Goal: Transaction & Acquisition: Download file/media

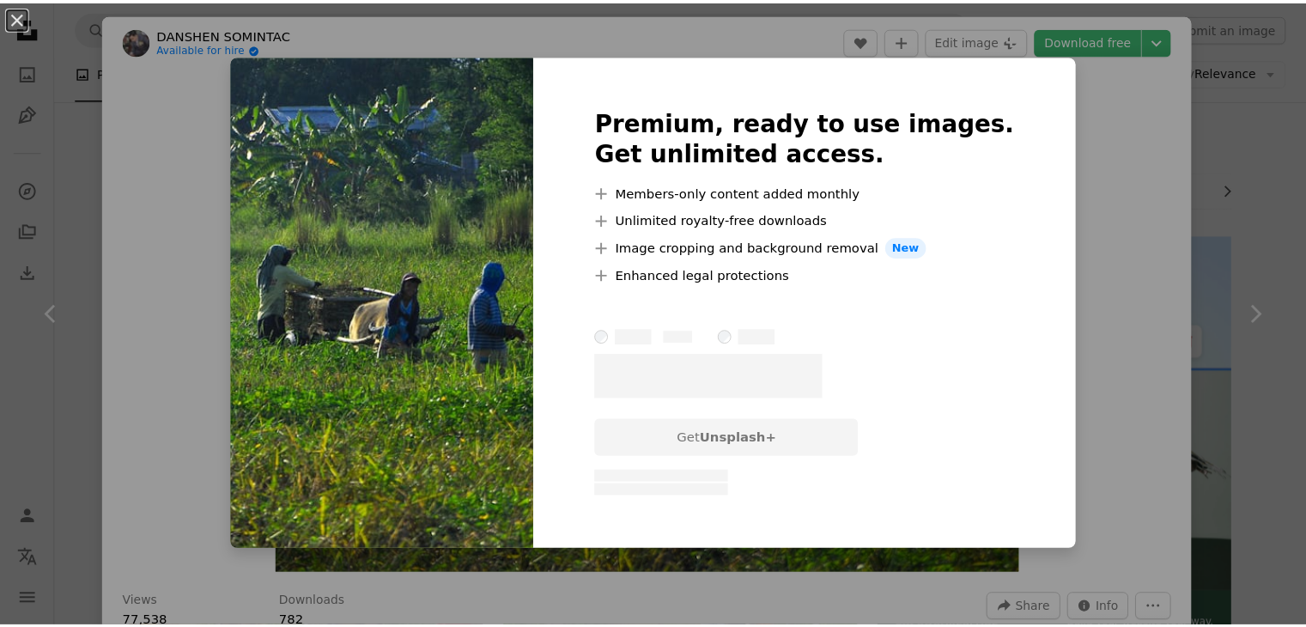
scroll to position [713, 0]
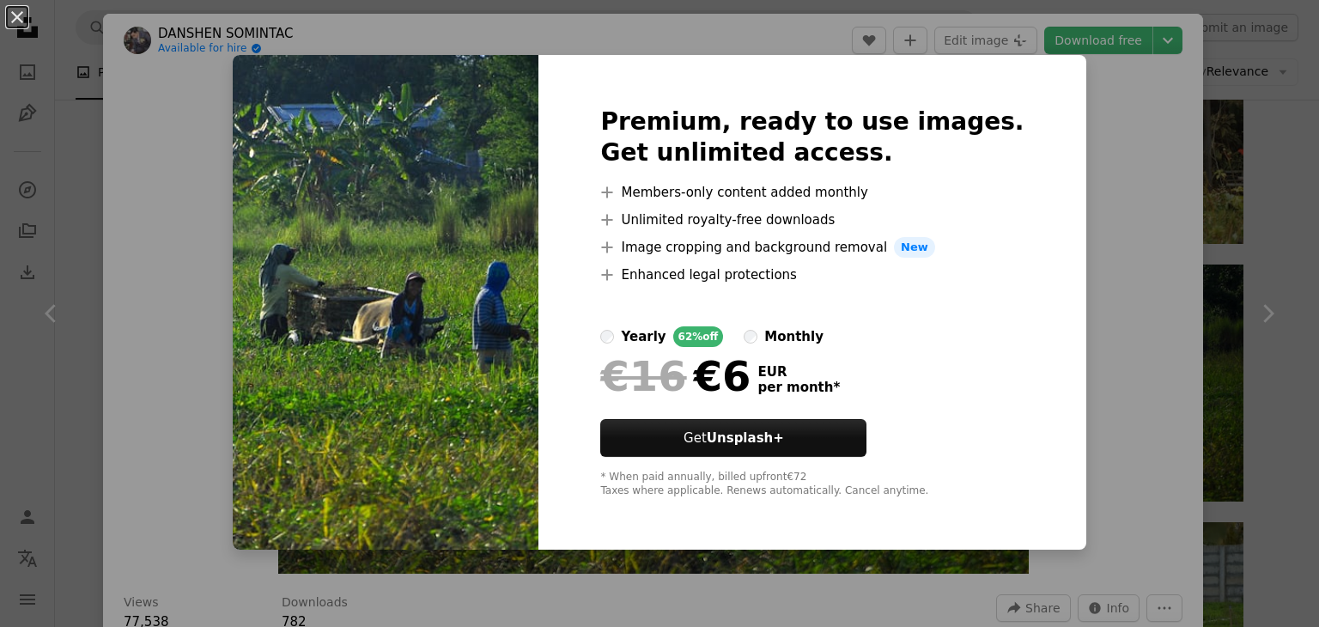
click at [1089, 206] on div "An X shape Premium, ready to use images. Get unlimited access. A plus sign Memb…" at bounding box center [659, 313] width 1319 height 627
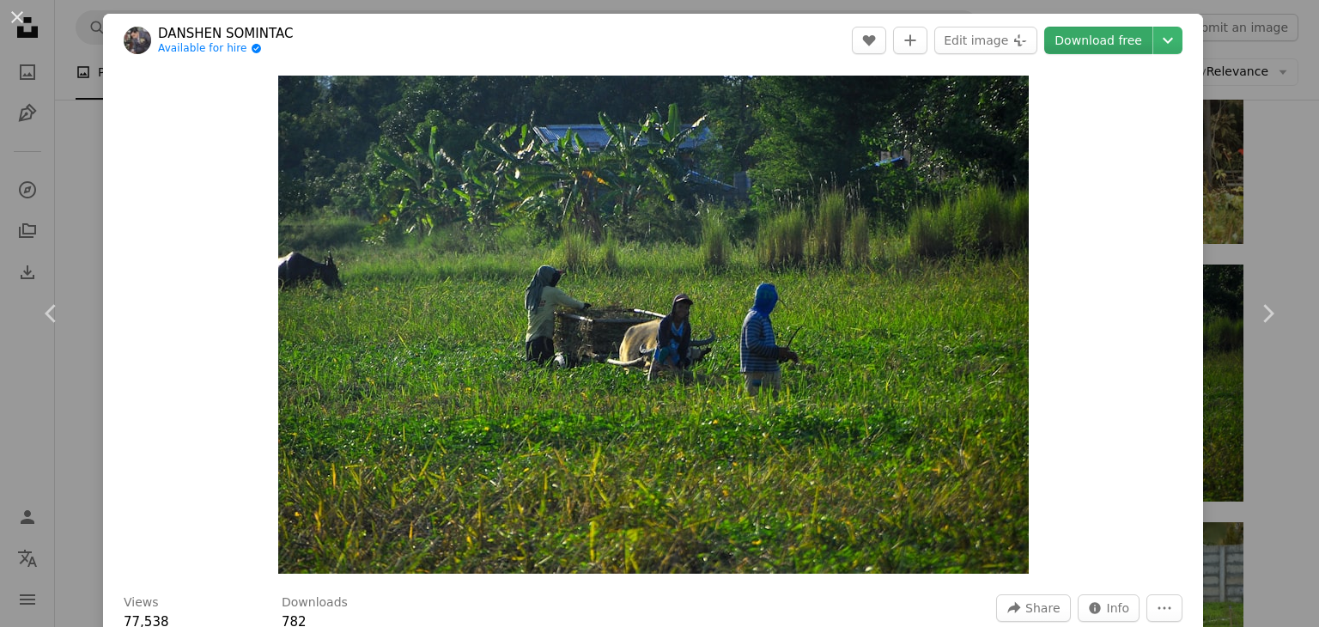
click at [1090, 40] on link "Download free" at bounding box center [1098, 40] width 108 height 27
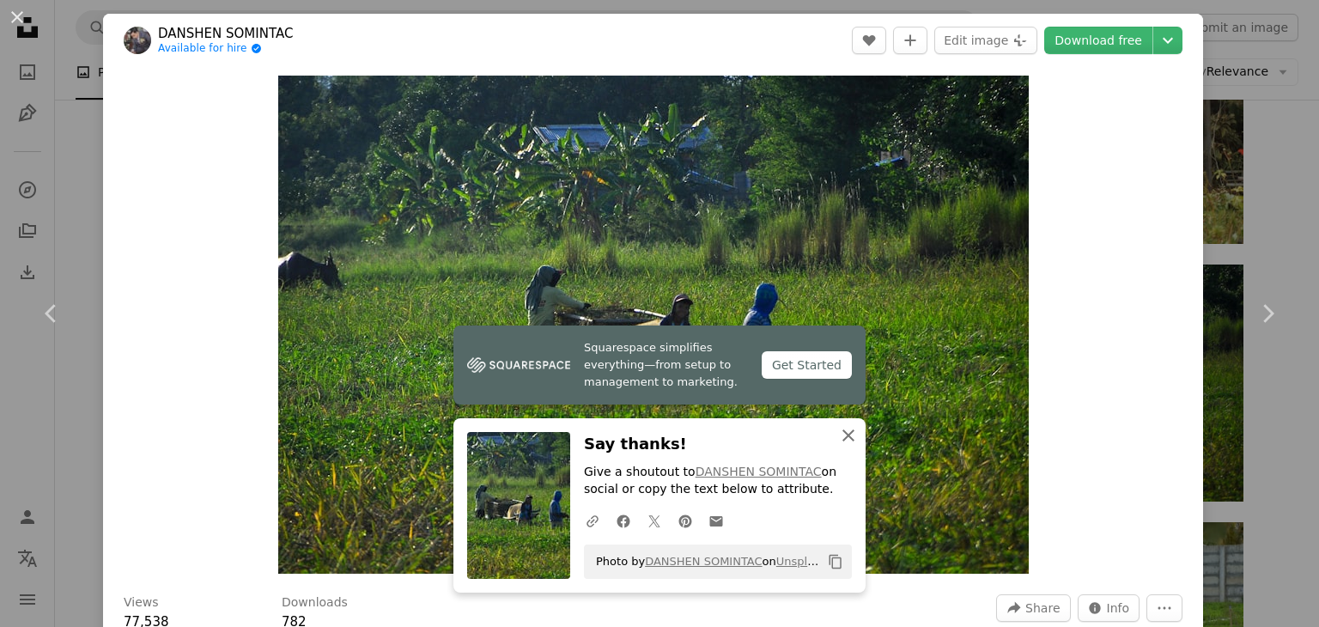
click at [843, 436] on icon "button" at bounding box center [849, 435] width 12 height 12
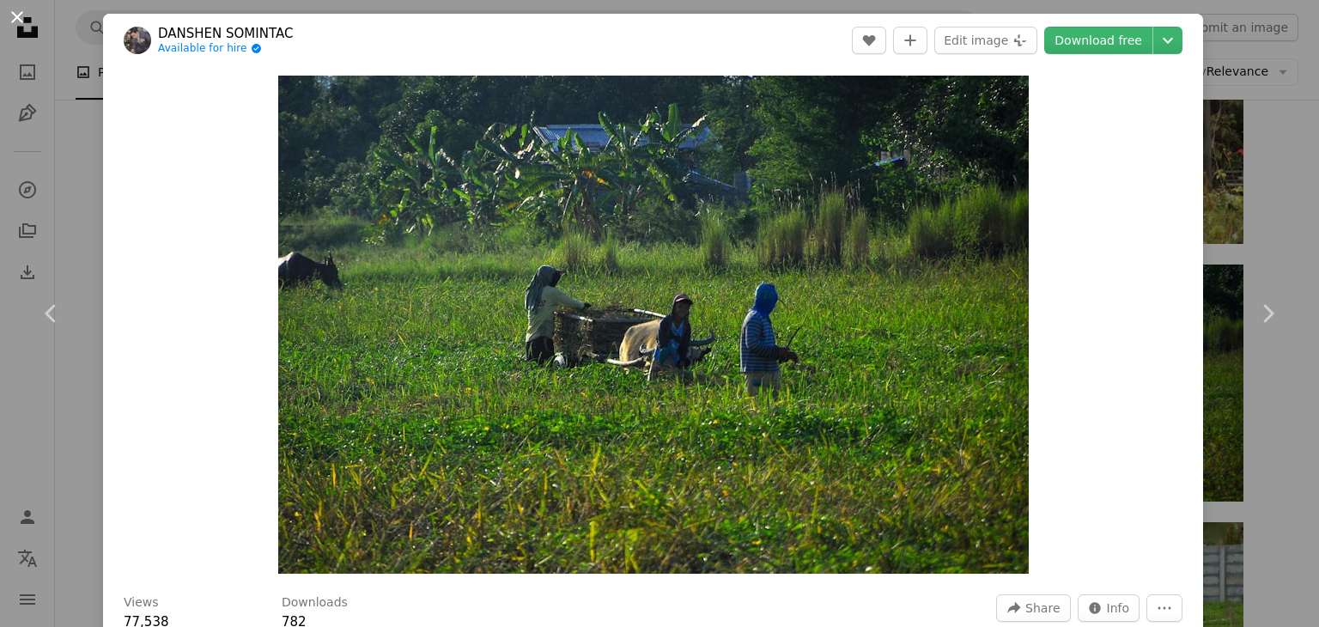
click at [15, 21] on button "An X shape" at bounding box center [17, 17] width 21 height 21
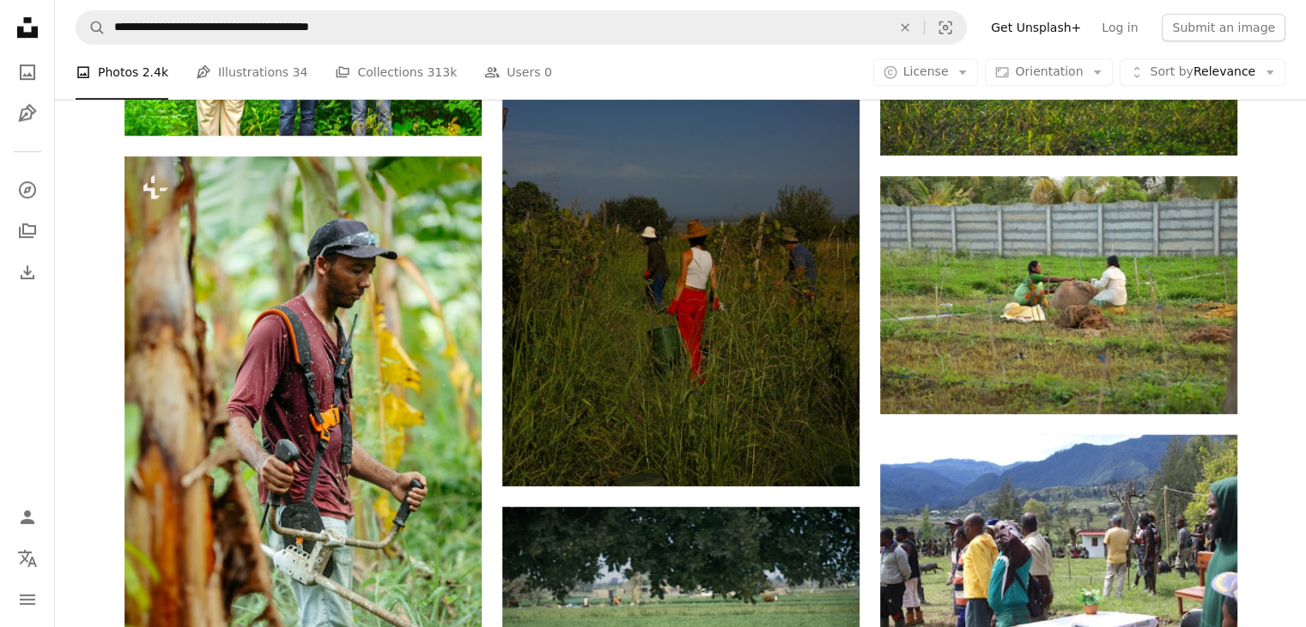
scroll to position [1067, 0]
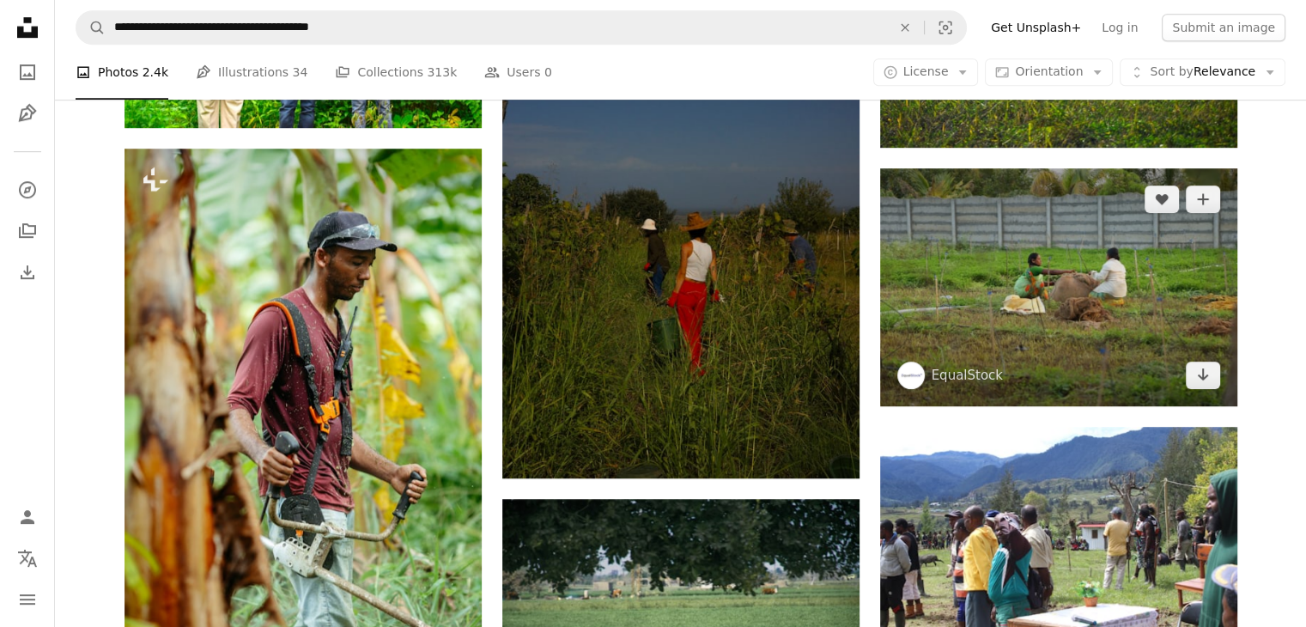
click at [1154, 324] on img at bounding box center [1058, 287] width 357 height 238
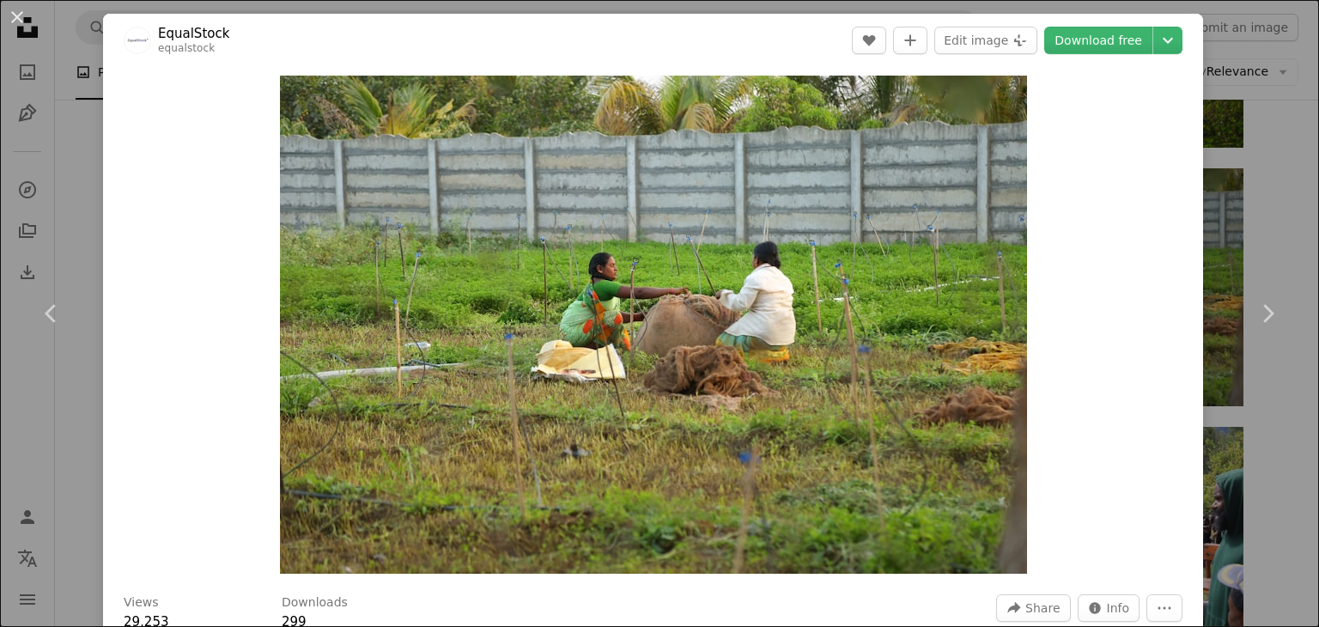
click at [1261, 204] on div "An X shape Chevron left Chevron right EqualStock equalstock A heart A plus sign…" at bounding box center [659, 313] width 1319 height 627
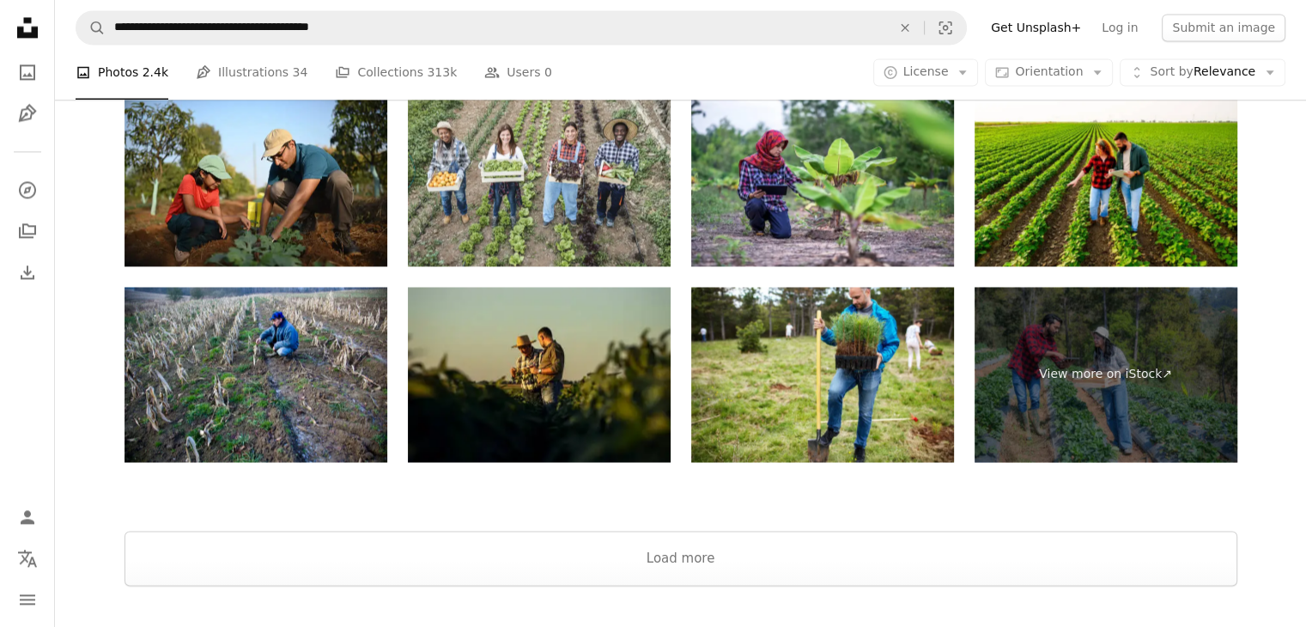
scroll to position [2613, 0]
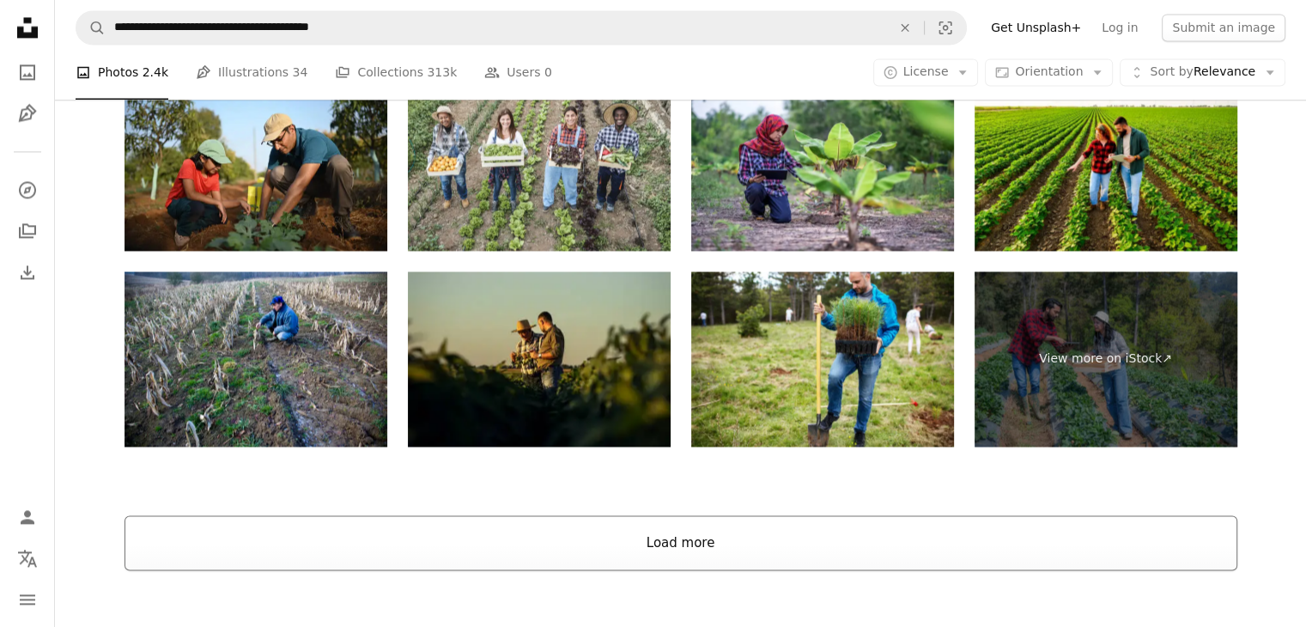
click at [699, 540] on button "Load more" at bounding box center [681, 542] width 1113 height 55
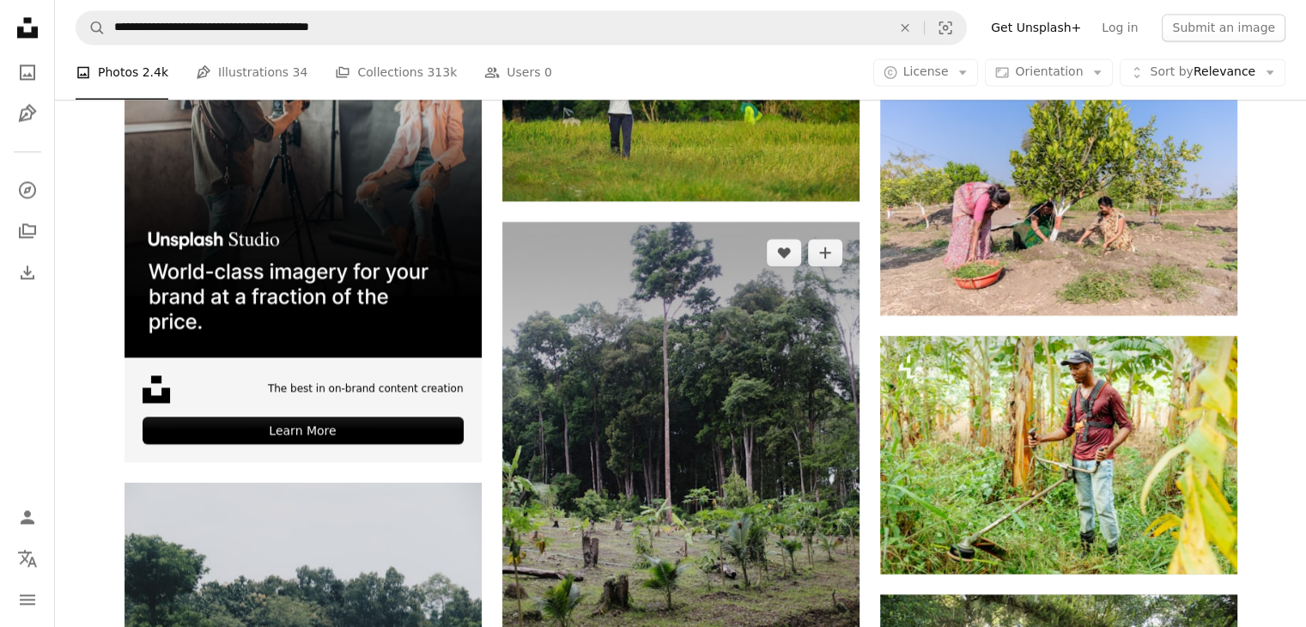
click at [715, 476] on img at bounding box center [680, 490] width 357 height 536
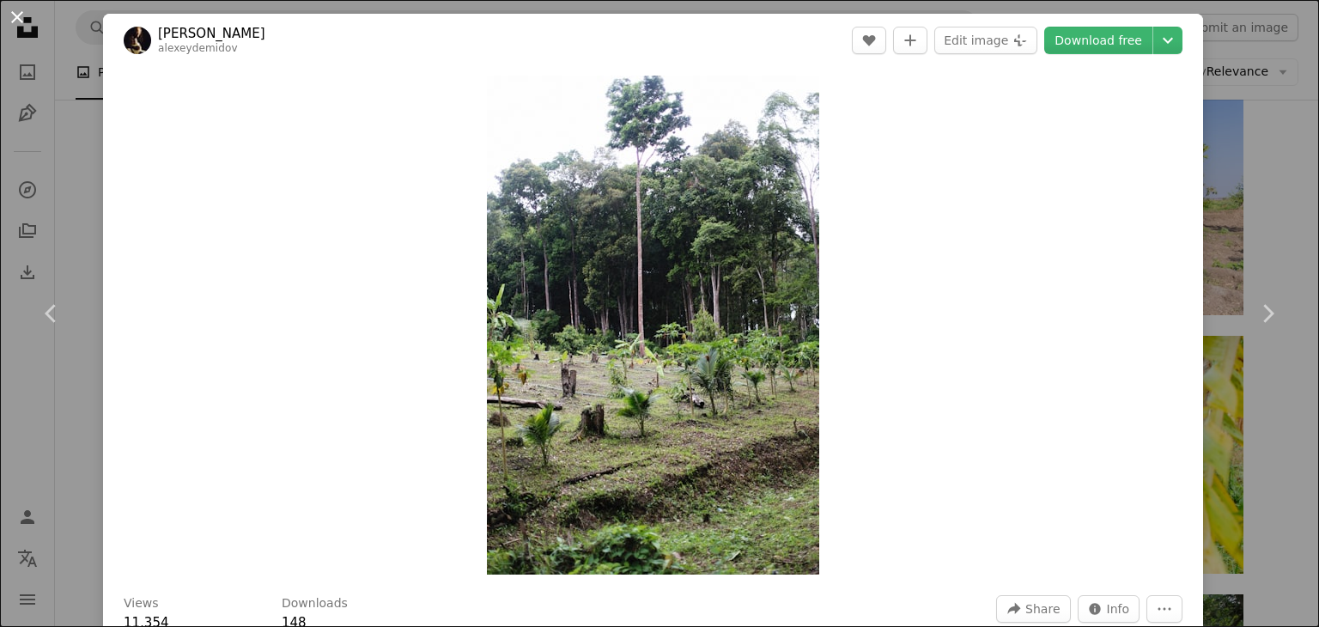
click at [7, 9] on button "An X shape" at bounding box center [17, 17] width 21 height 21
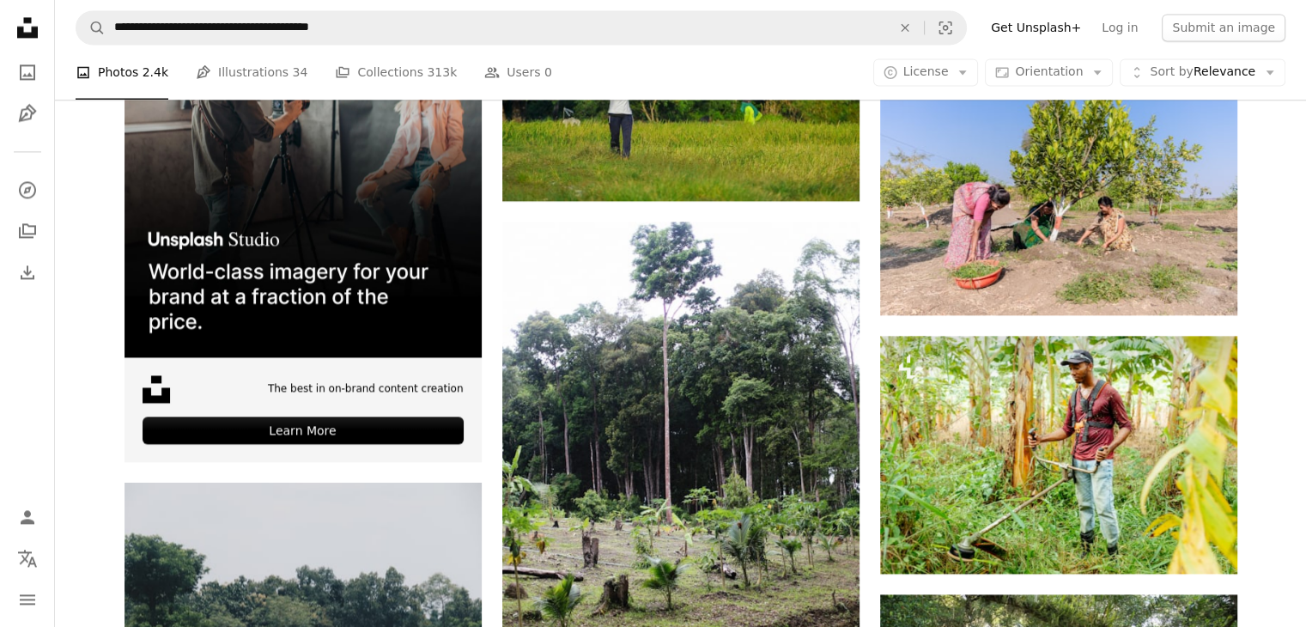
drag, startPoint x: 1288, startPoint y: 339, endPoint x: 1289, endPoint y: 402, distance: 62.7
click at [1289, 402] on div "Plus sign for Unsplash+ A heart A plus sign JSB Co. For Unsplash+ A lock Downlo…" at bounding box center [680, 101] width 1251 height 4956
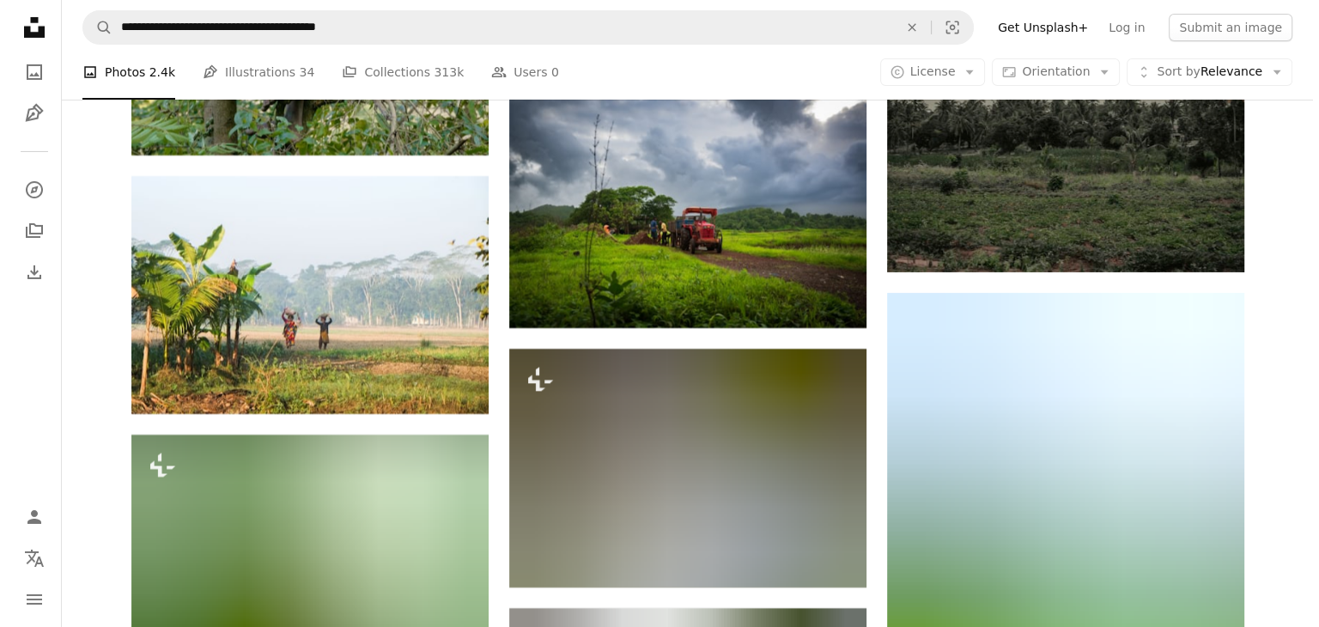
scroll to position [6193, 0]
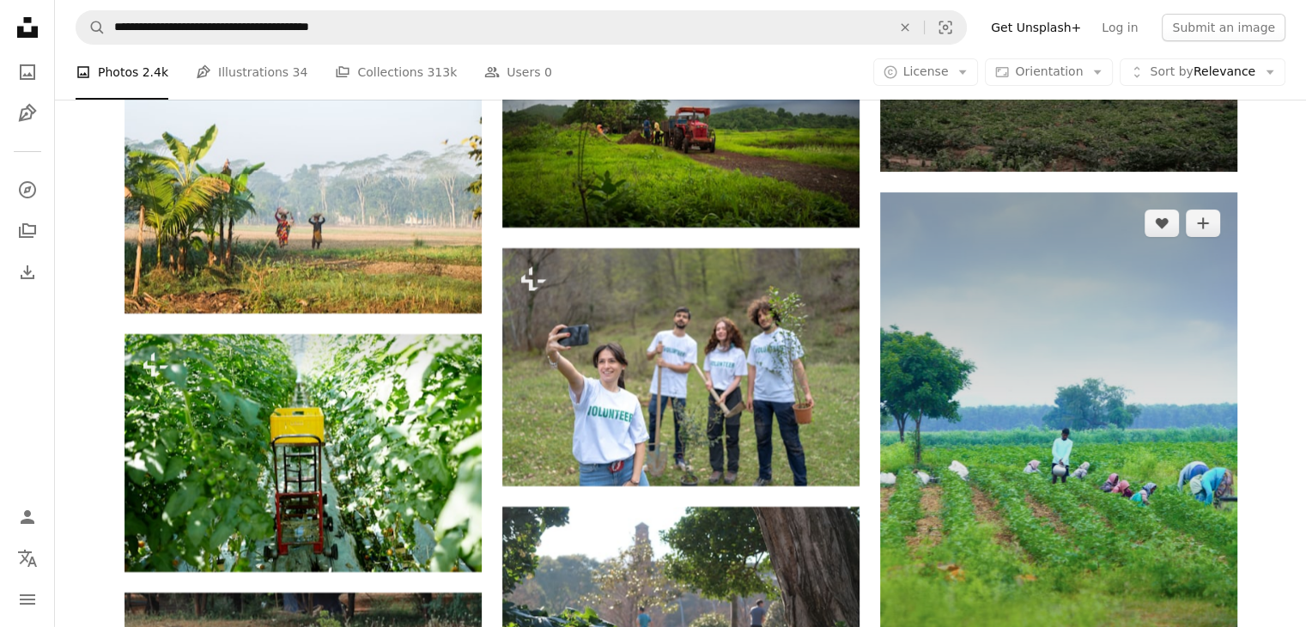
click at [1130, 527] on img at bounding box center [1058, 460] width 357 height 536
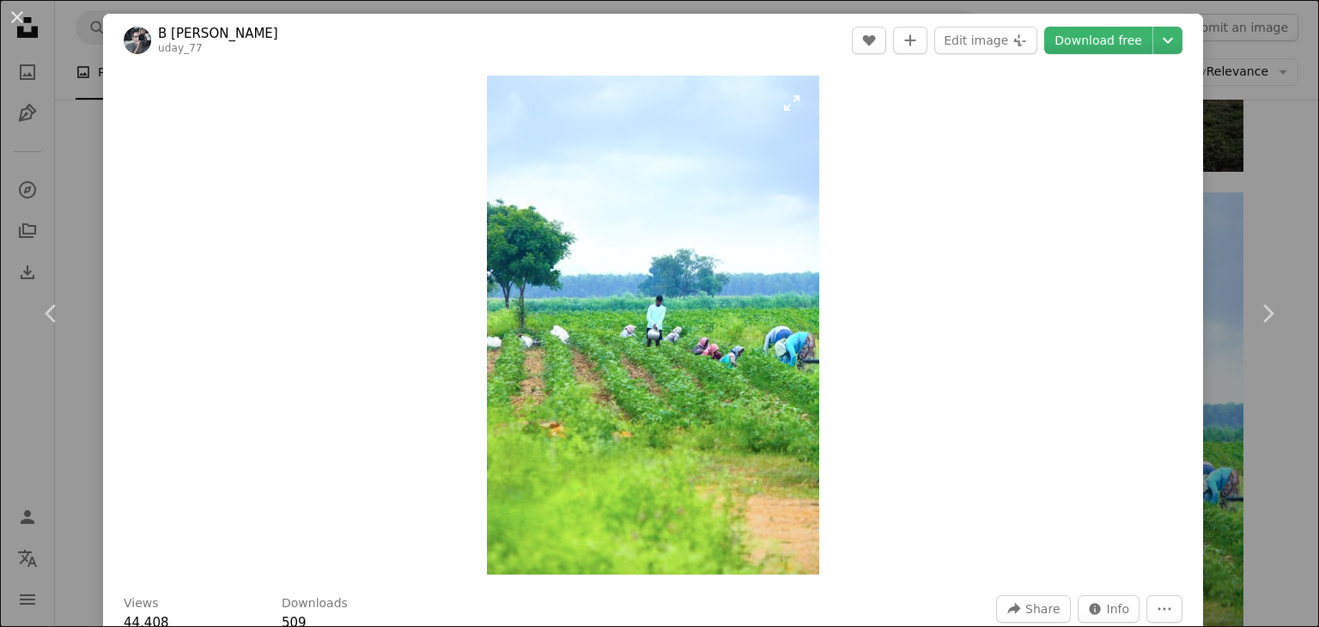
click at [599, 354] on img "Zoom in on this image" at bounding box center [653, 325] width 332 height 499
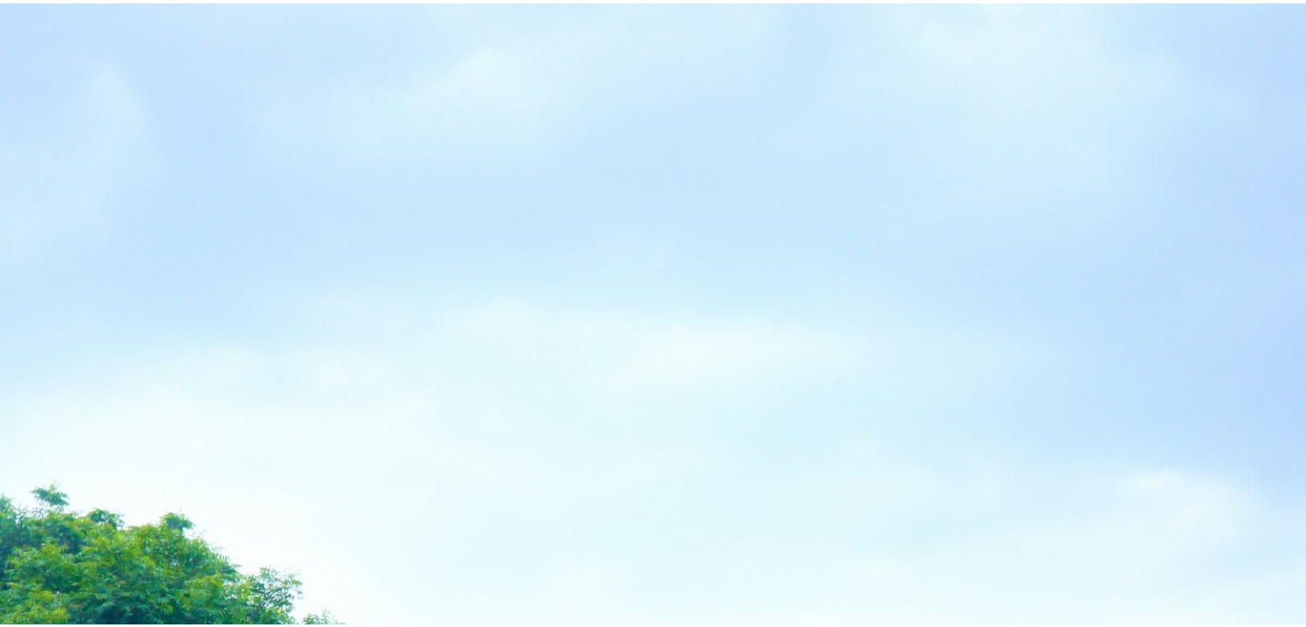
scroll to position [658, 0]
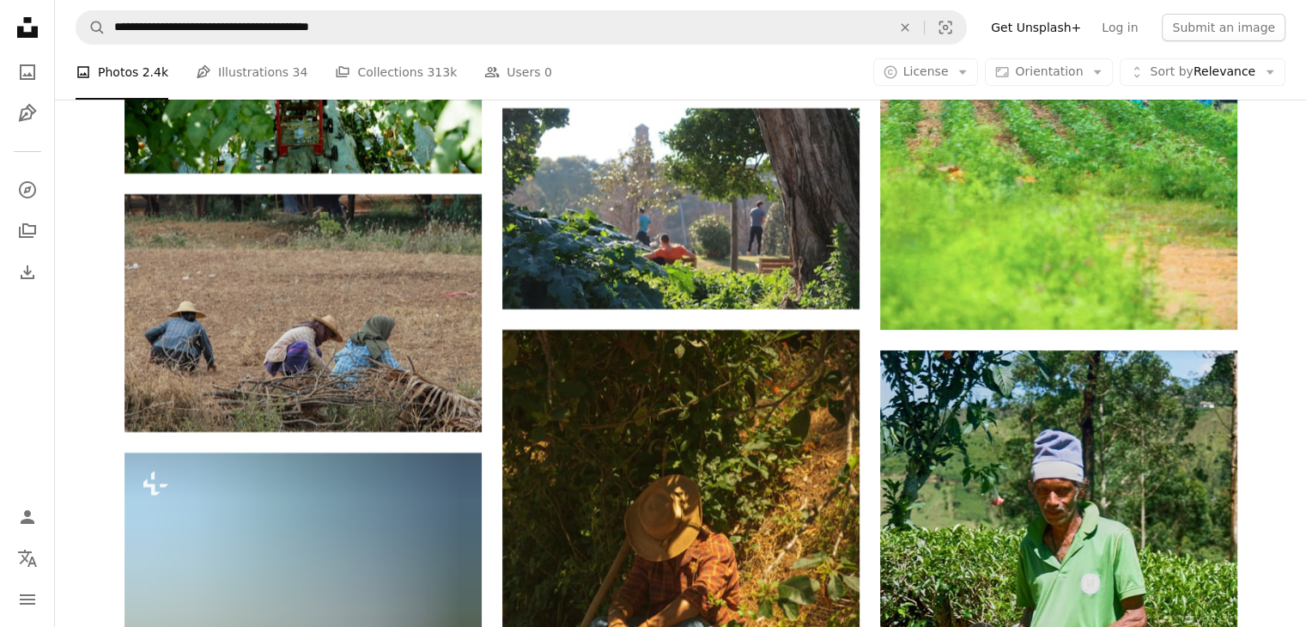
scroll to position [6613, 0]
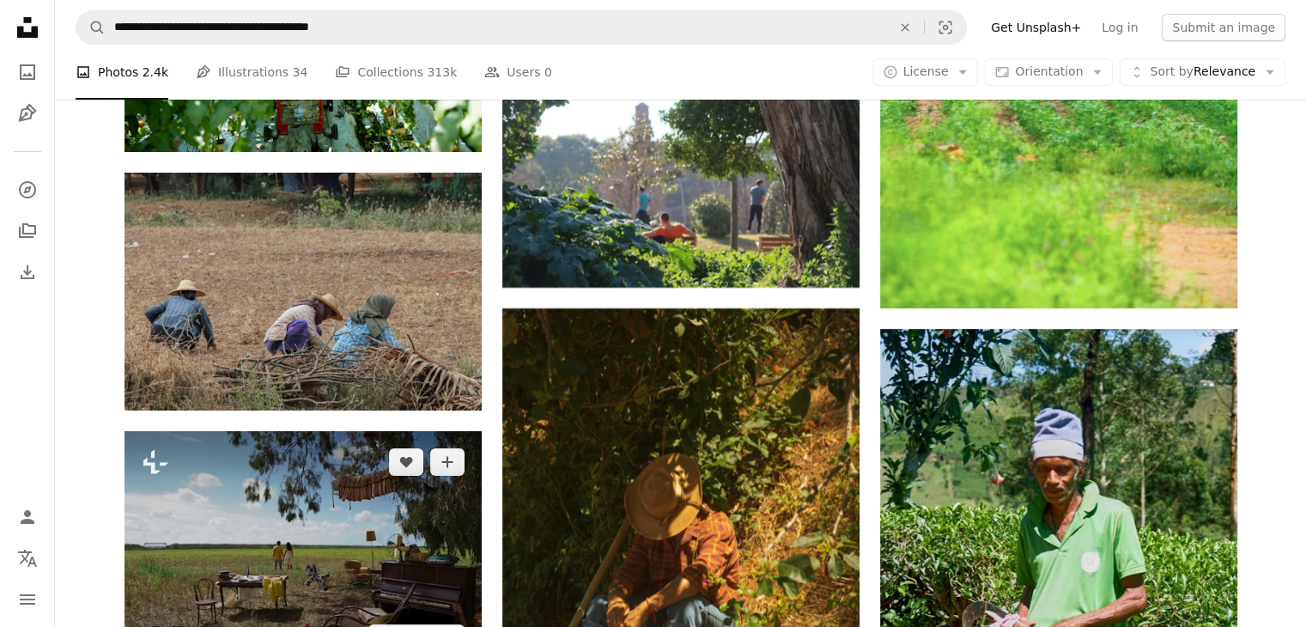
click at [292, 574] on img at bounding box center [303, 550] width 357 height 238
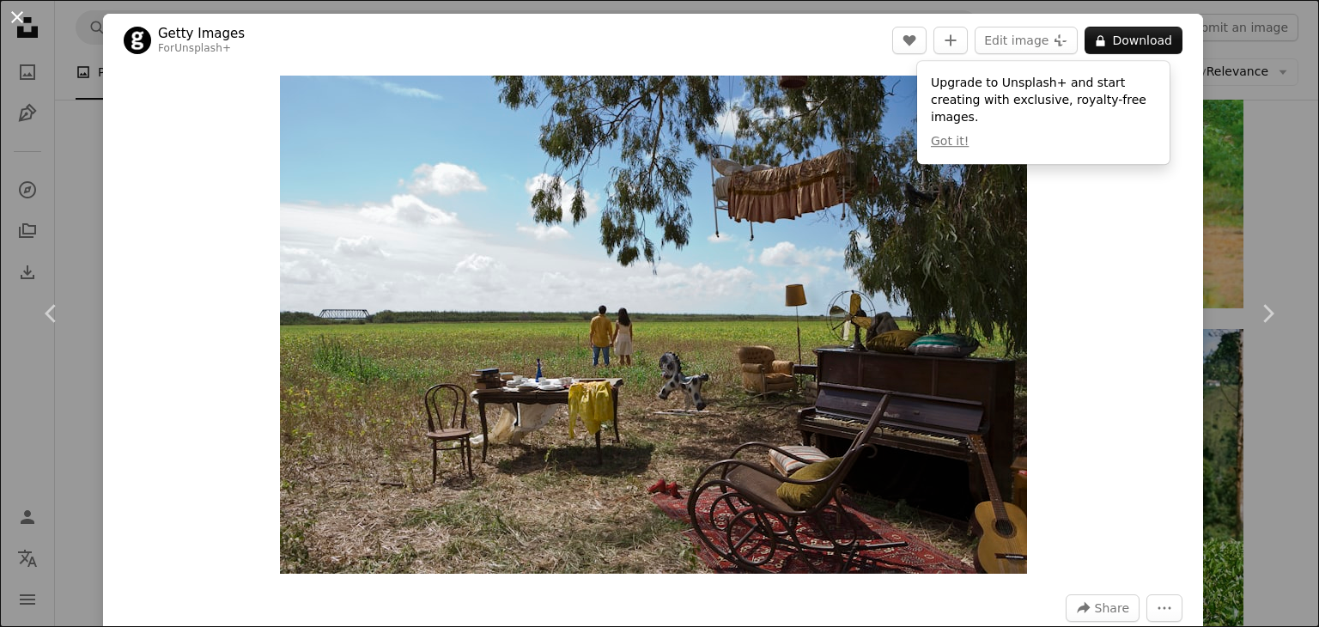
click at [19, 15] on button "An X shape" at bounding box center [17, 17] width 21 height 21
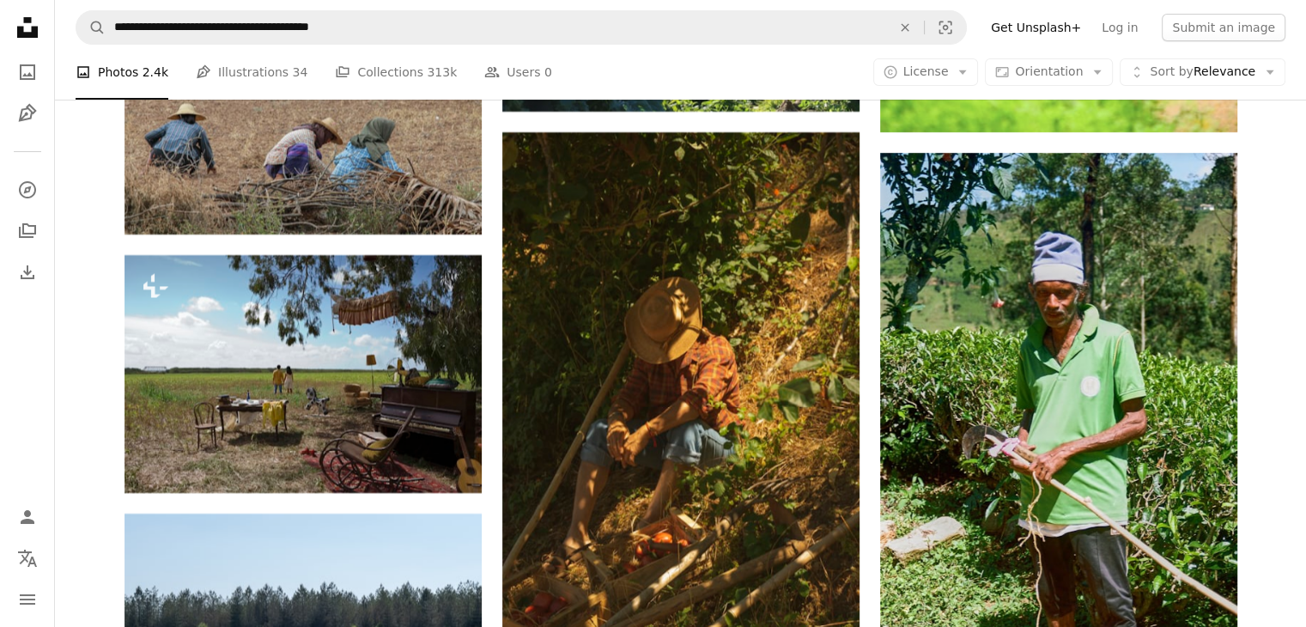
scroll to position [6878, 0]
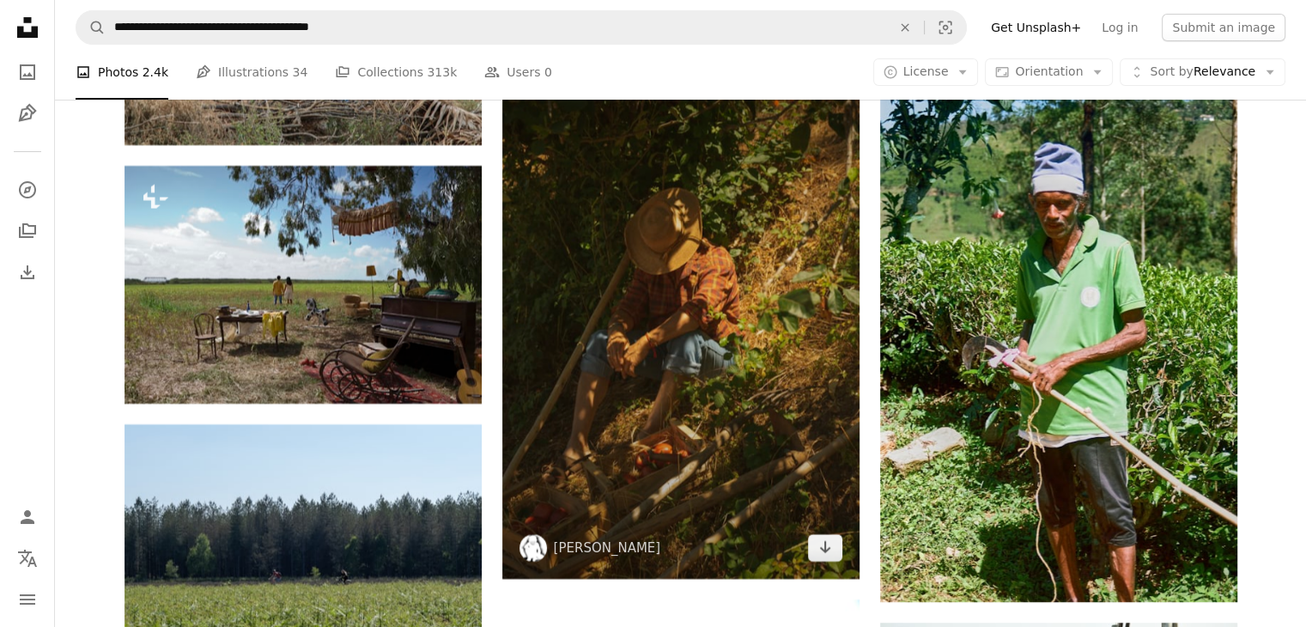
click at [692, 402] on img at bounding box center [680, 311] width 357 height 536
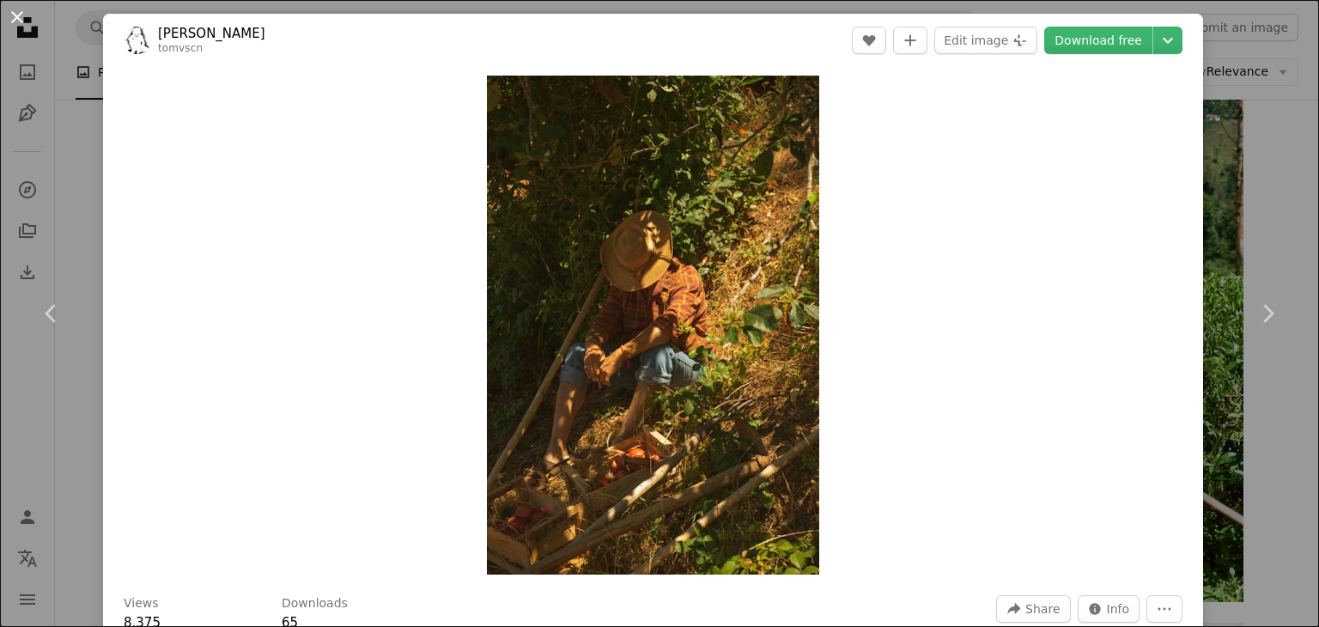
click at [23, 12] on button "An X shape" at bounding box center [17, 17] width 21 height 21
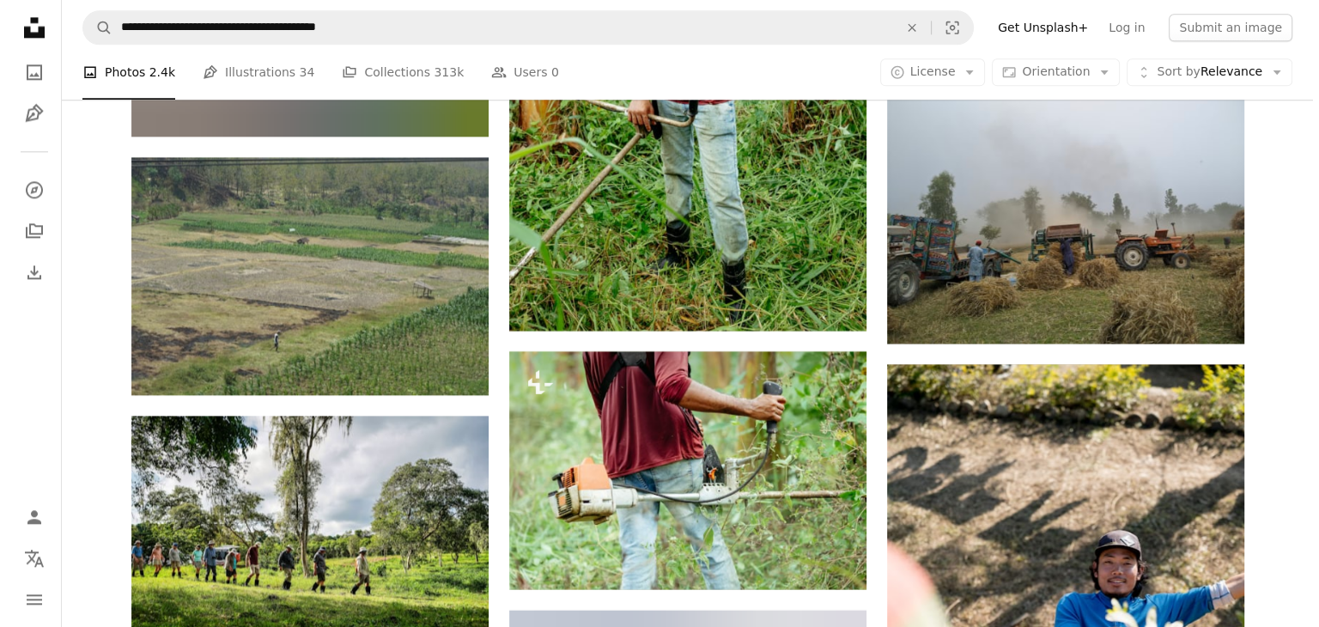
scroll to position [8770, 0]
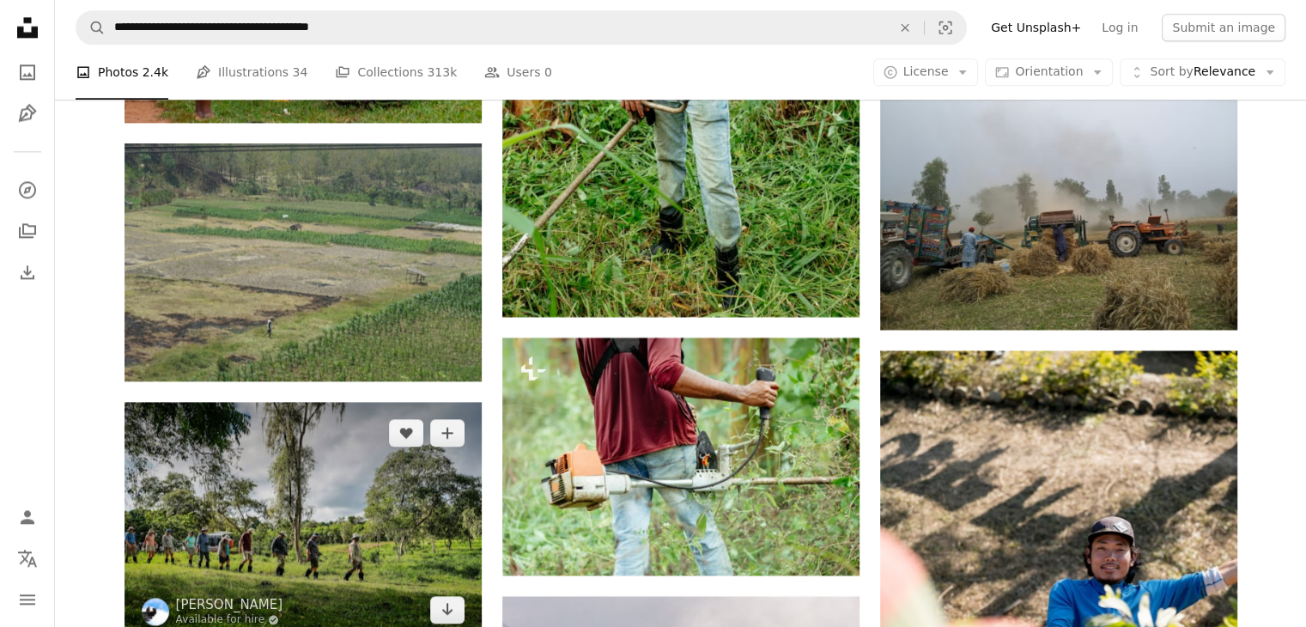
click at [271, 549] on img at bounding box center [303, 521] width 357 height 239
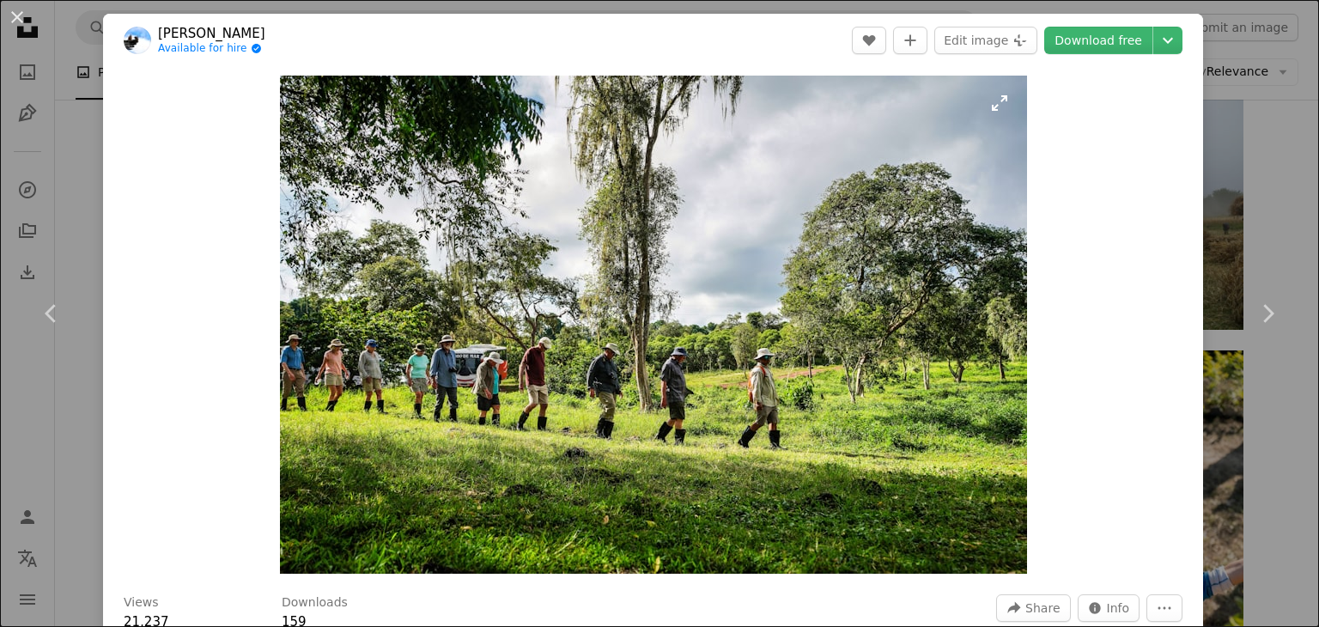
click at [729, 358] on img "Zoom in on this image" at bounding box center [653, 325] width 747 height 498
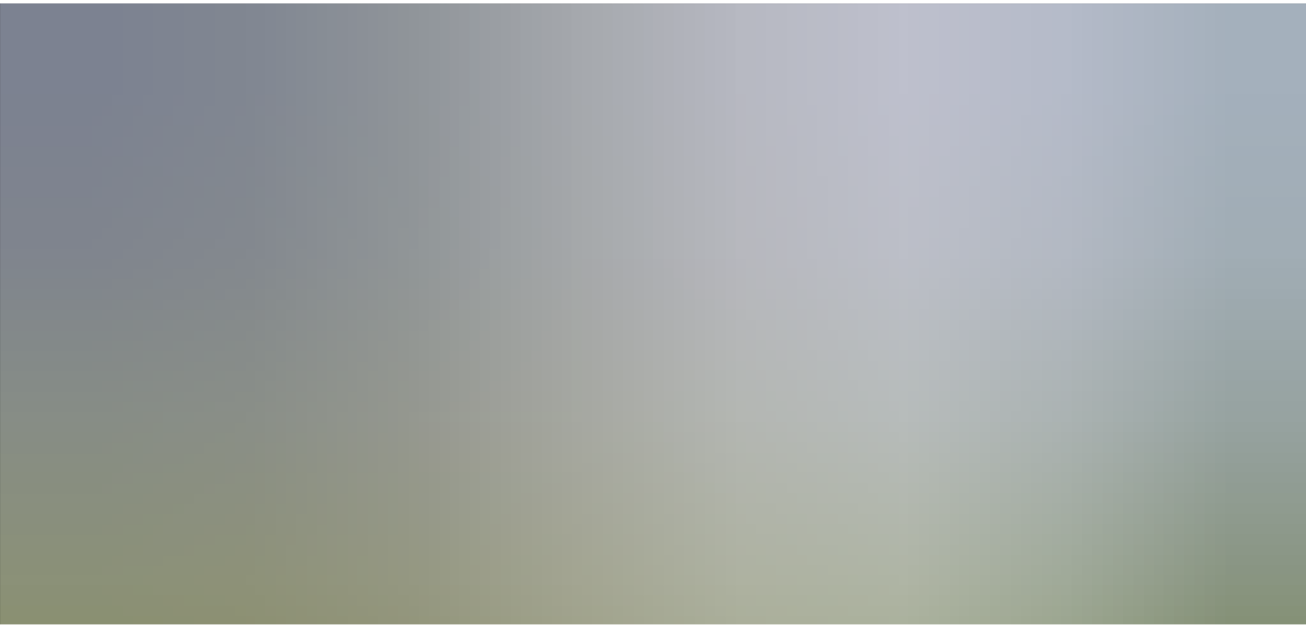
scroll to position [118, 0]
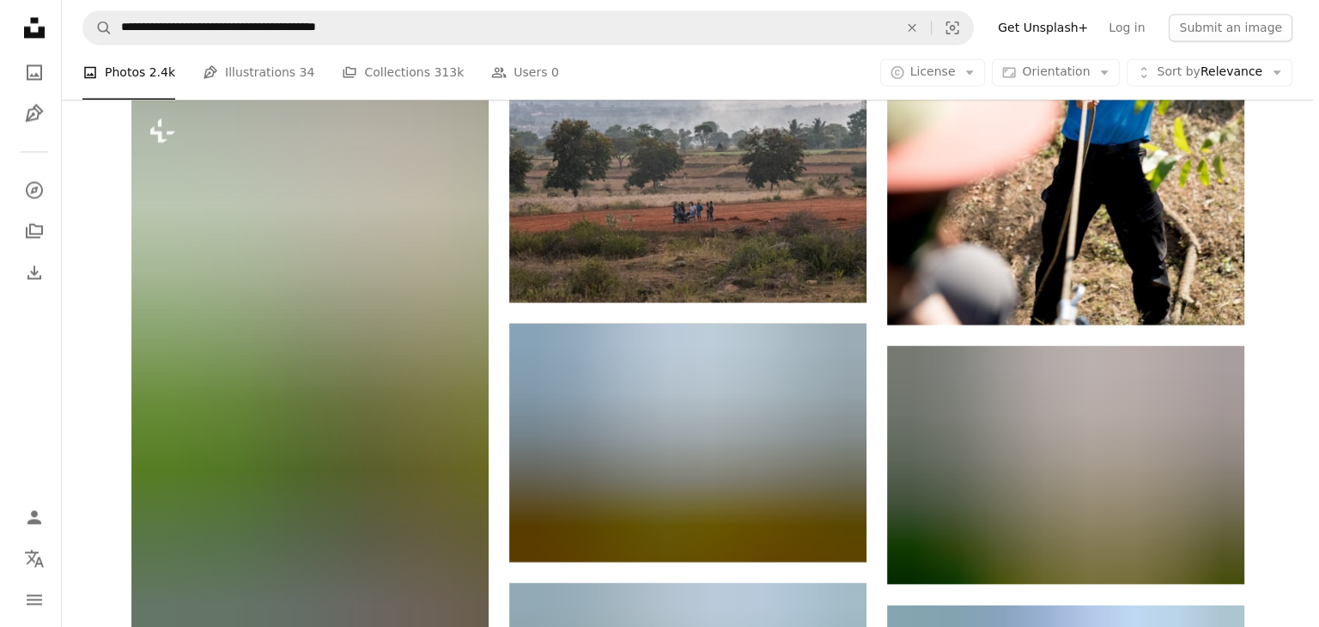
scroll to position [9347, 0]
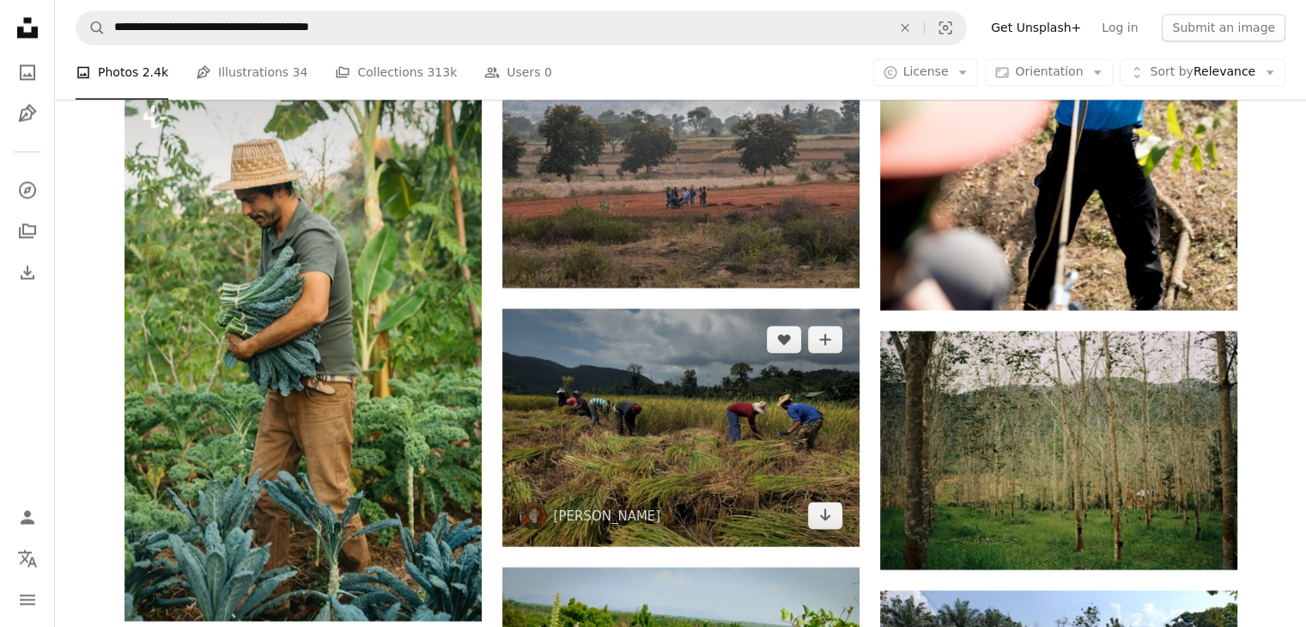
click at [684, 444] on img at bounding box center [680, 427] width 357 height 238
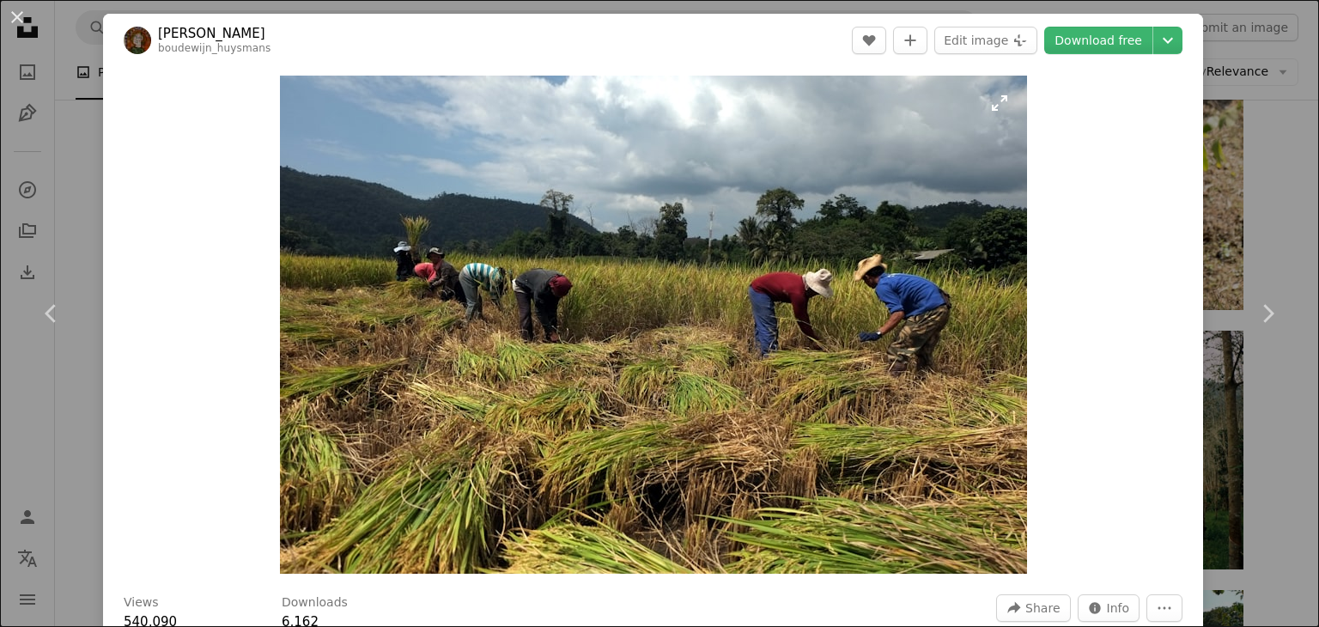
click at [679, 441] on img "Zoom in on this image" at bounding box center [653, 325] width 747 height 498
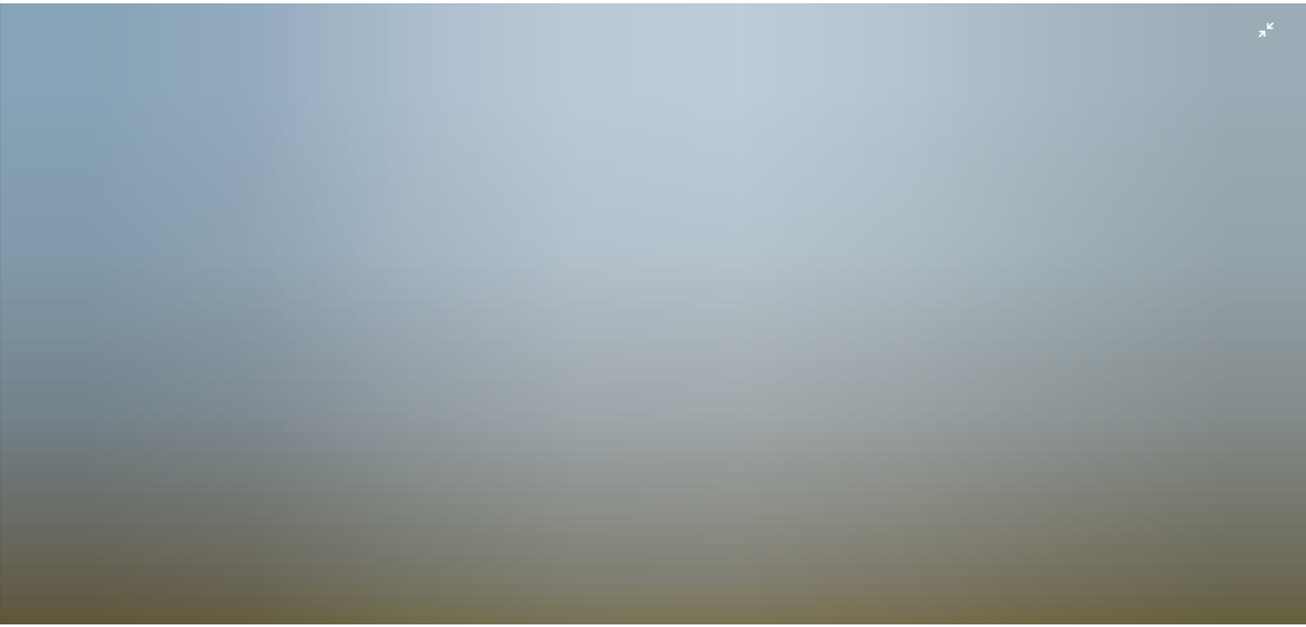
scroll to position [118, 0]
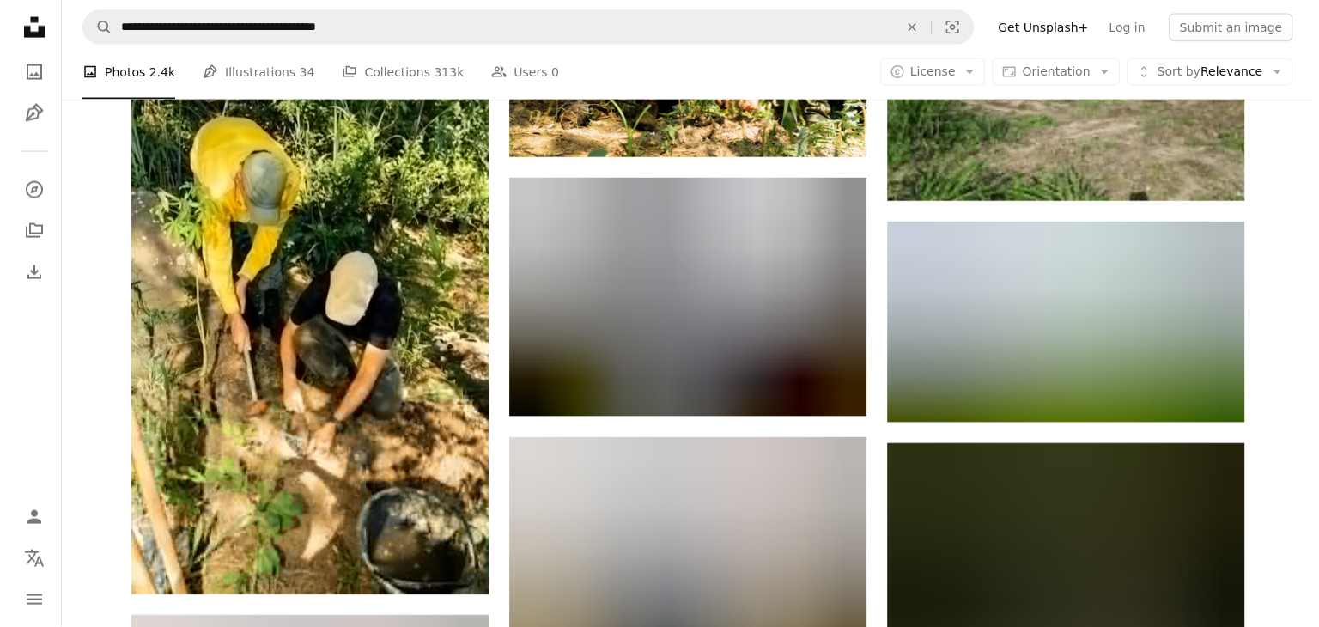
scroll to position [10498, 0]
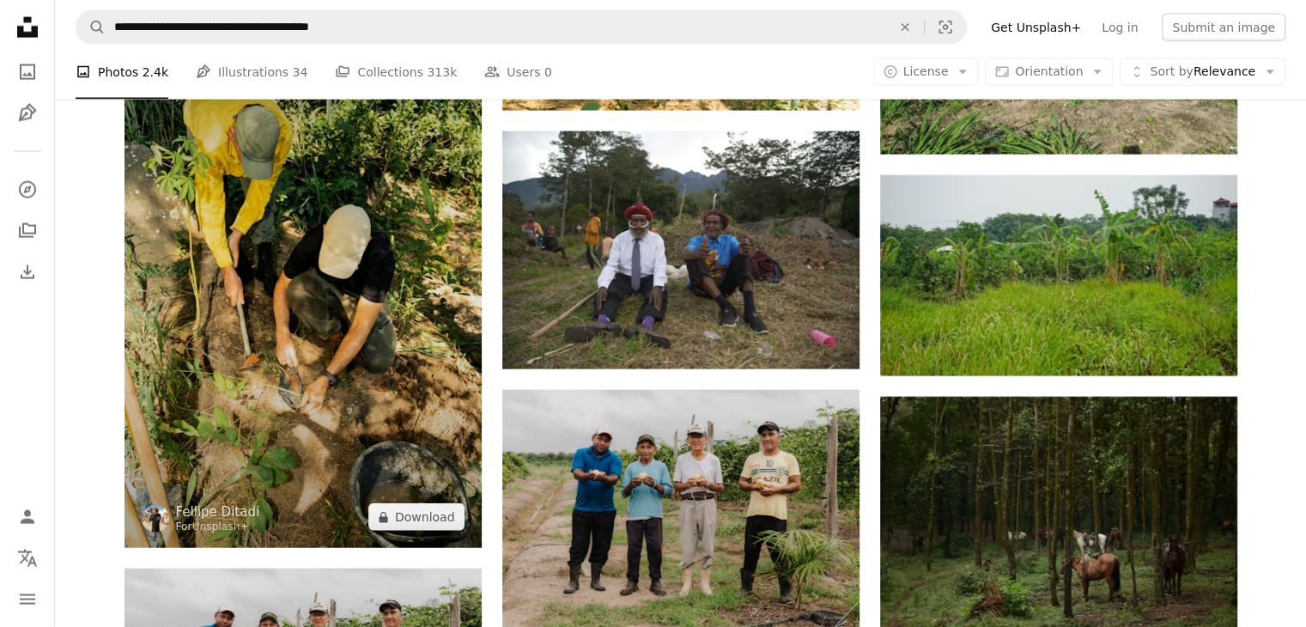
click at [284, 271] on img at bounding box center [303, 280] width 357 height 536
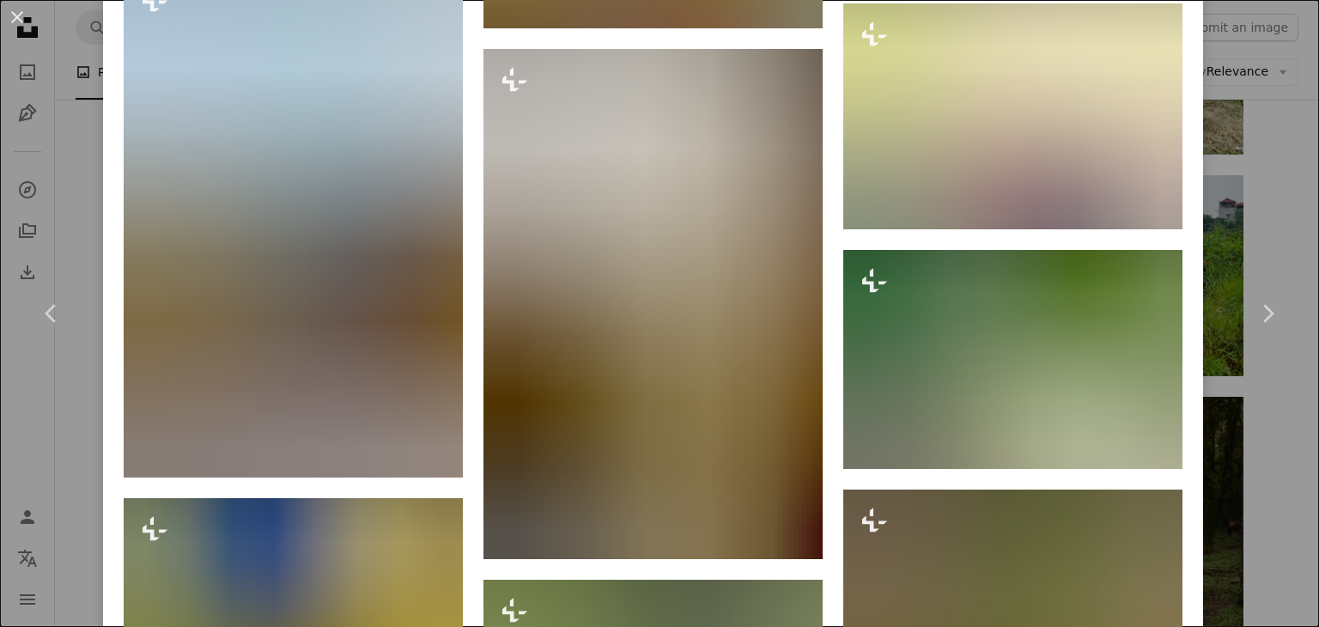
scroll to position [23024, 0]
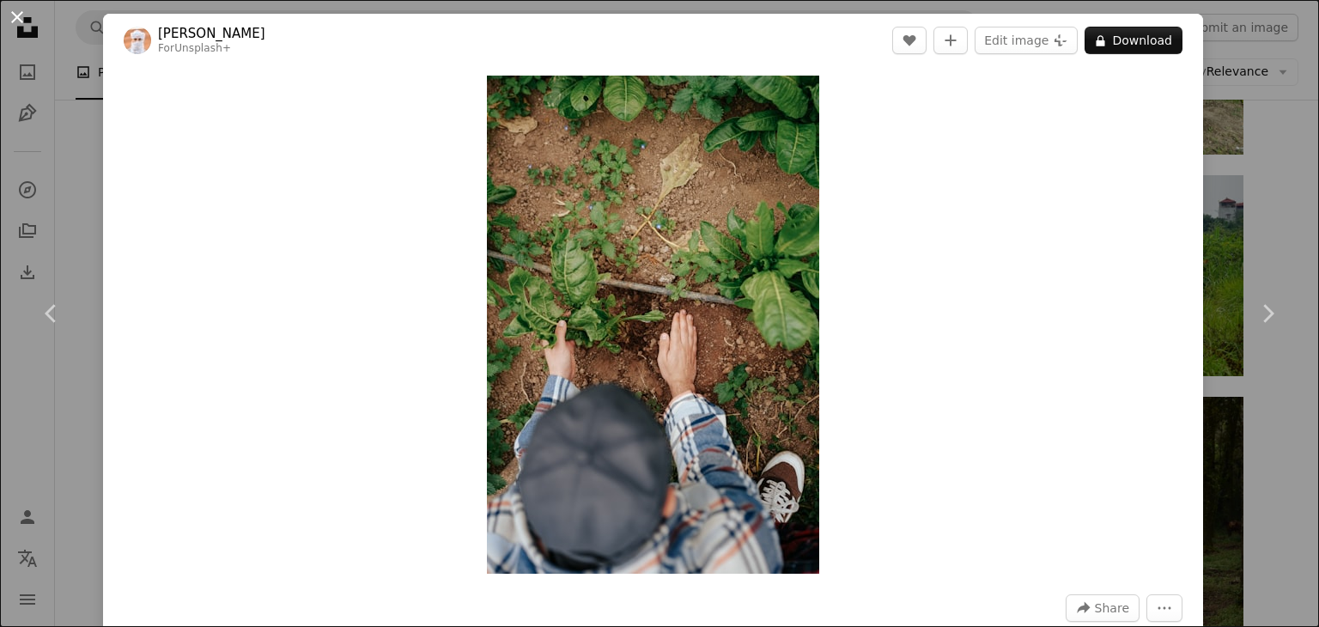
click at [13, 16] on button "An X shape" at bounding box center [17, 17] width 21 height 21
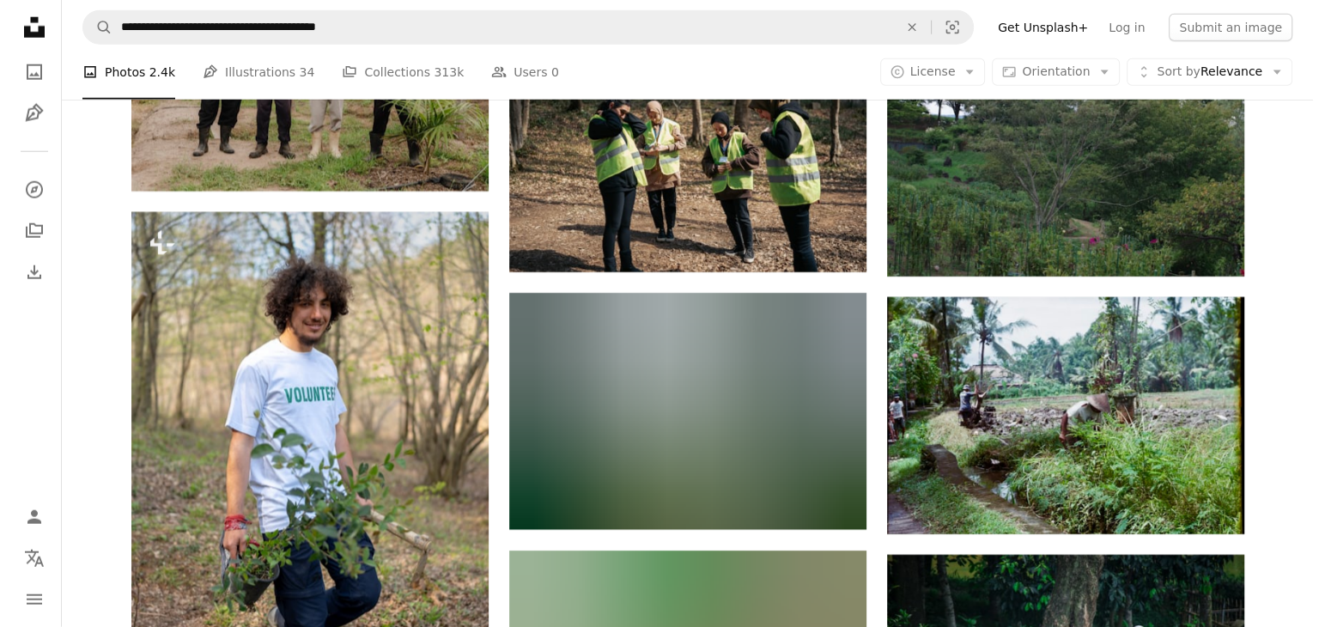
scroll to position [11117, 0]
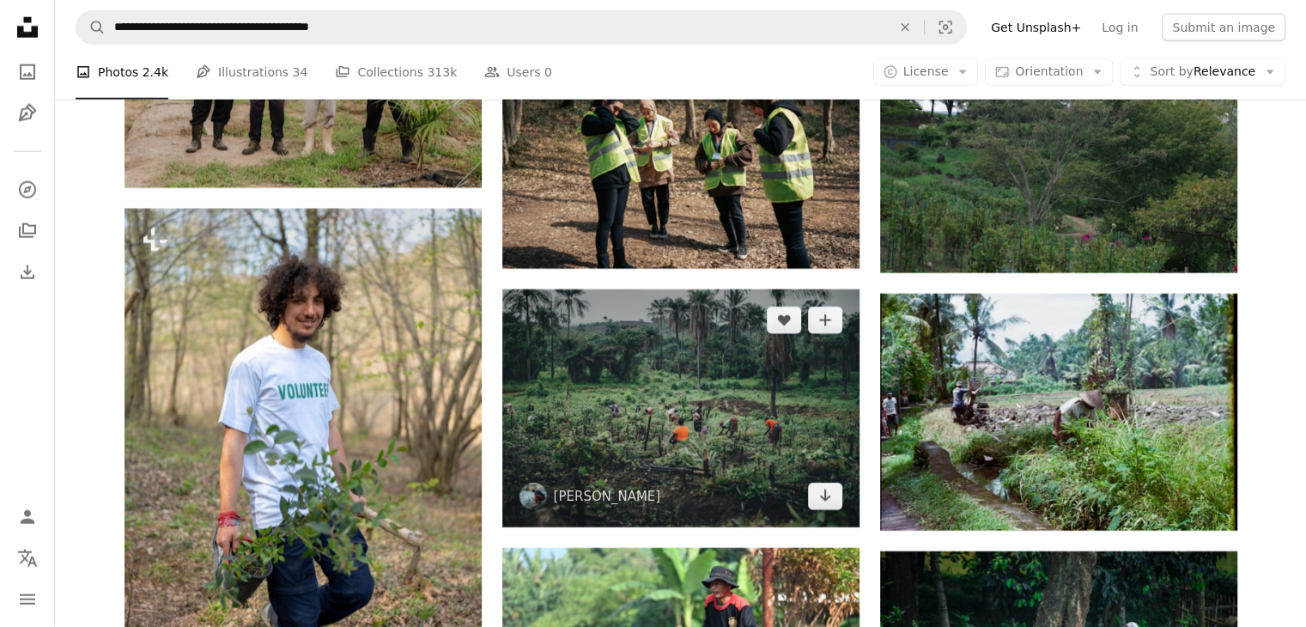
click at [776, 436] on img at bounding box center [680, 408] width 357 height 238
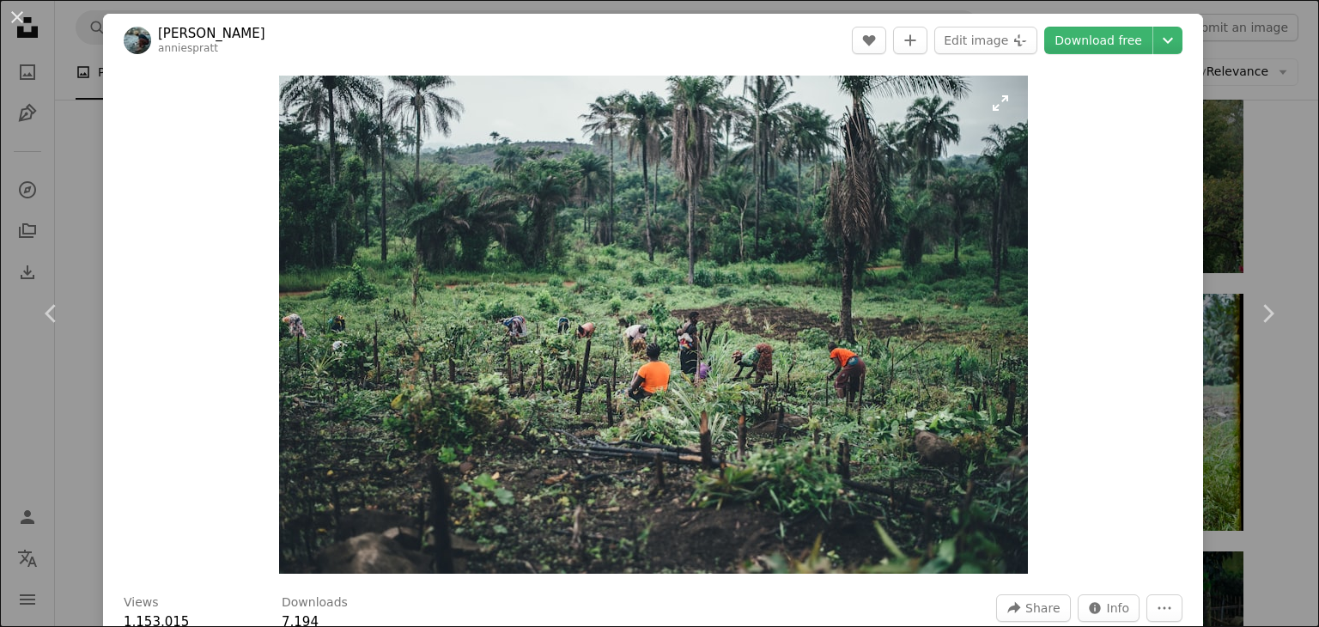
click at [632, 414] on img "Zoom in on this image" at bounding box center [653, 325] width 749 height 498
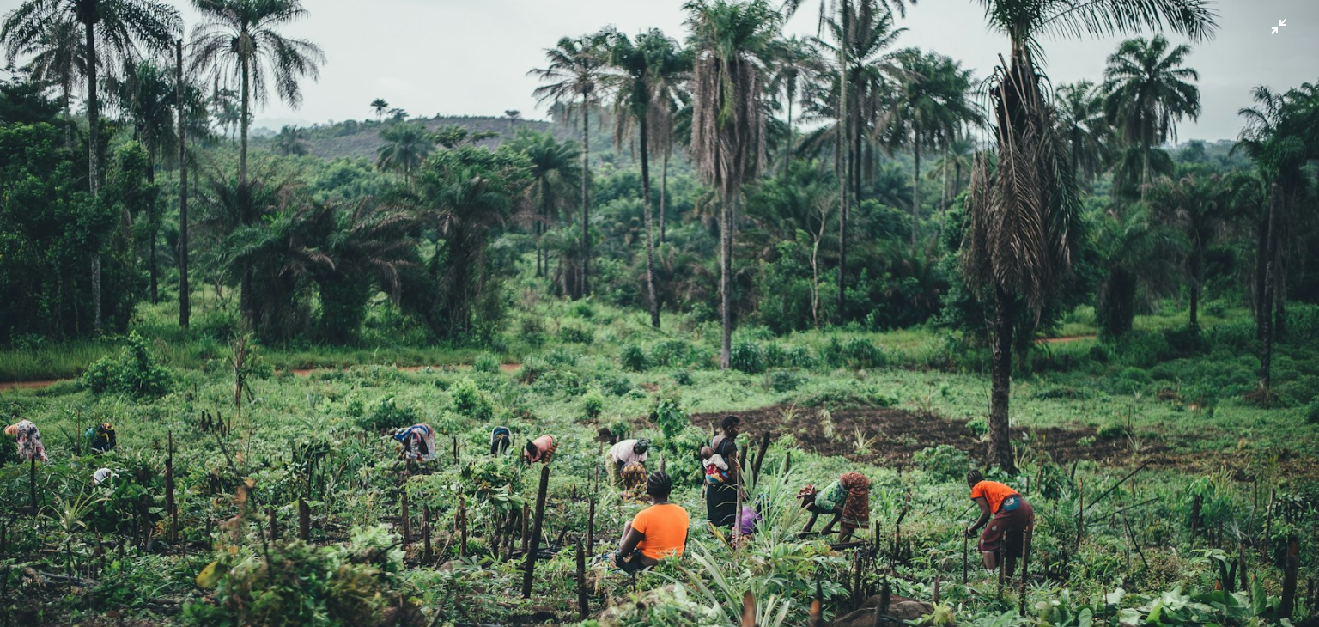
scroll to position [117, 0]
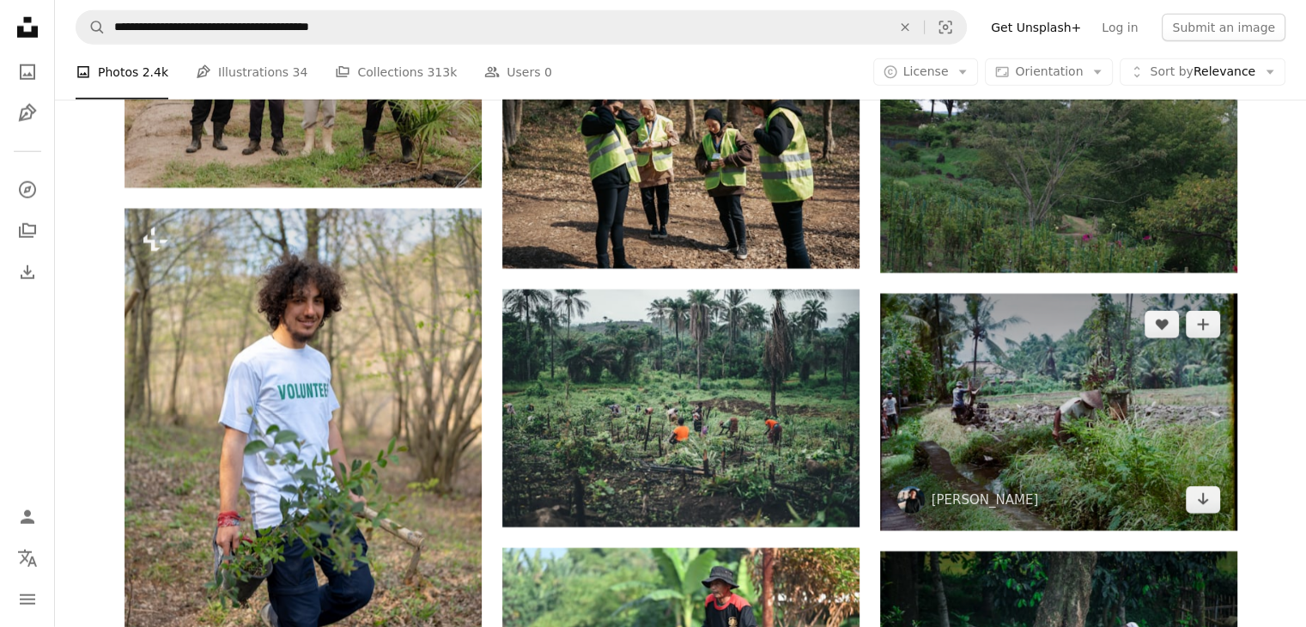
click at [1053, 407] on img at bounding box center [1058, 412] width 357 height 236
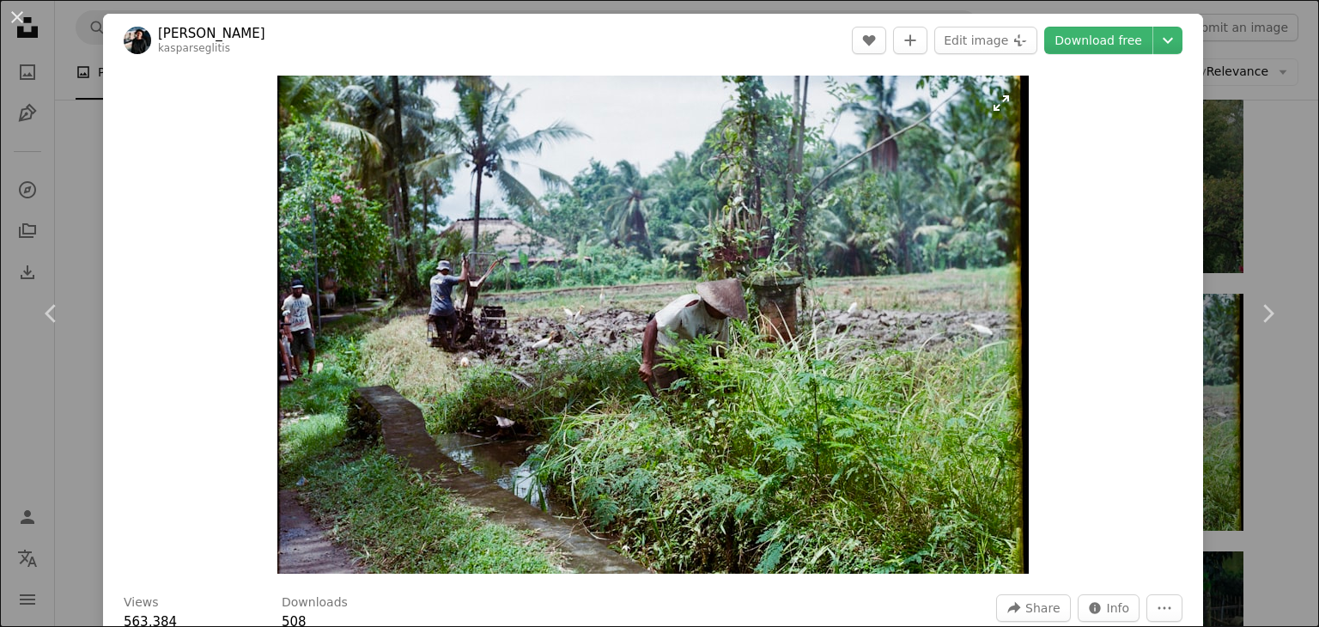
click at [783, 375] on img "Zoom in on this image" at bounding box center [652, 325] width 751 height 498
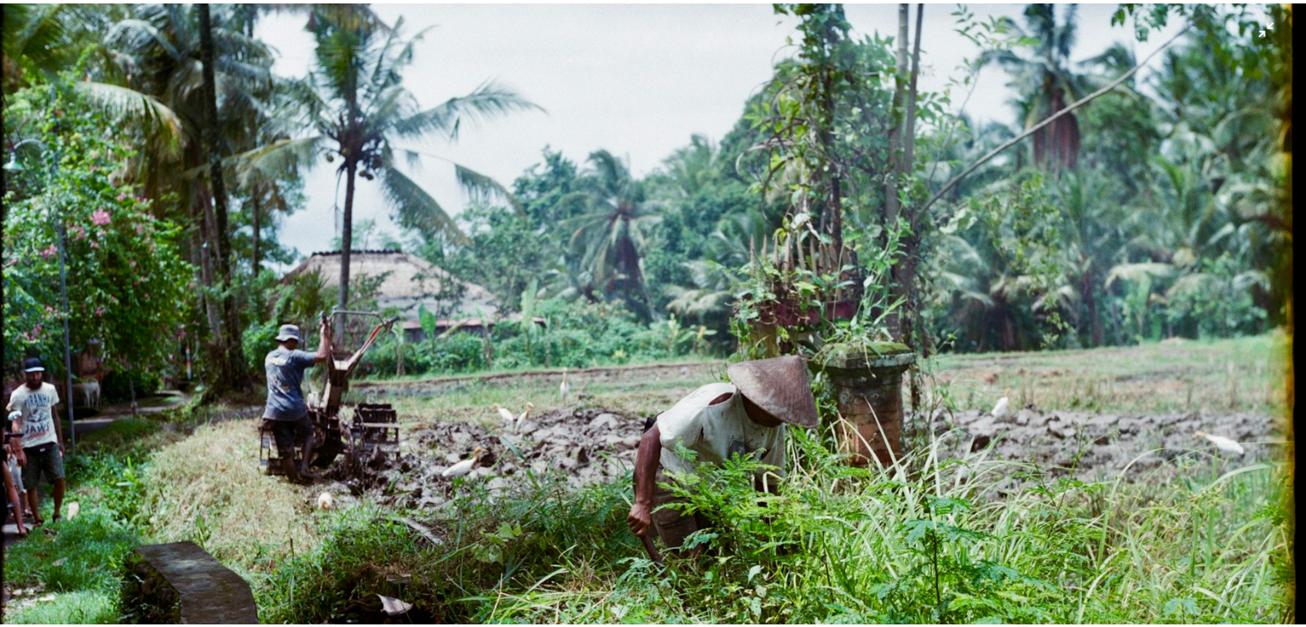
scroll to position [116, 0]
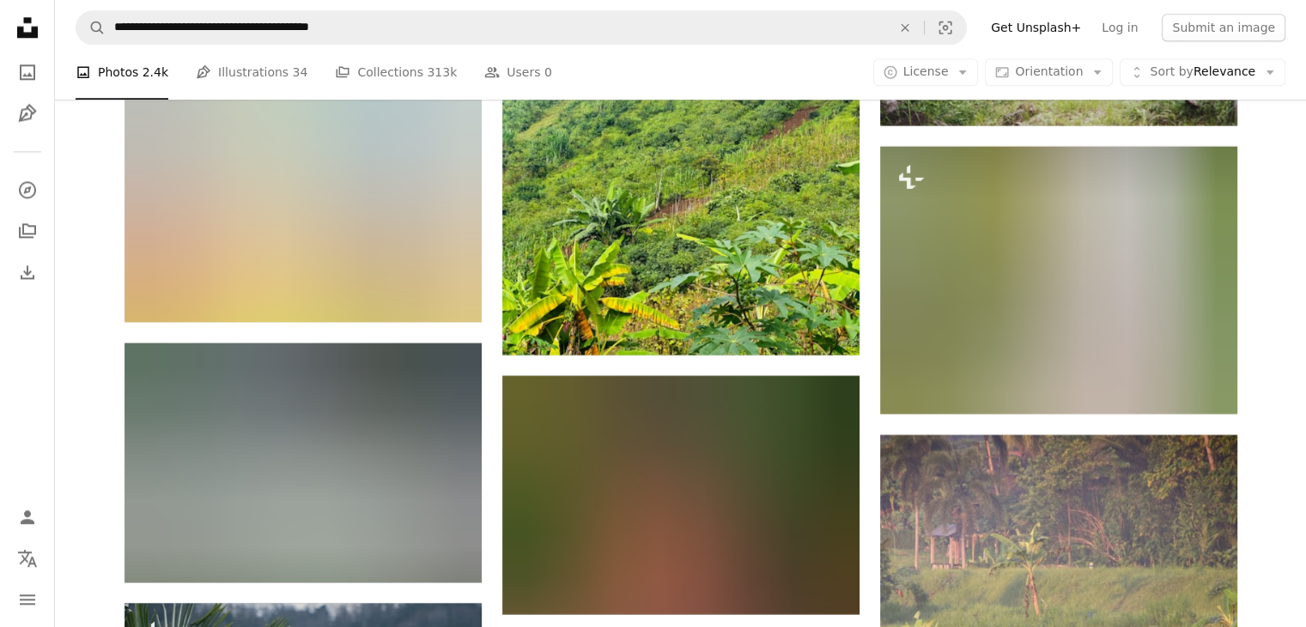
scroll to position [28190, 0]
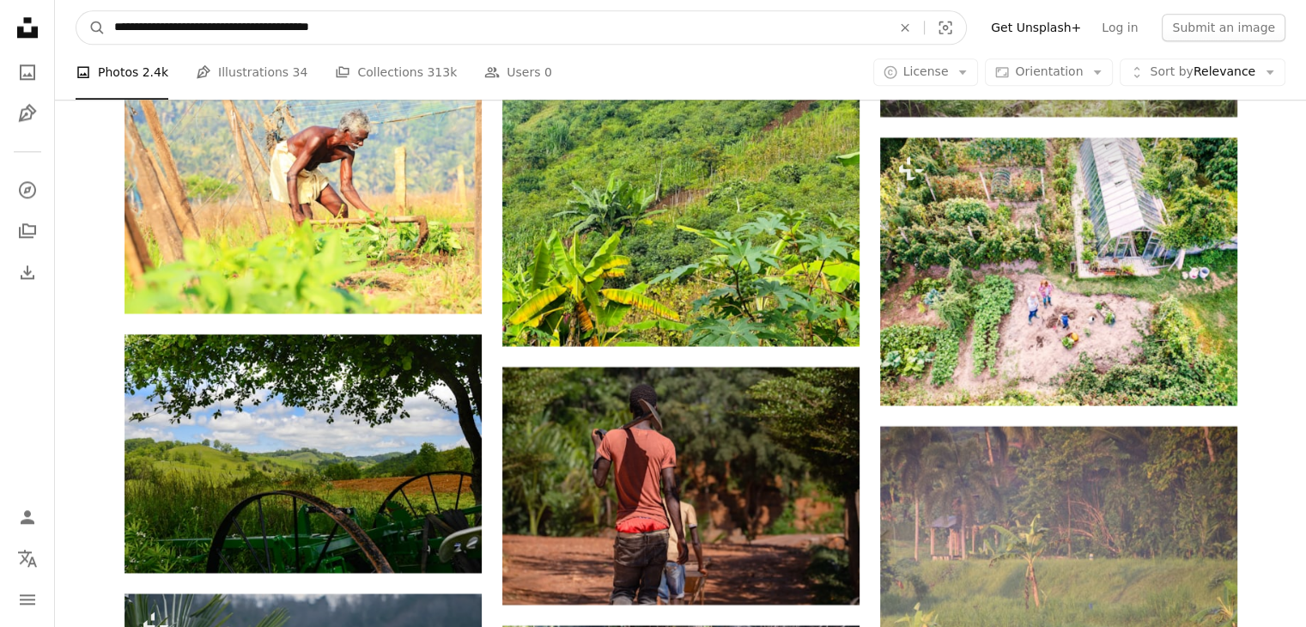
click at [178, 25] on input "**********" at bounding box center [496, 27] width 781 height 33
type input "**********"
click at [76, 11] on button "A magnifying glass" at bounding box center [90, 27] width 29 height 33
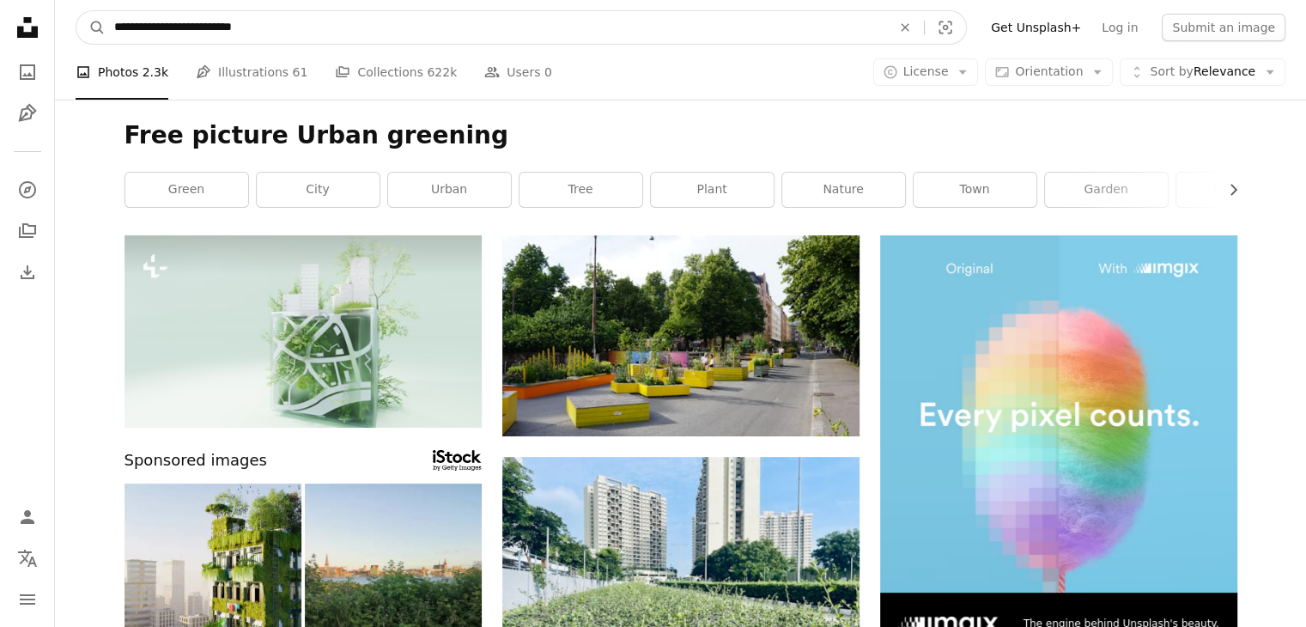
click at [295, 20] on input "**********" at bounding box center [496, 27] width 781 height 33
type input "**********"
click button "A magnifying glass" at bounding box center [90, 27] width 29 height 33
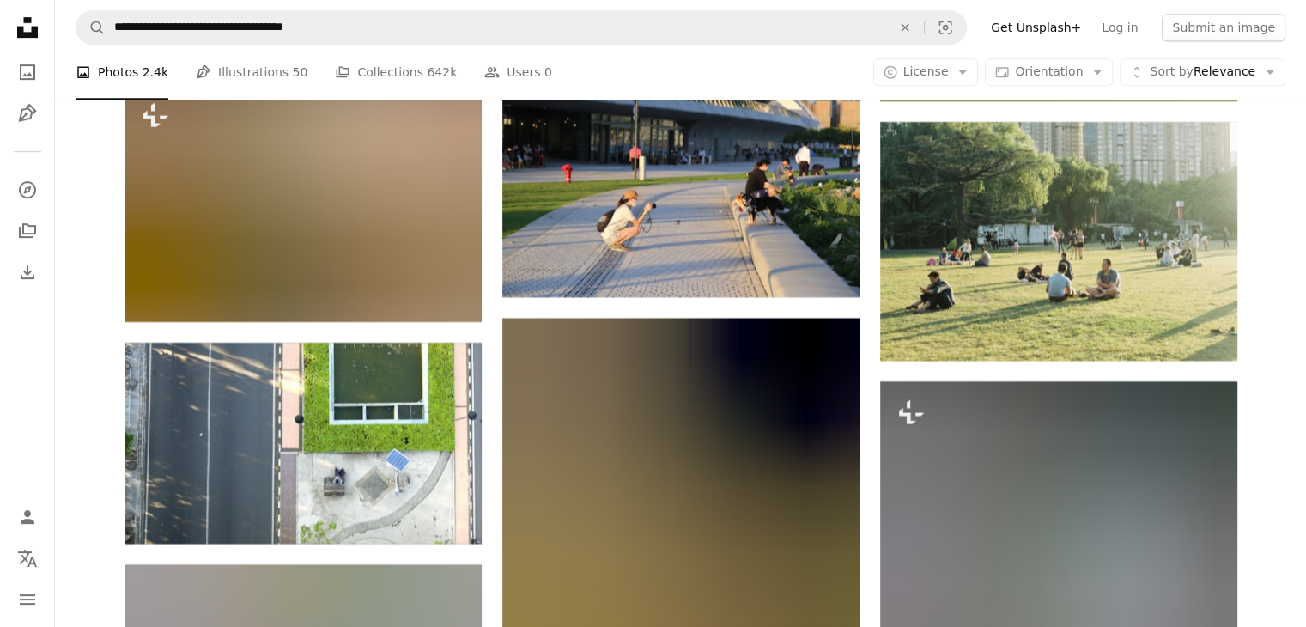
scroll to position [14016, 0]
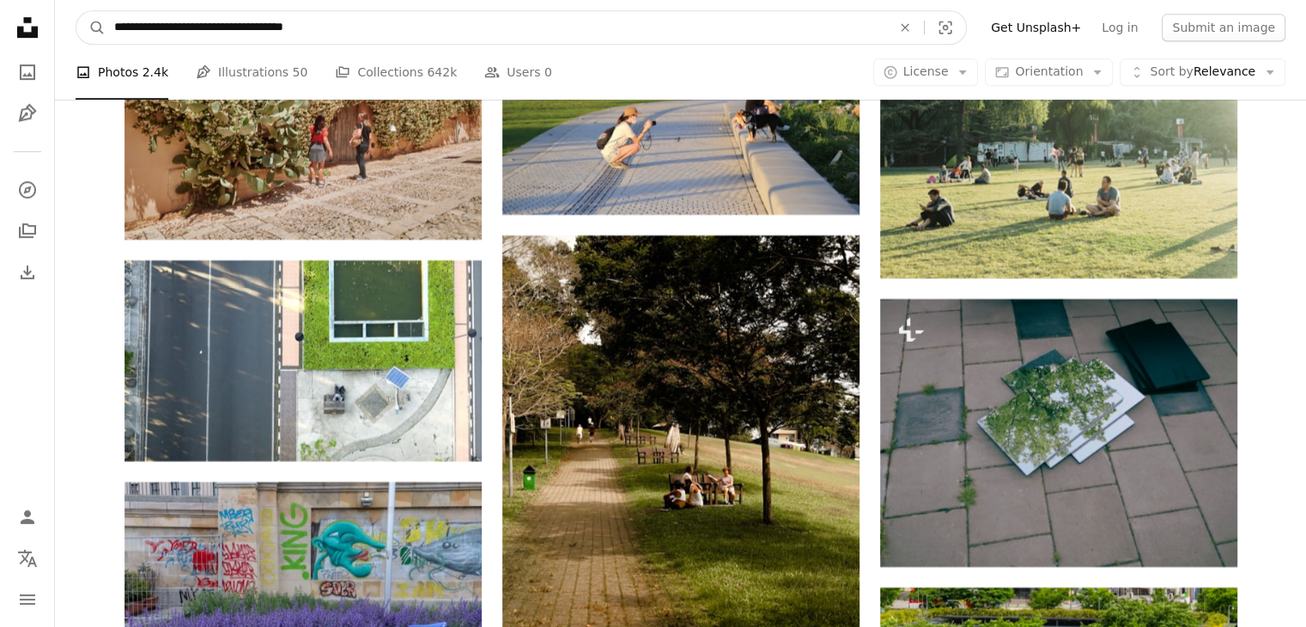
click at [332, 27] on input "**********" at bounding box center [496, 27] width 781 height 33
type input "**********"
click button "A magnifying glass" at bounding box center [90, 27] width 29 height 33
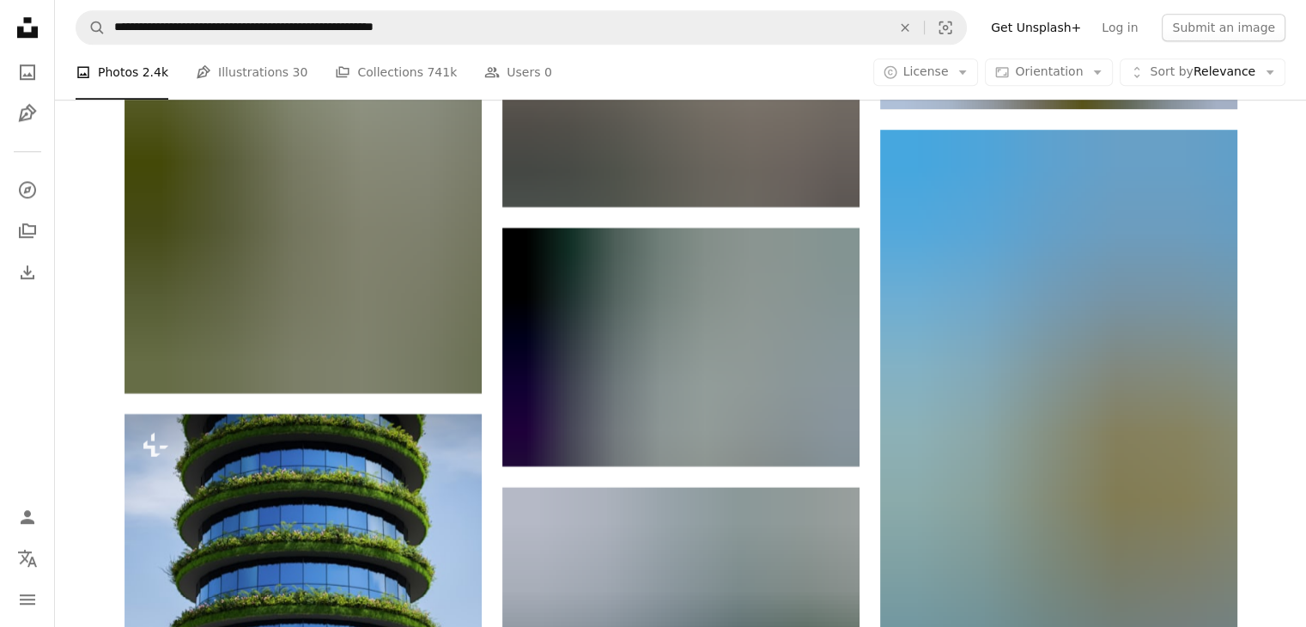
scroll to position [8039, 0]
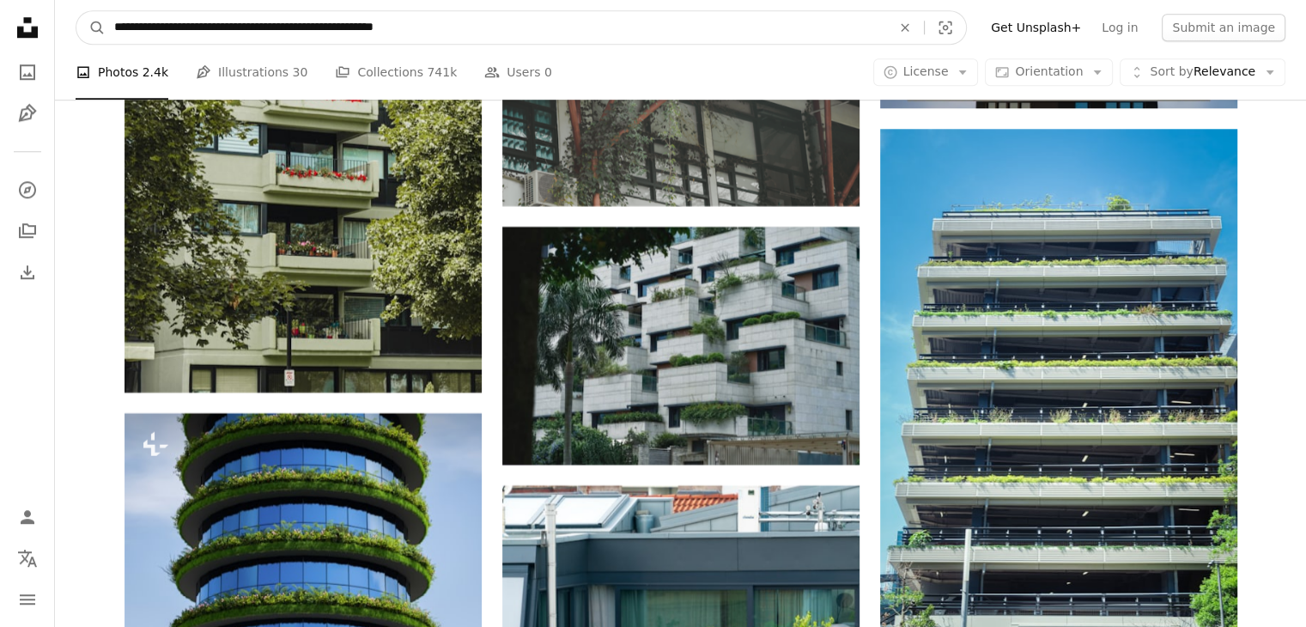
click at [180, 26] on input "**********" at bounding box center [496, 27] width 781 height 33
type input "**********"
click at [76, 11] on button "A magnifying glass" at bounding box center [90, 27] width 29 height 33
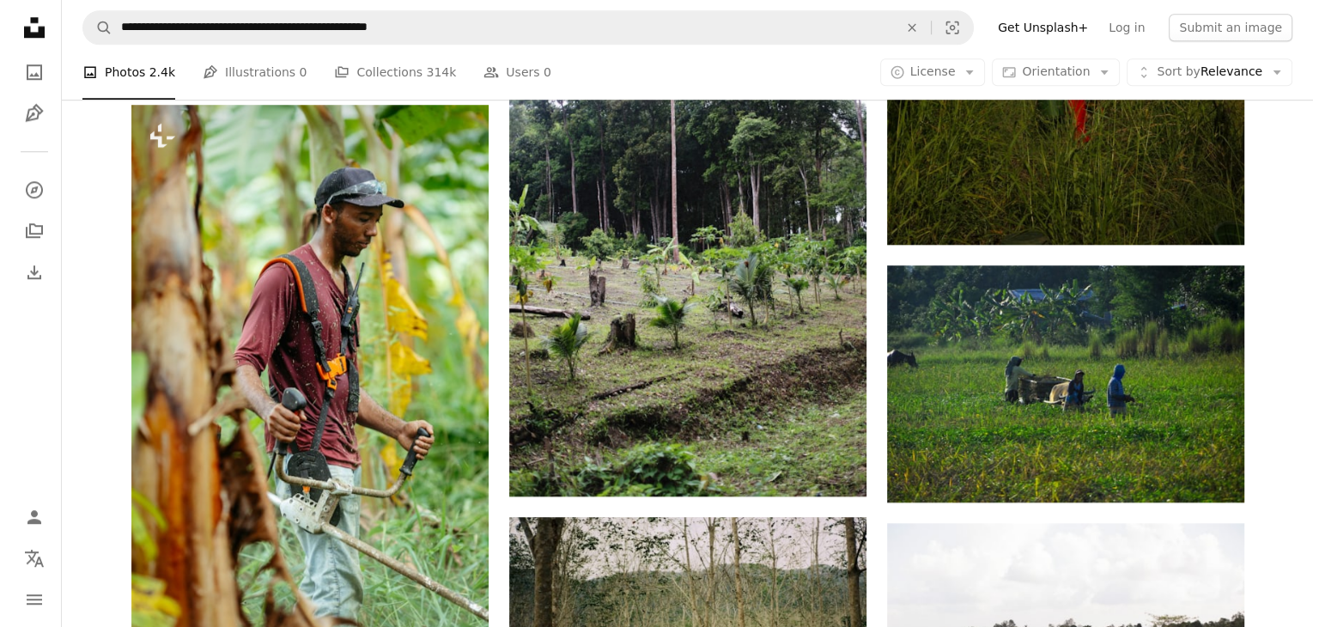
scroll to position [1628, 0]
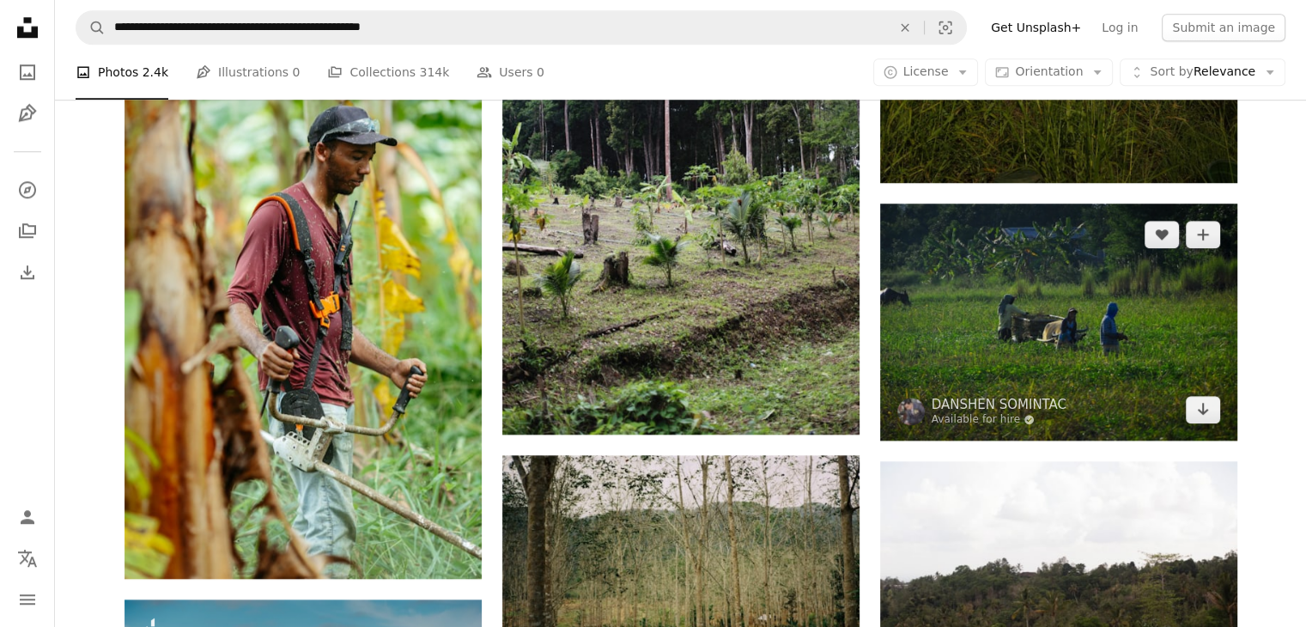
click at [1078, 354] on img at bounding box center [1058, 322] width 357 height 237
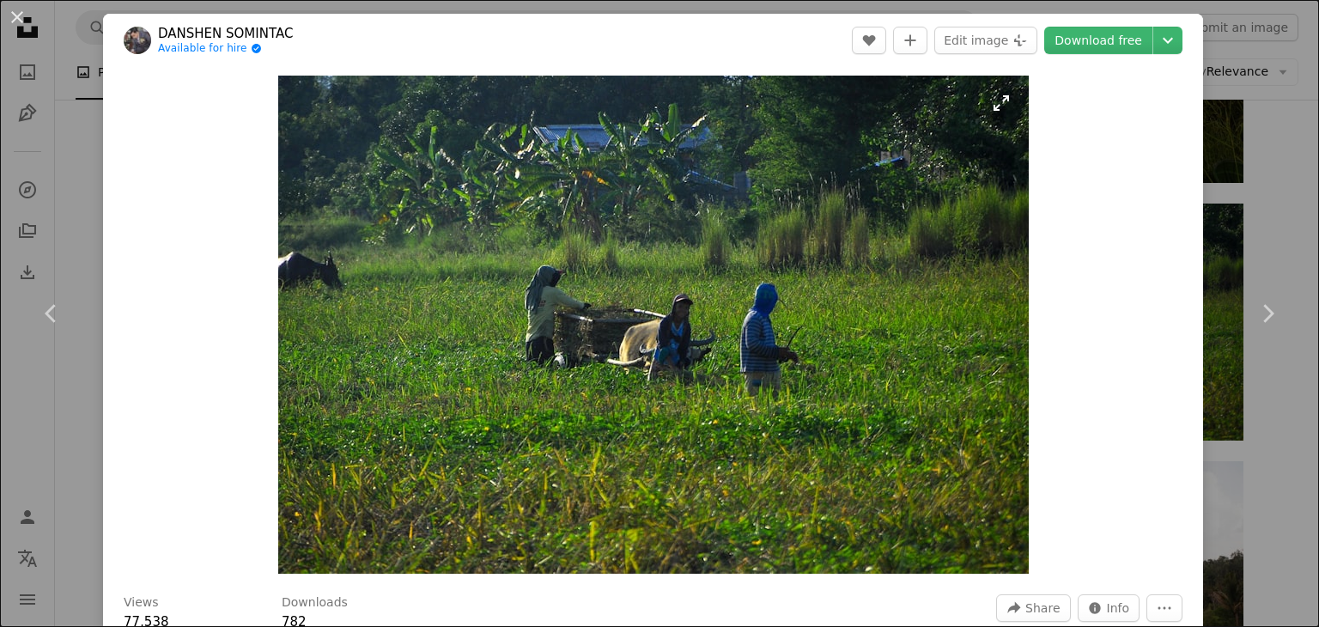
click at [749, 335] on img "Zoom in on this image" at bounding box center [653, 325] width 751 height 498
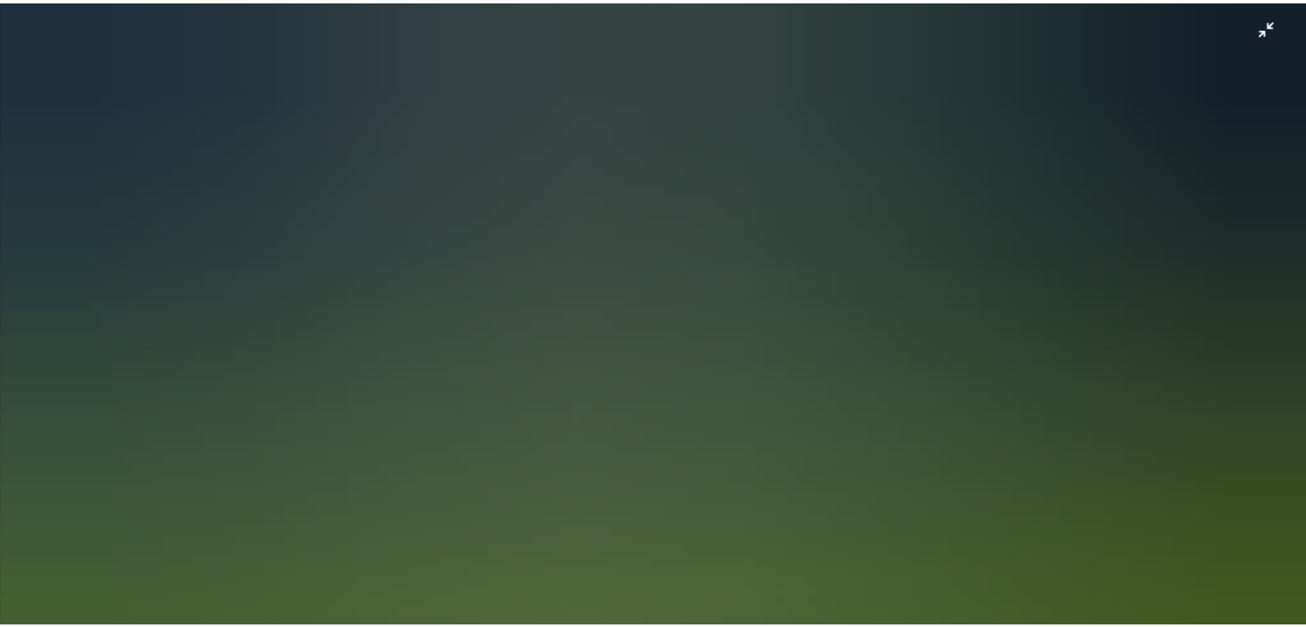
scroll to position [117, 0]
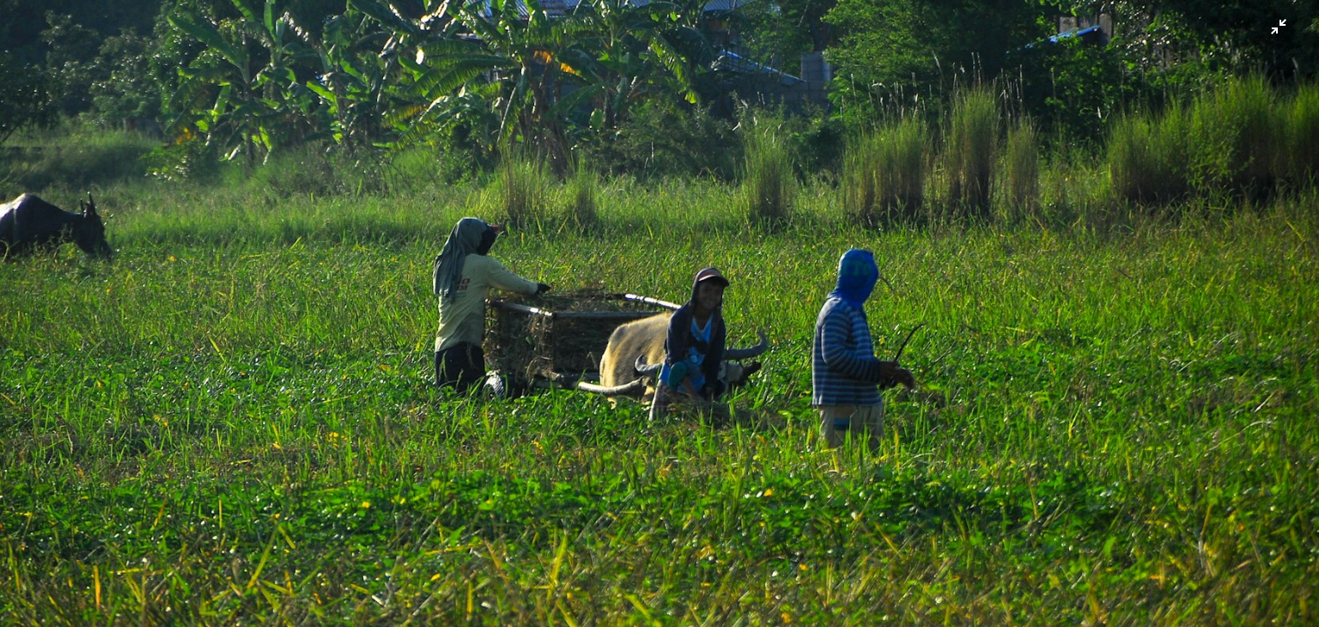
click at [94, 48] on img "Zoom out on this image" at bounding box center [659, 321] width 1321 height 878
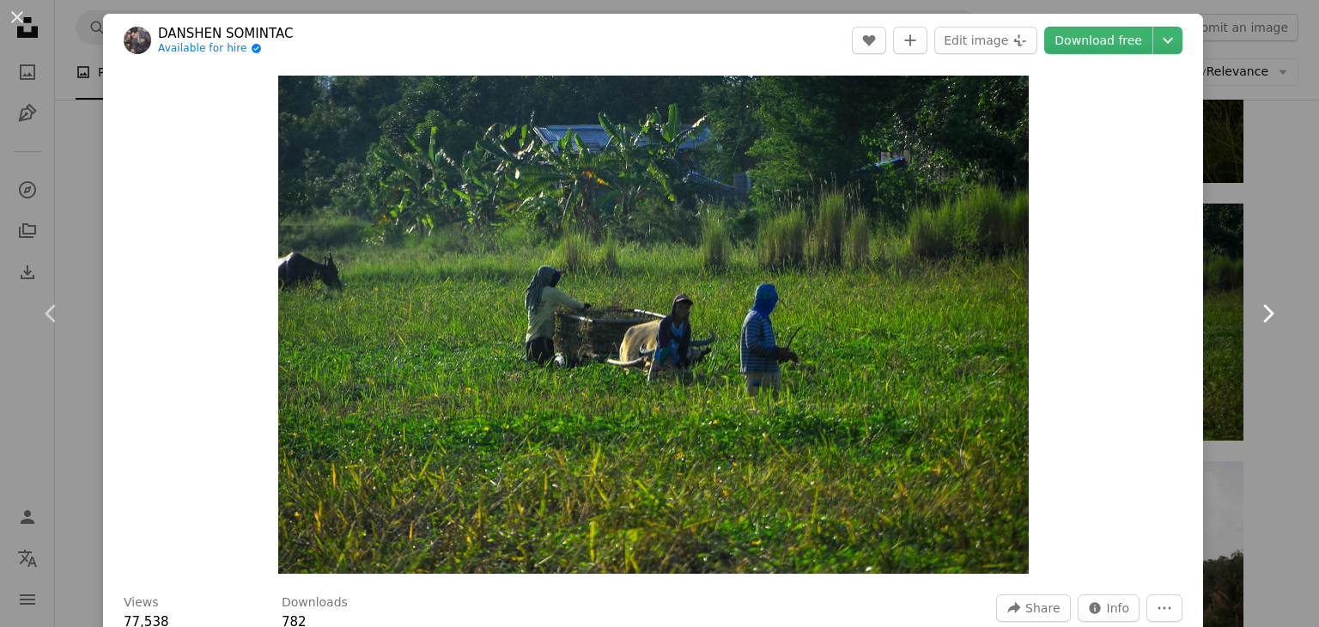
click at [1271, 249] on link "Chevron right" at bounding box center [1267, 313] width 103 height 165
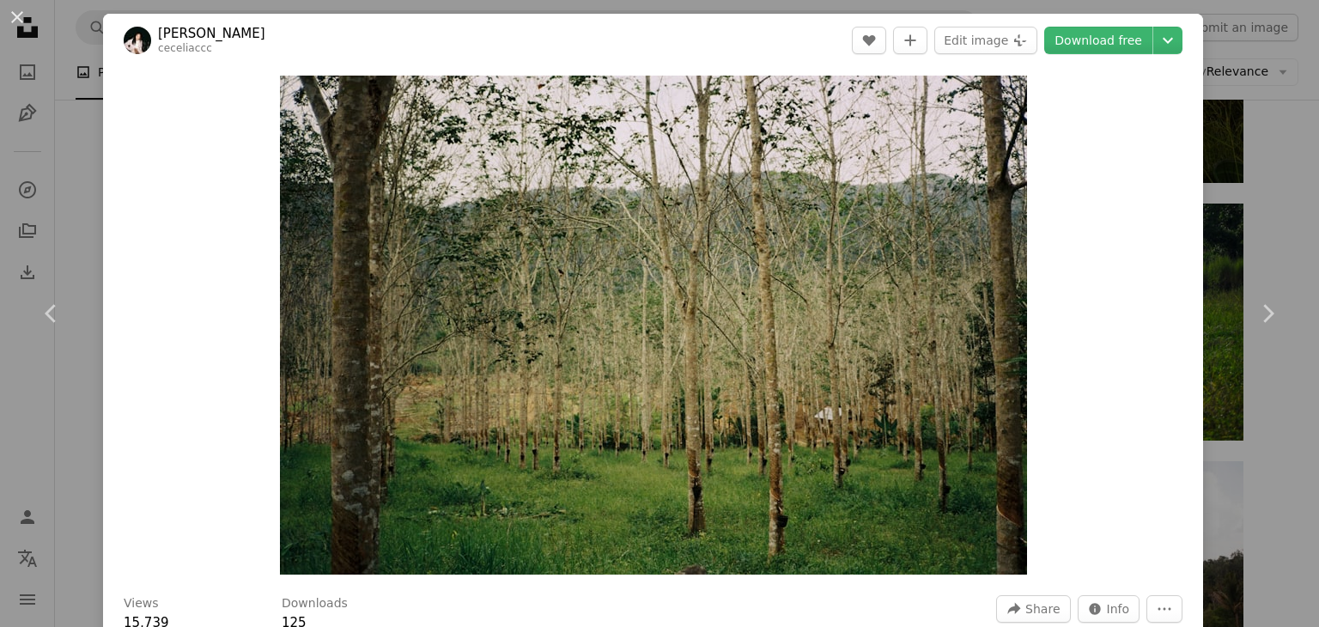
click at [1250, 211] on div "An X shape Chevron left Chevron right Cecelia Chang ceceliaccc A heart A plus s…" at bounding box center [659, 313] width 1319 height 627
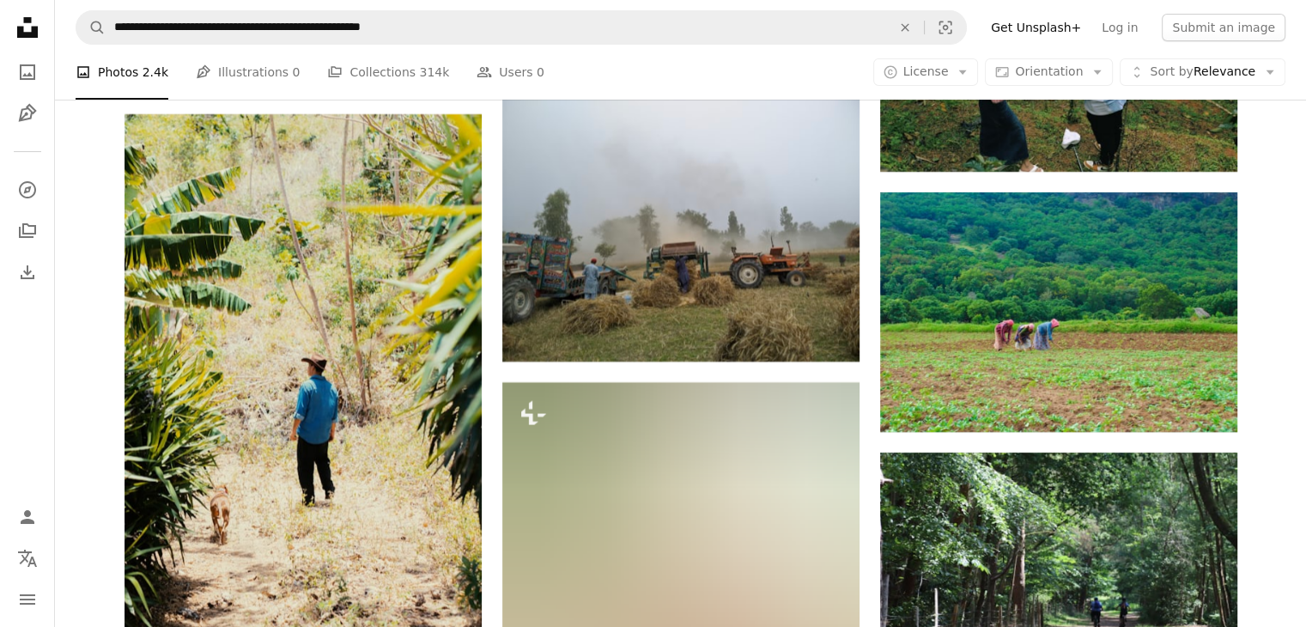
scroll to position [6934, 0]
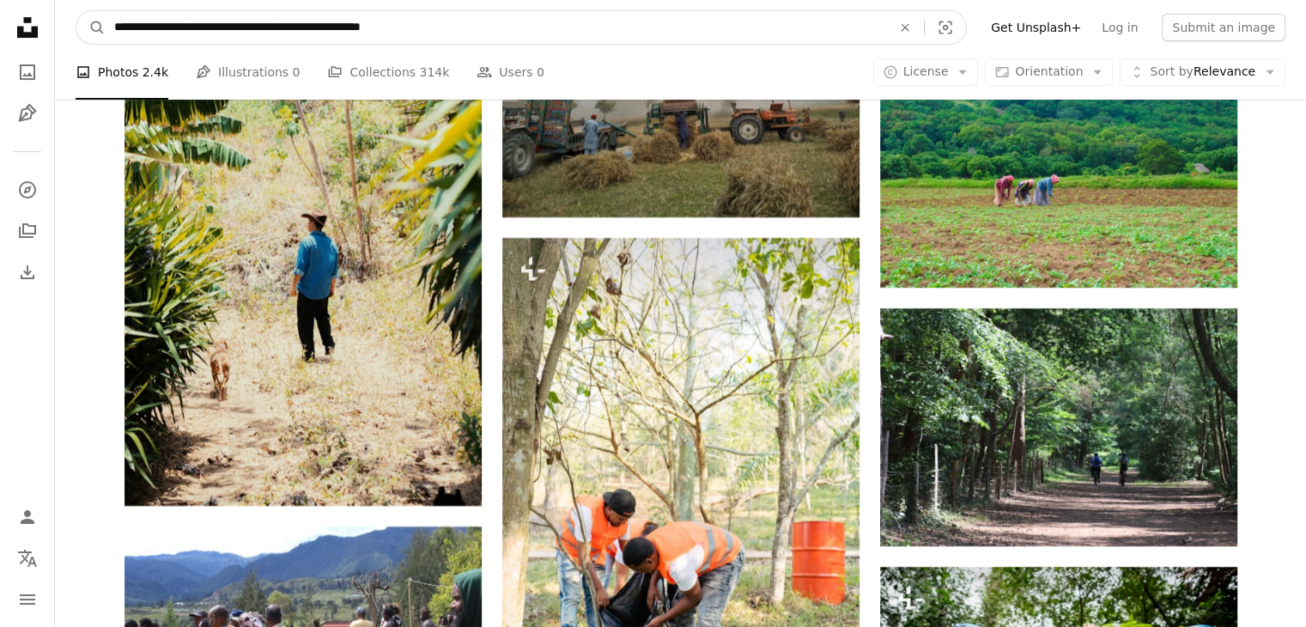
click at [444, 32] on input "**********" at bounding box center [496, 27] width 781 height 33
type input "**********"
click at [76, 11] on button "A magnifying glass" at bounding box center [90, 27] width 29 height 33
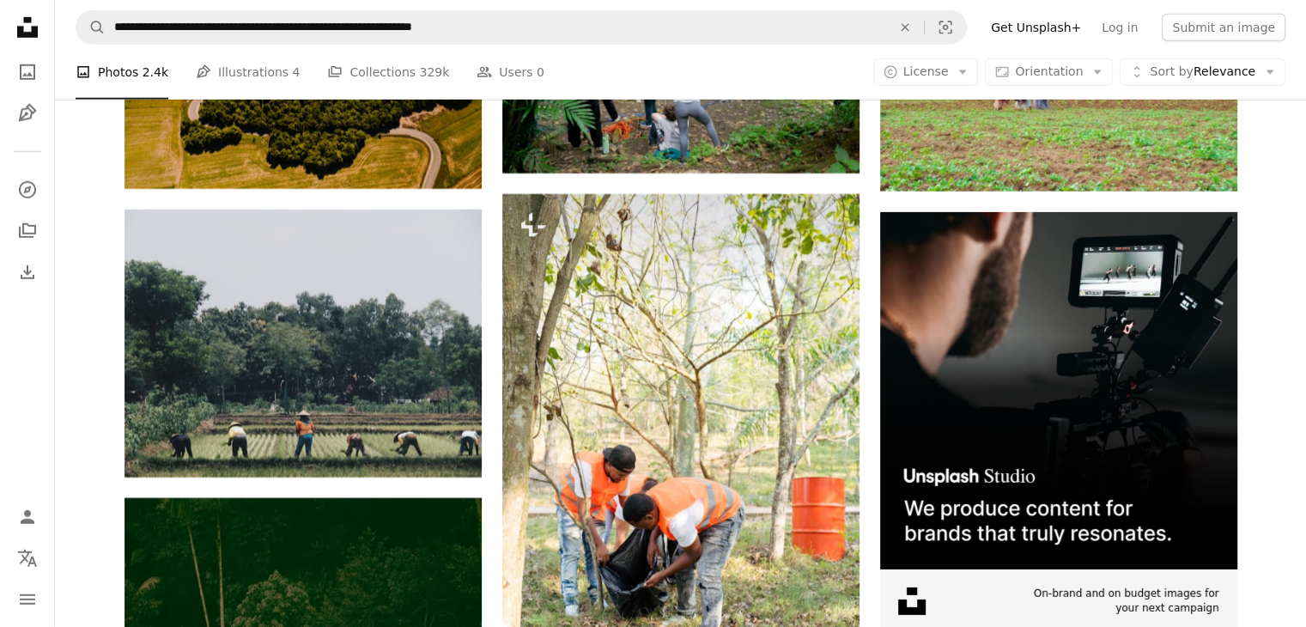
scroll to position [5231, 0]
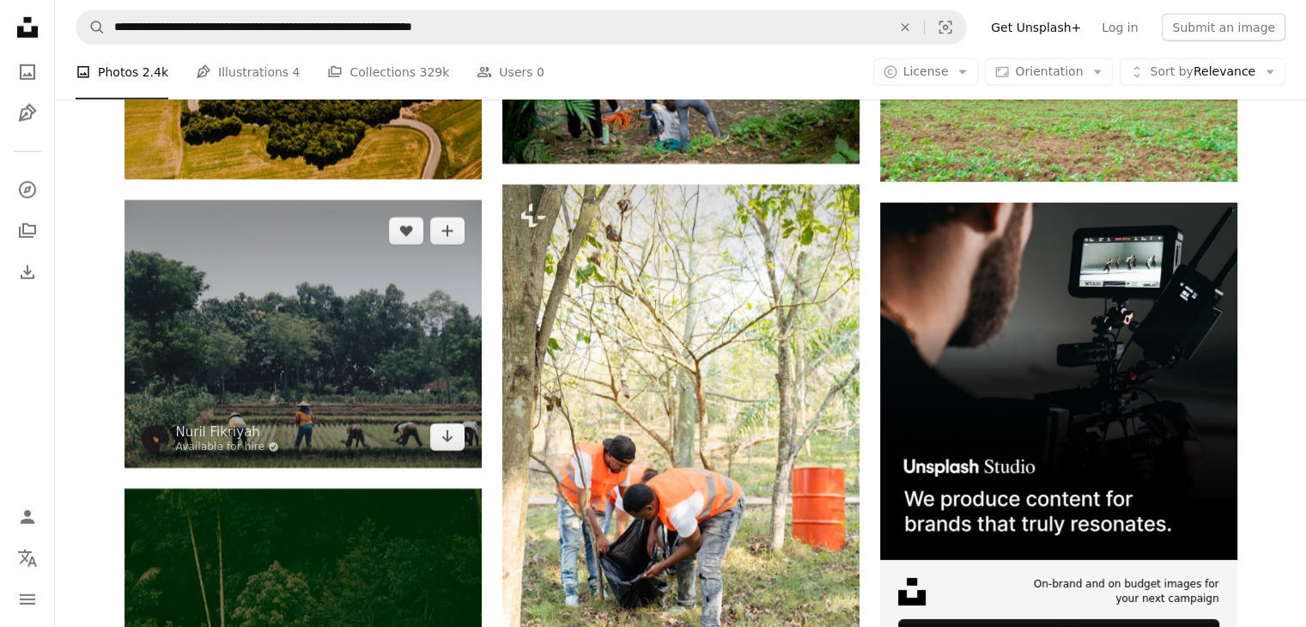
click at [325, 356] on img at bounding box center [303, 334] width 357 height 268
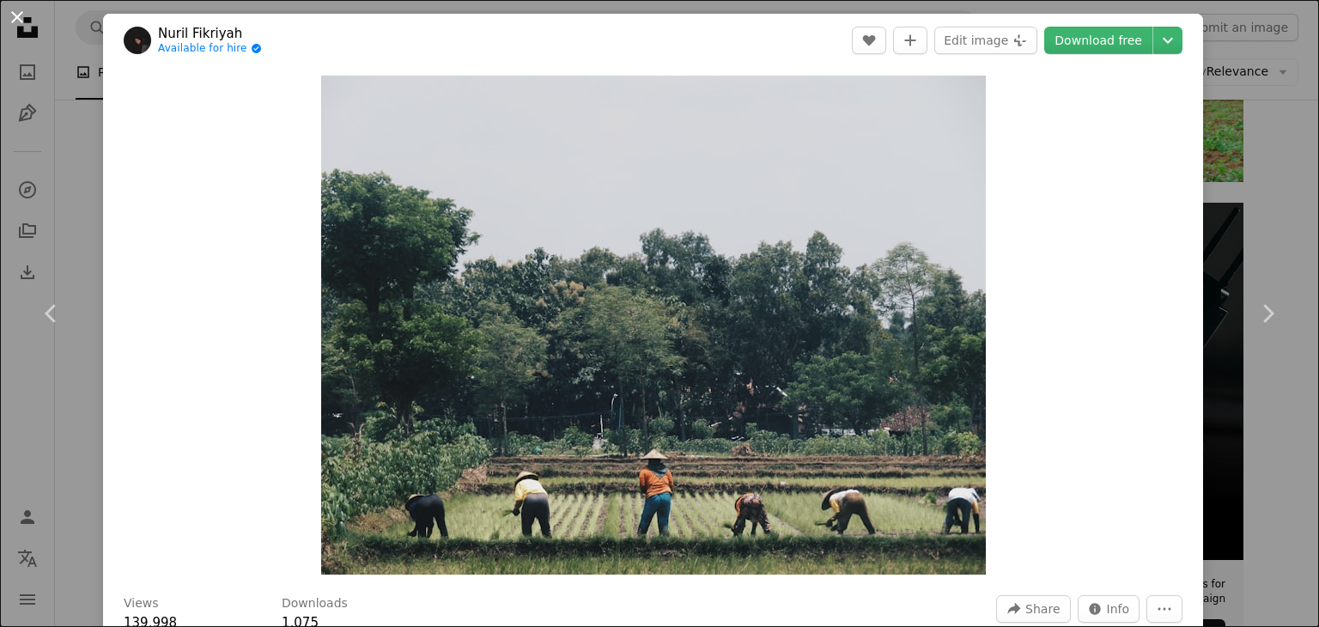
click at [7, 14] on button "An X shape" at bounding box center [17, 17] width 21 height 21
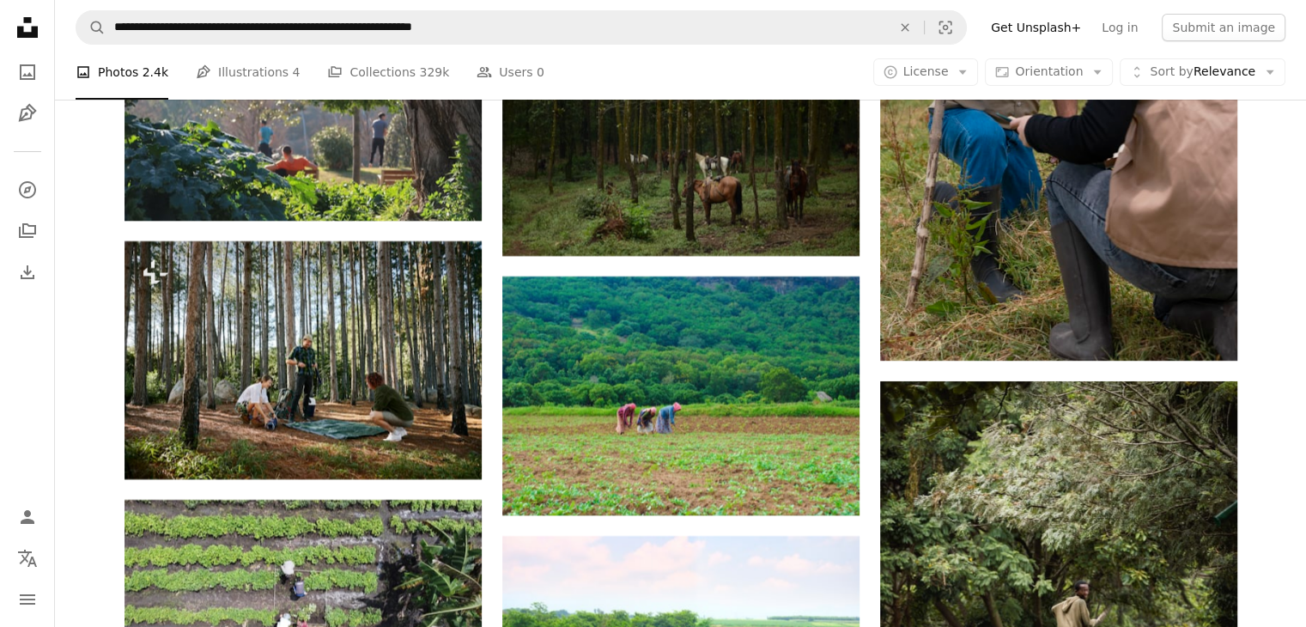
scroll to position [6672, 0]
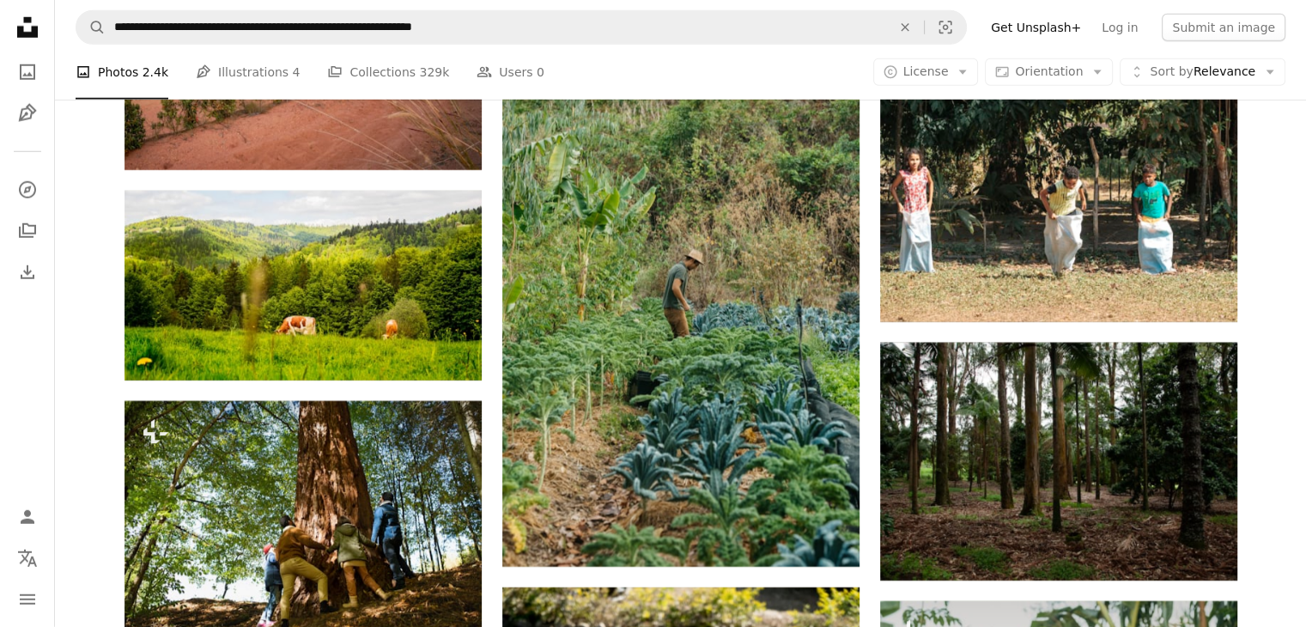
scroll to position [18039, 0]
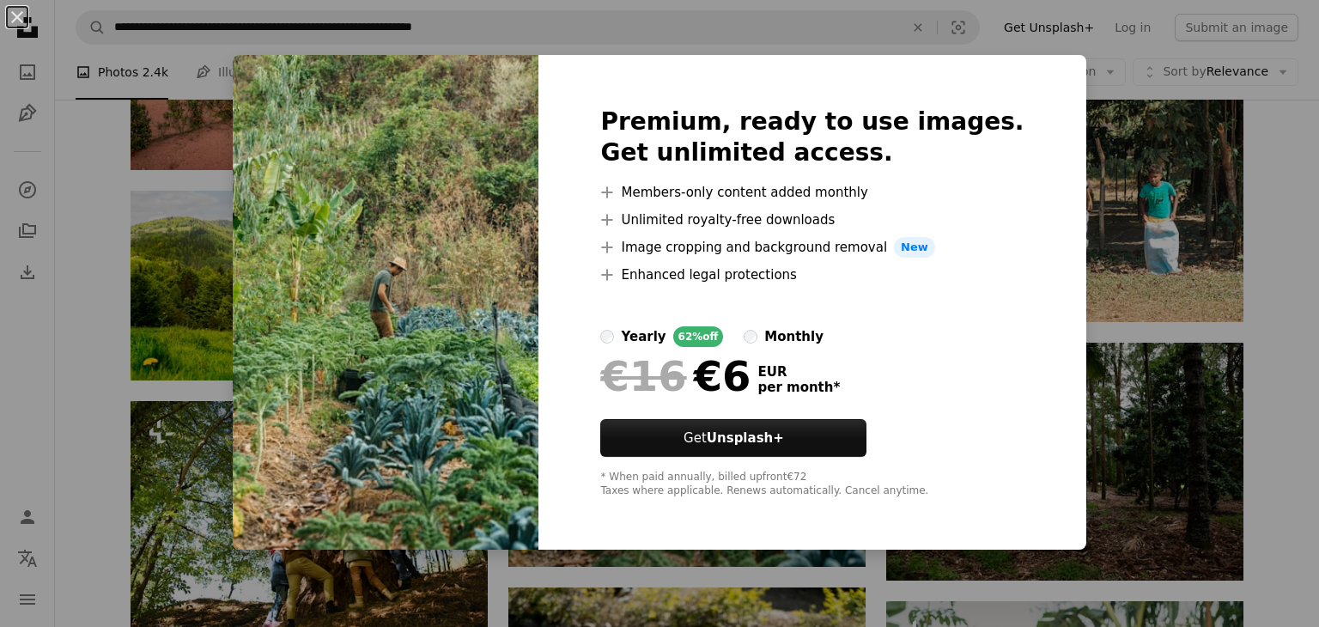
click at [449, 420] on img at bounding box center [386, 302] width 306 height 495
click at [13, 15] on button "An X shape" at bounding box center [17, 17] width 21 height 21
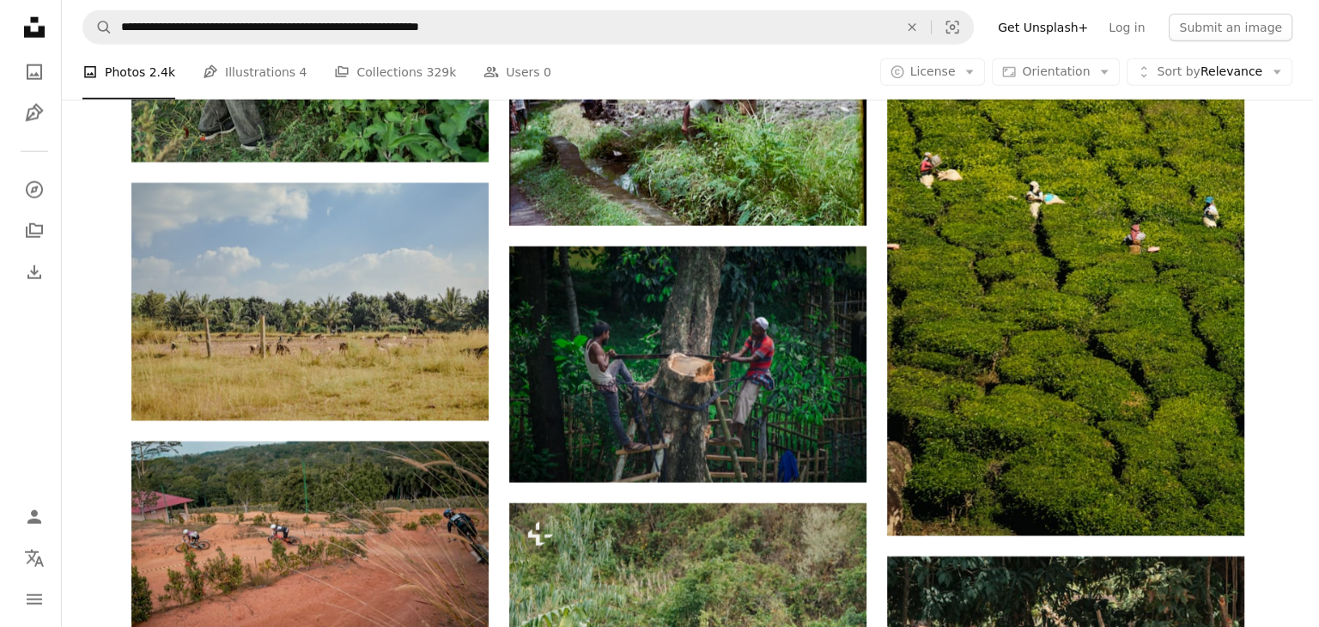
scroll to position [17542, 0]
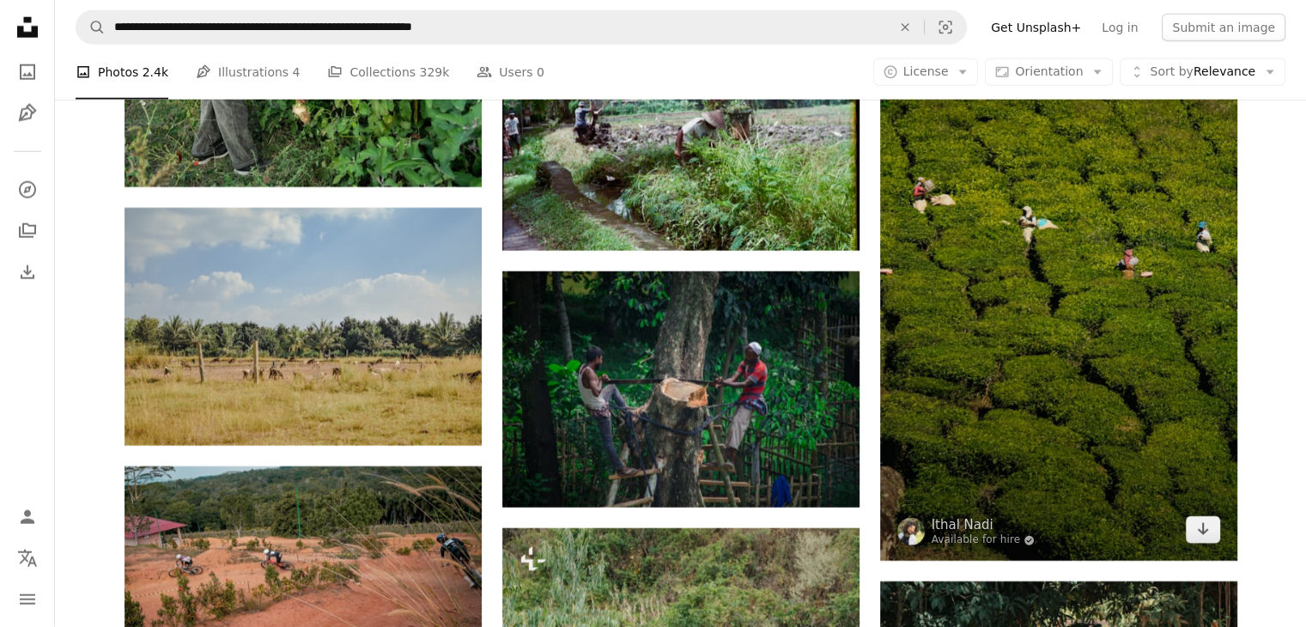
click at [1082, 418] on img at bounding box center [1058, 244] width 357 height 636
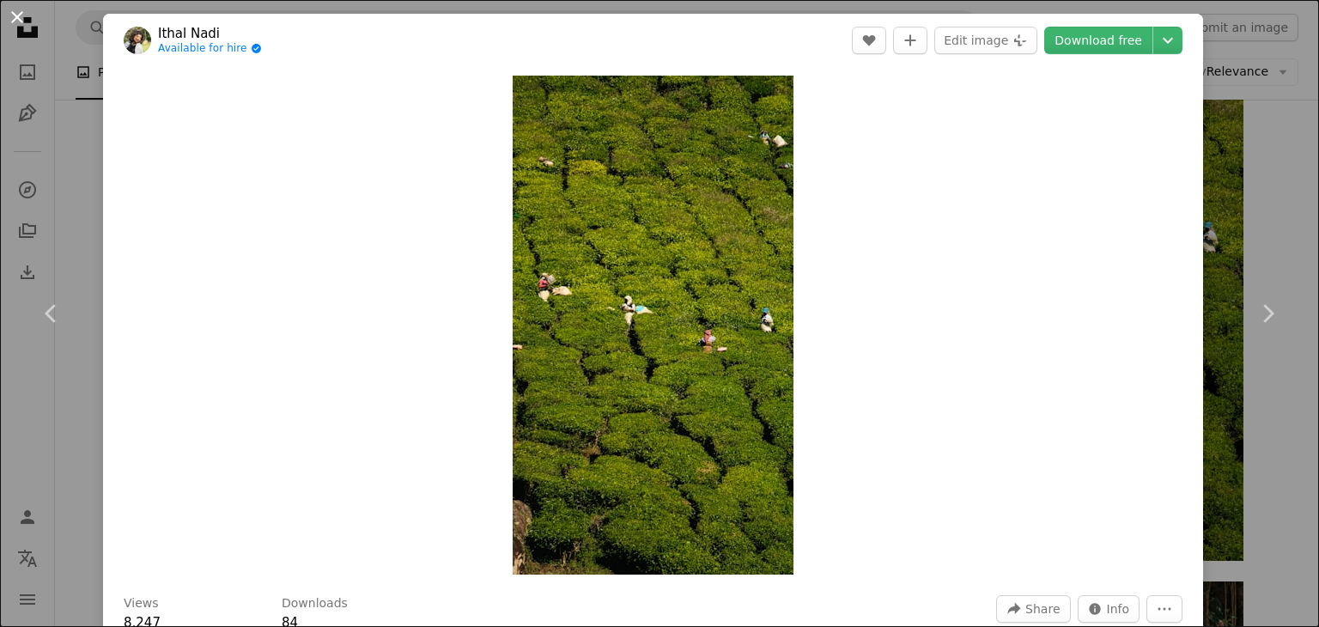
click at [18, 14] on button "An X shape" at bounding box center [17, 17] width 21 height 21
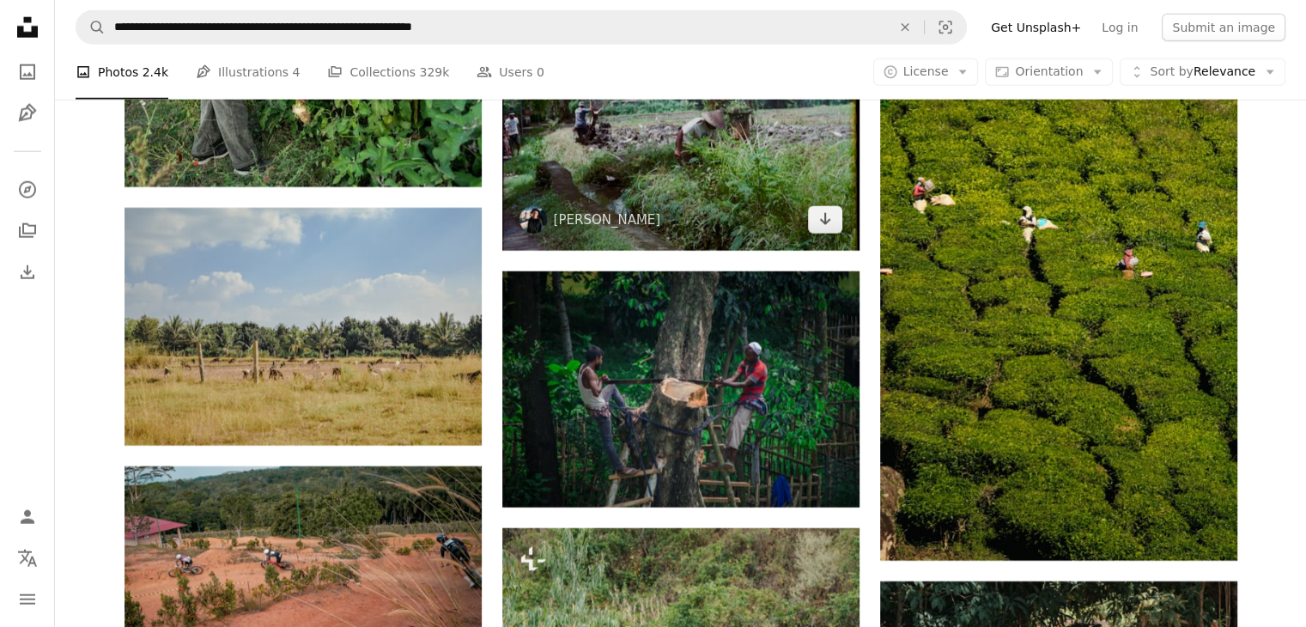
click at [657, 172] on img at bounding box center [680, 132] width 357 height 236
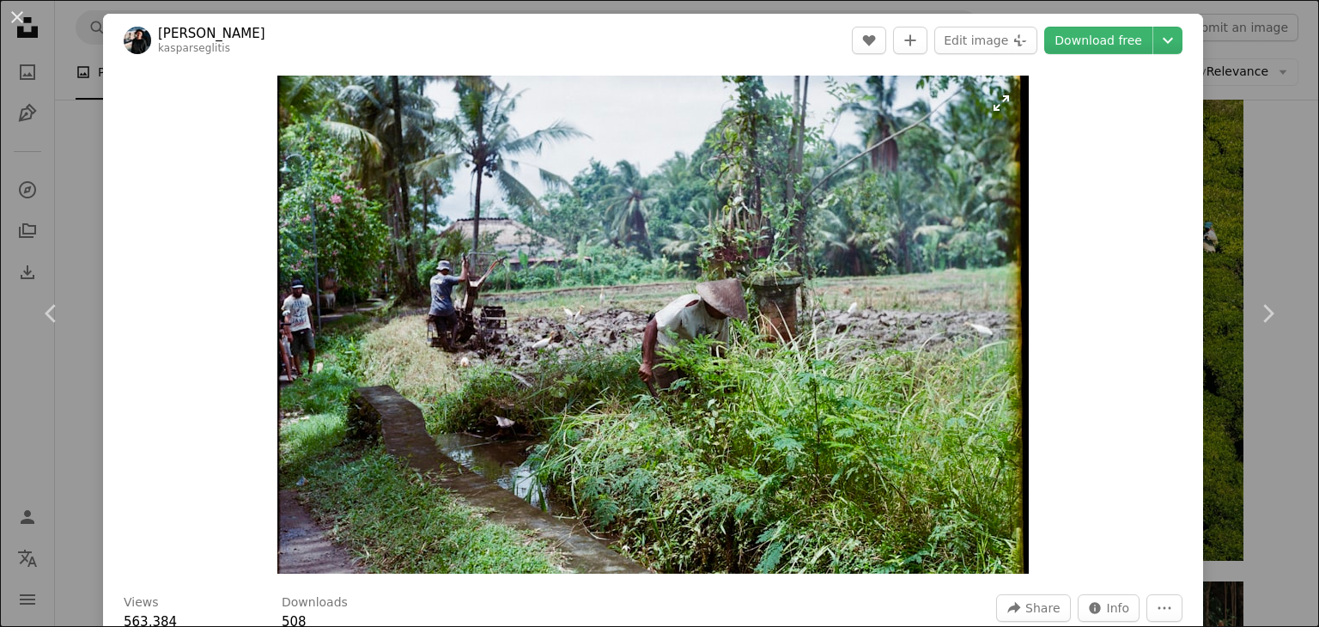
click at [368, 269] on img "Zoom in on this image" at bounding box center [652, 325] width 751 height 498
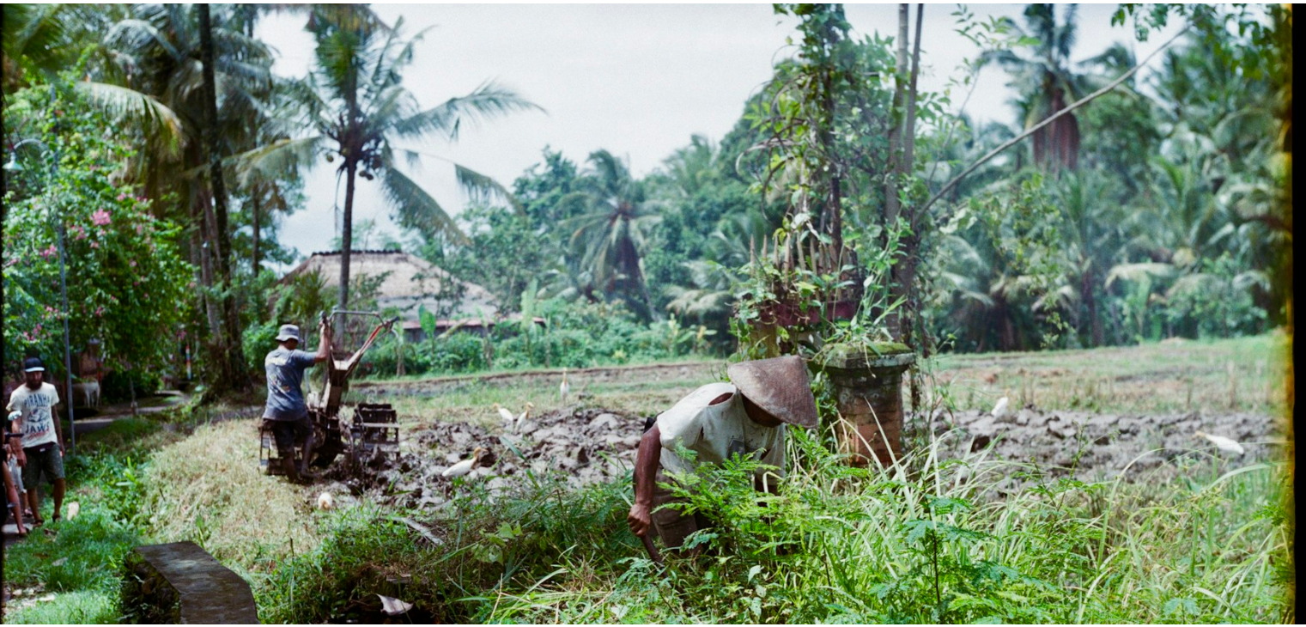
scroll to position [116, 0]
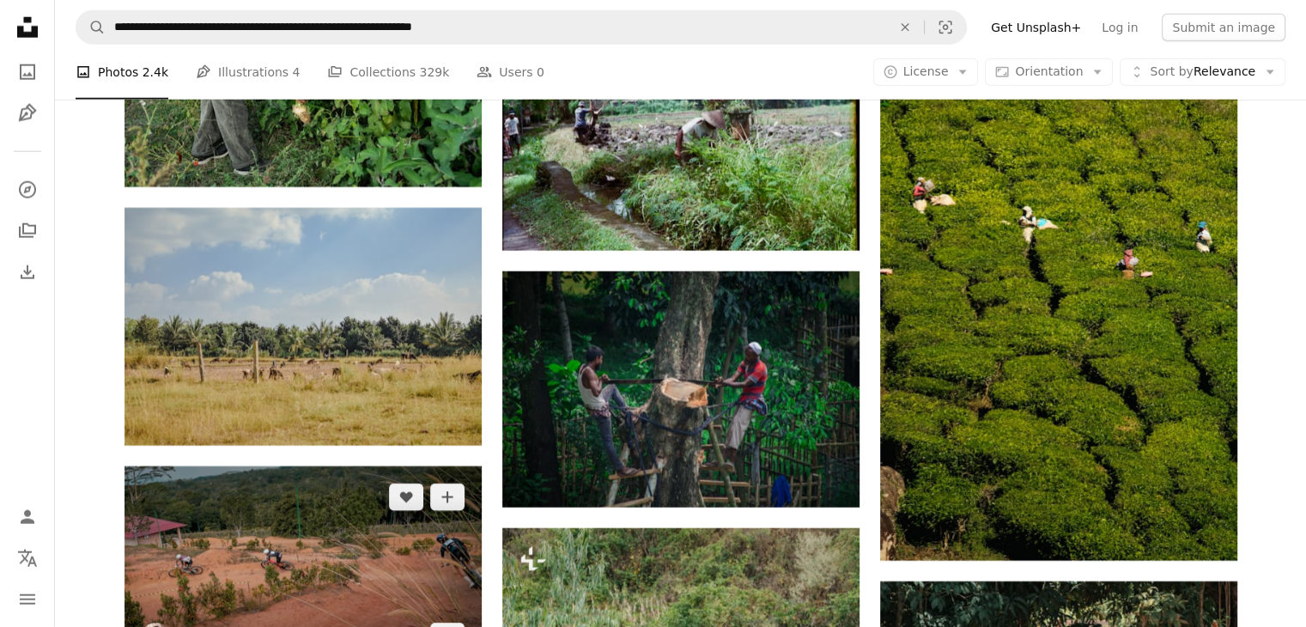
click at [354, 508] on img at bounding box center [303, 566] width 357 height 201
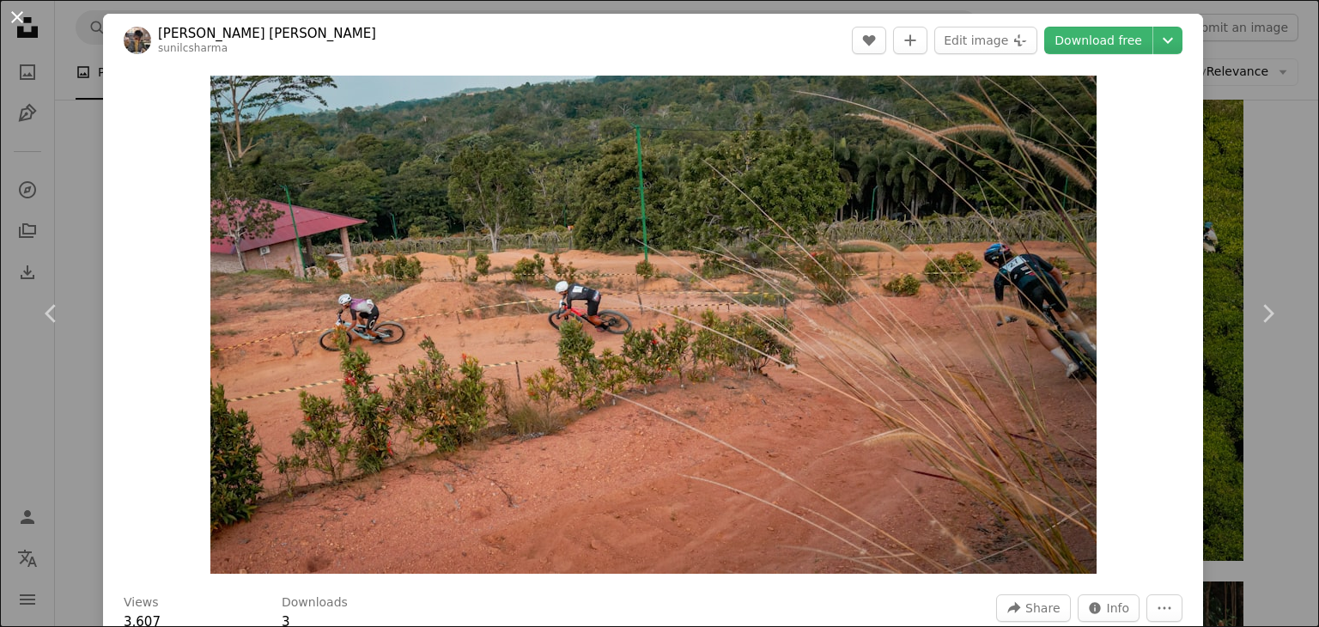
click at [11, 10] on button "An X shape" at bounding box center [17, 17] width 21 height 21
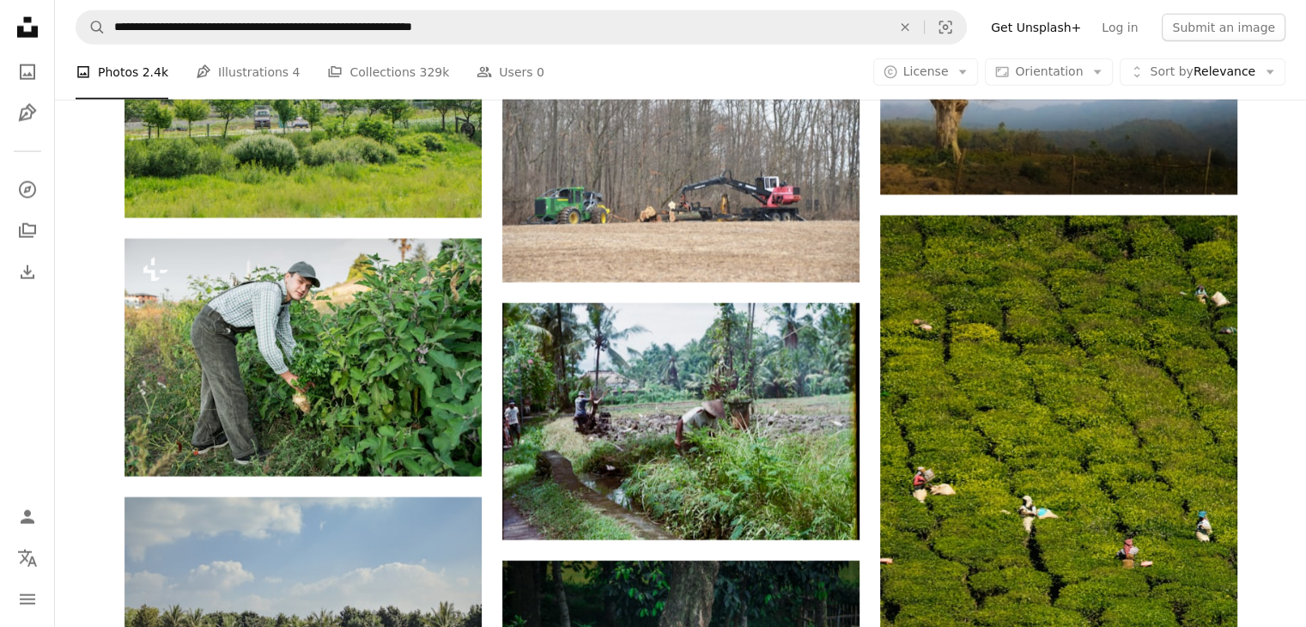
scroll to position [17404, 0]
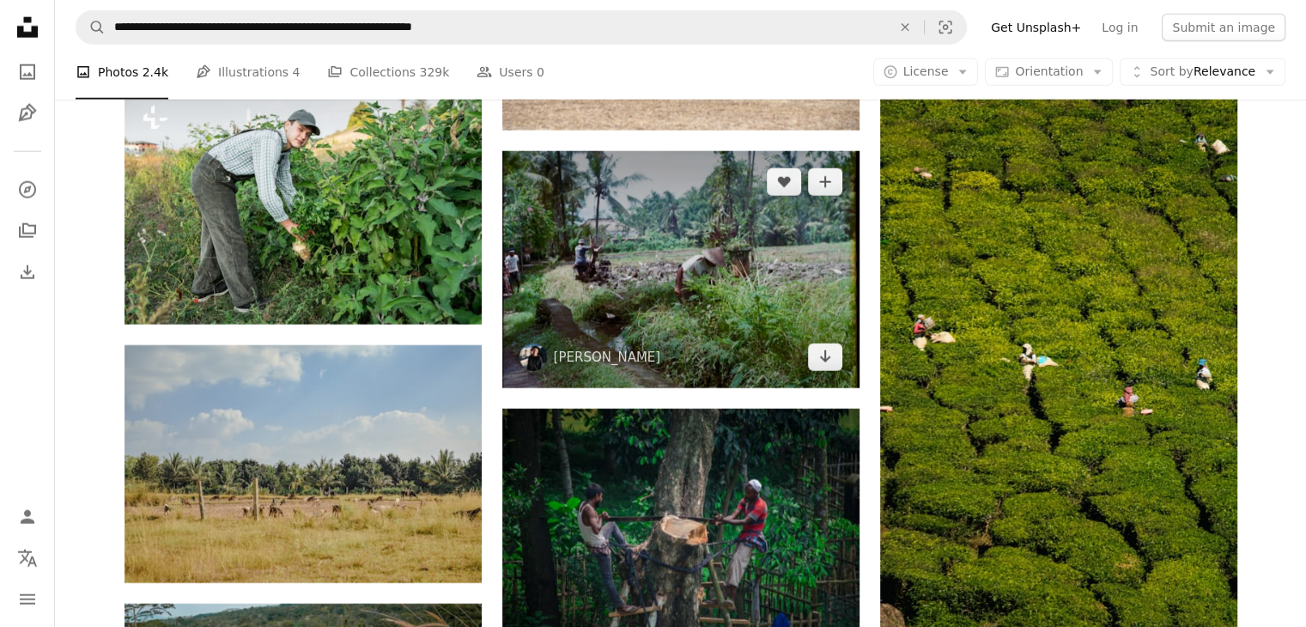
click at [742, 315] on img at bounding box center [680, 269] width 357 height 236
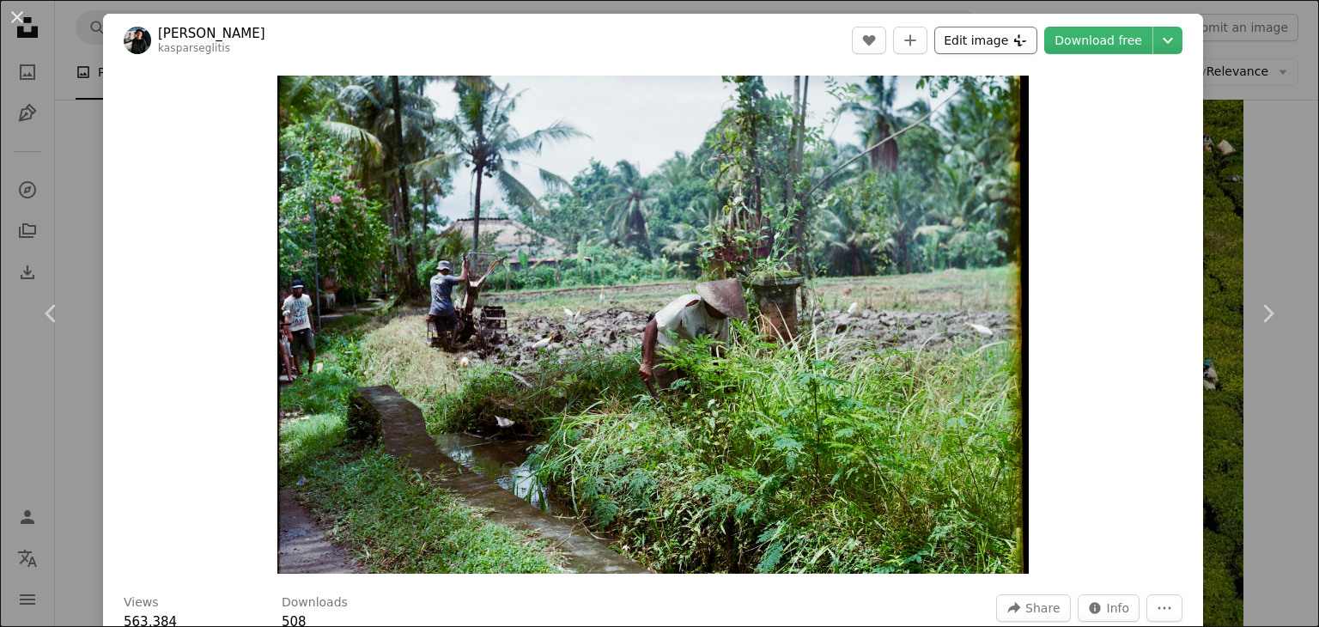
click at [968, 37] on button "Edit image Plus sign for Unsplash+" at bounding box center [985, 40] width 103 height 27
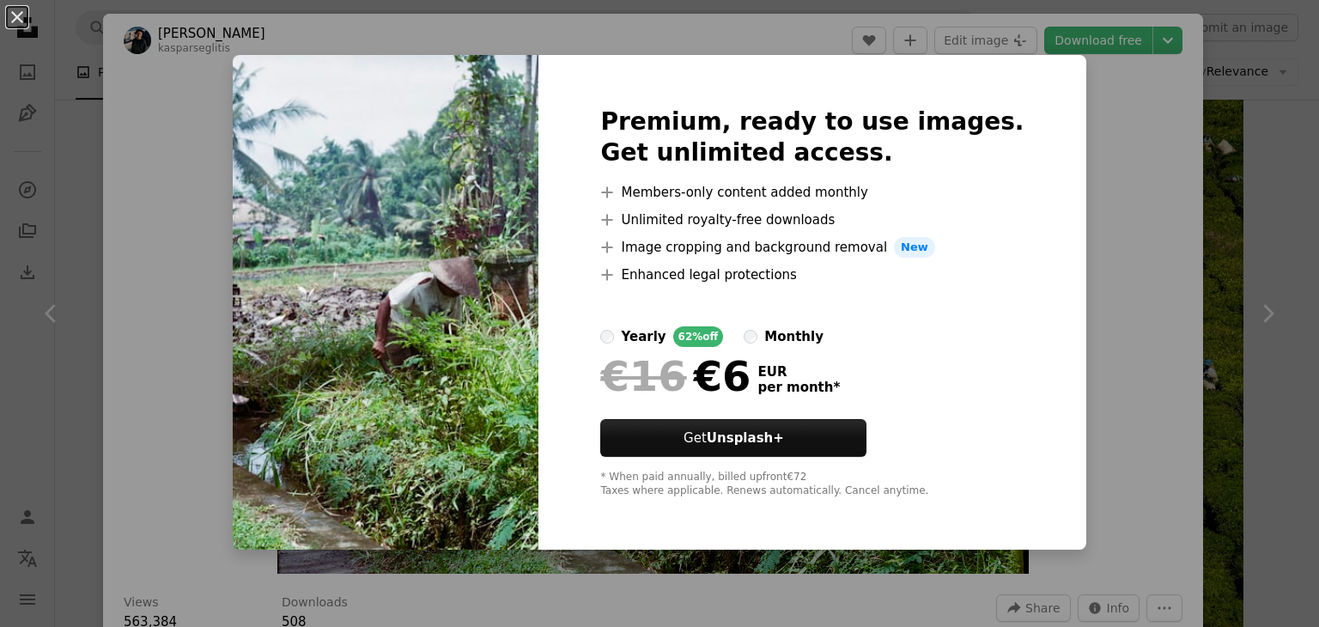
click at [141, 150] on div "An X shape Premium, ready to use images. Get unlimited access. A plus sign Memb…" at bounding box center [659, 313] width 1319 height 627
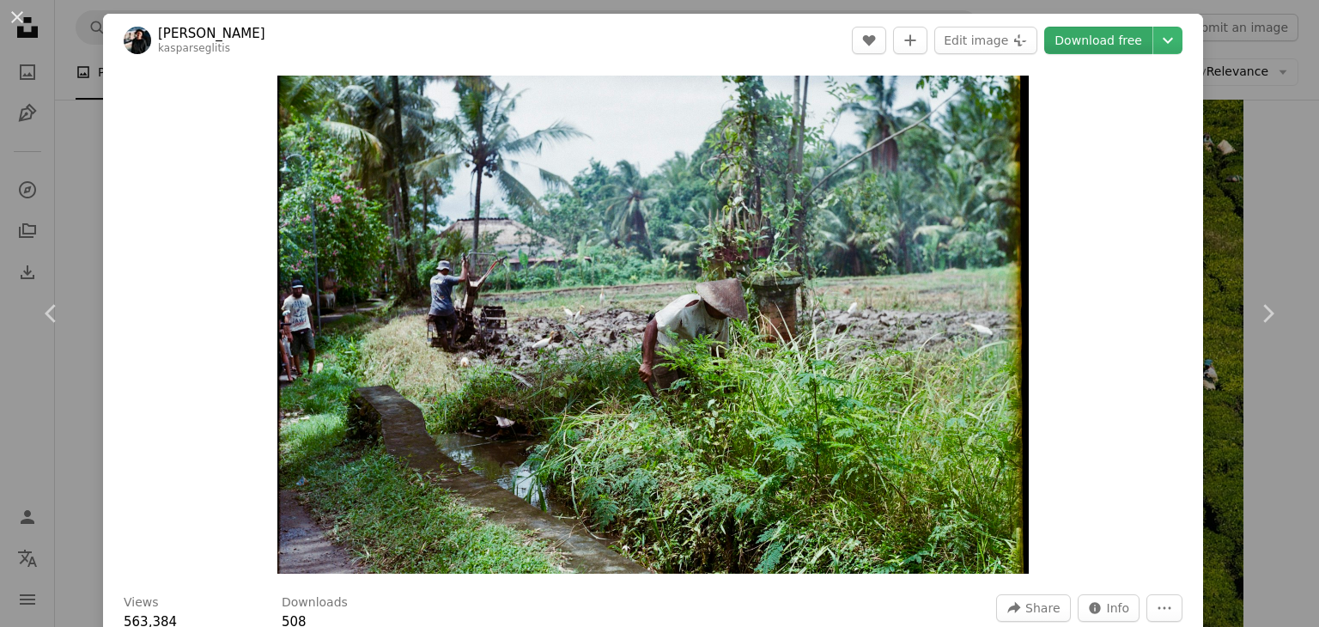
click at [1105, 42] on link "Download free" at bounding box center [1098, 40] width 108 height 27
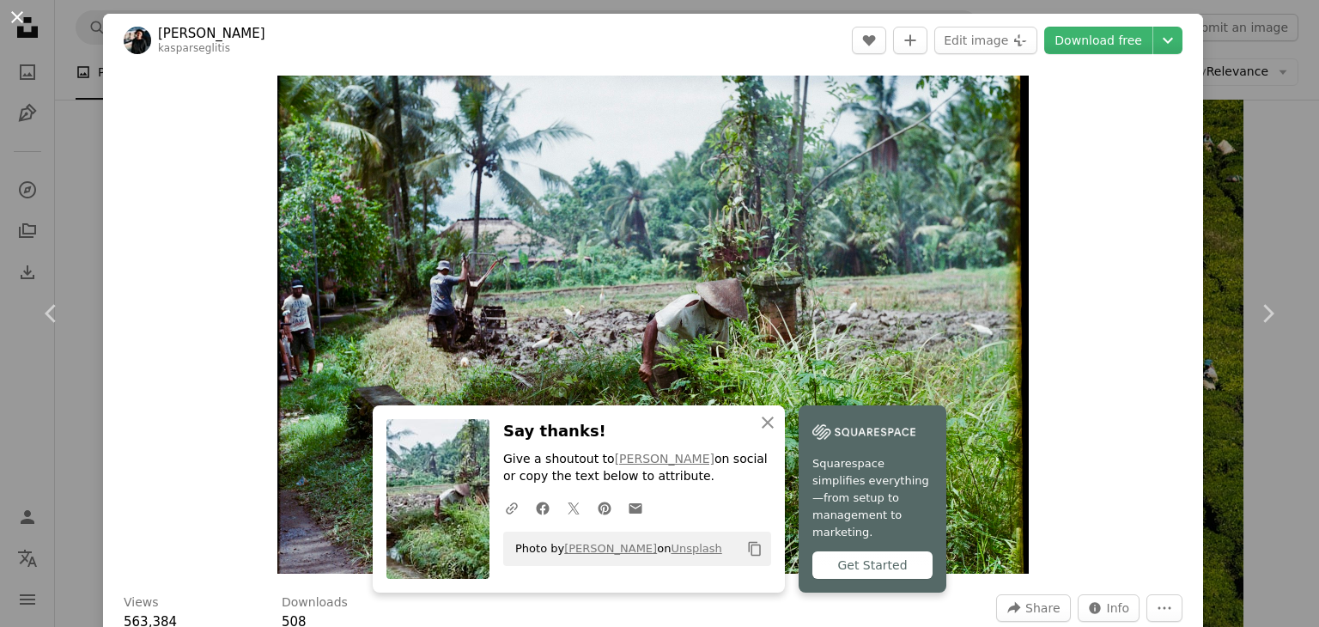
click at [7, 10] on button "An X shape" at bounding box center [17, 17] width 21 height 21
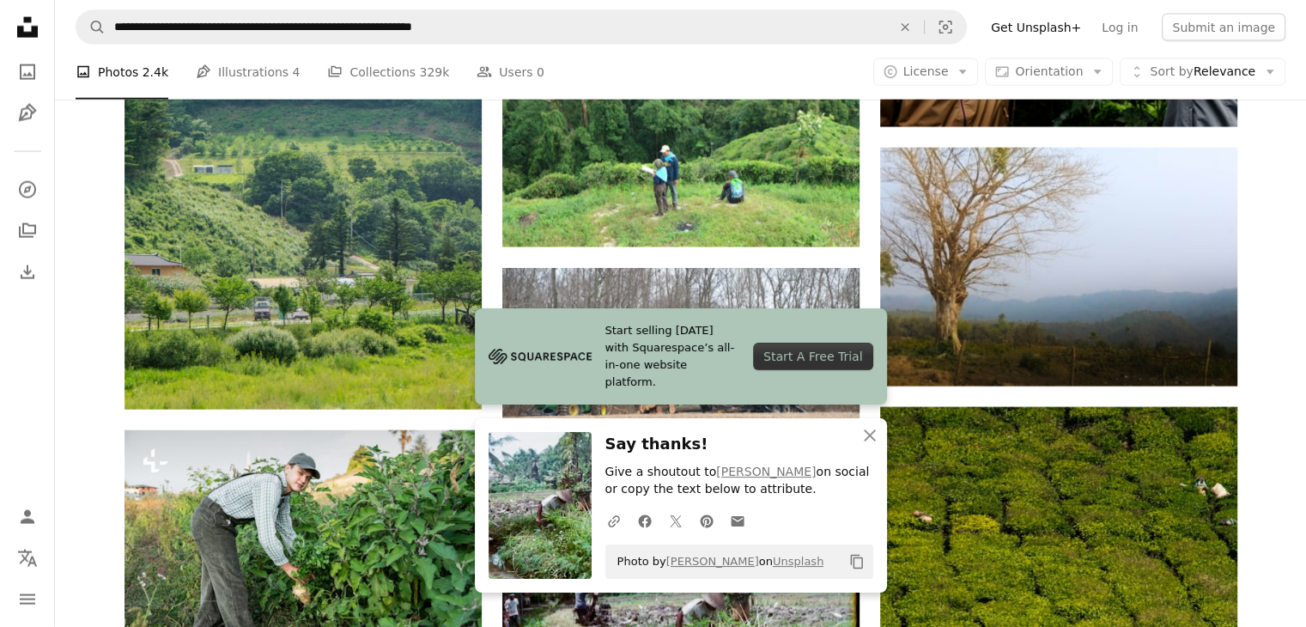
scroll to position [17026, 0]
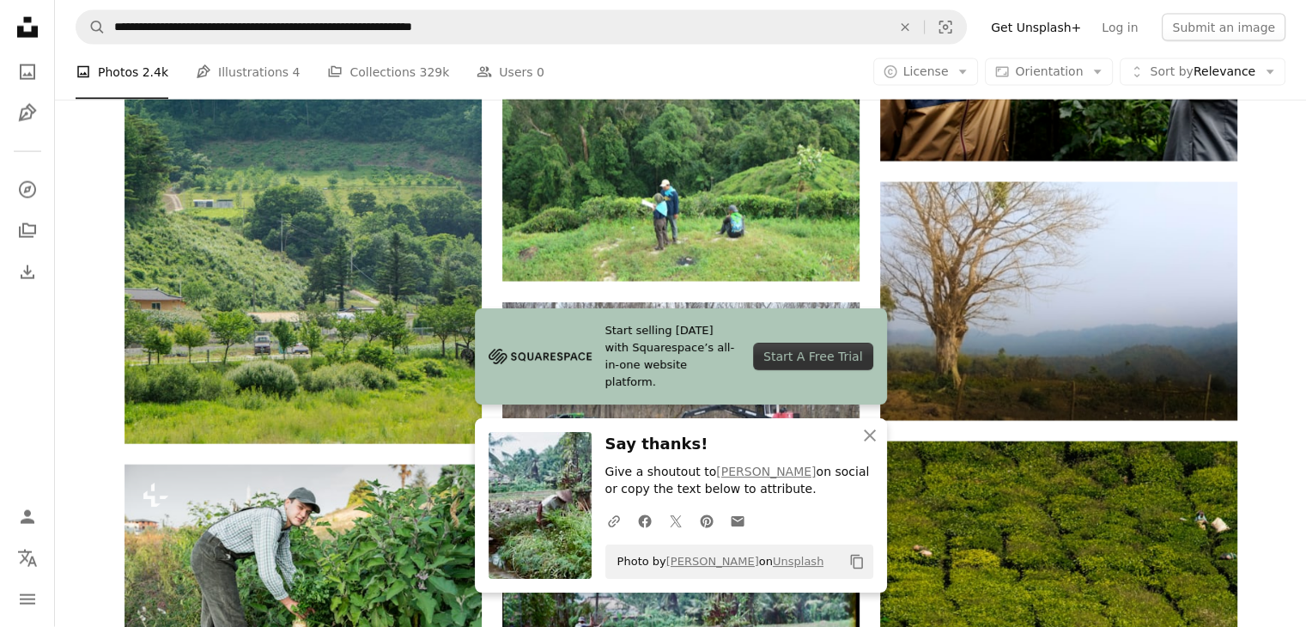
click at [858, 561] on icon "Copy content" at bounding box center [856, 561] width 15 height 15
drag, startPoint x: 809, startPoint y: 564, endPoint x: 614, endPoint y: 559, distance: 195.0
click at [614, 559] on div "Photo by [PERSON_NAME] on Unsplash Copy content" at bounding box center [739, 562] width 268 height 34
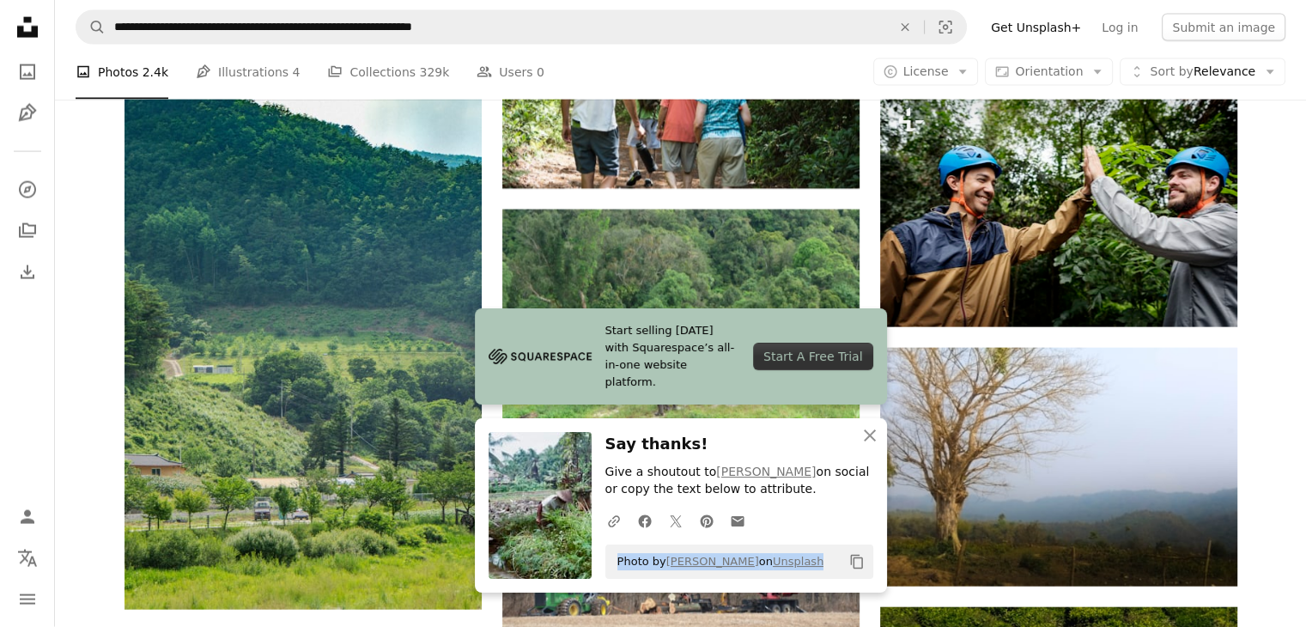
scroll to position [16855, 0]
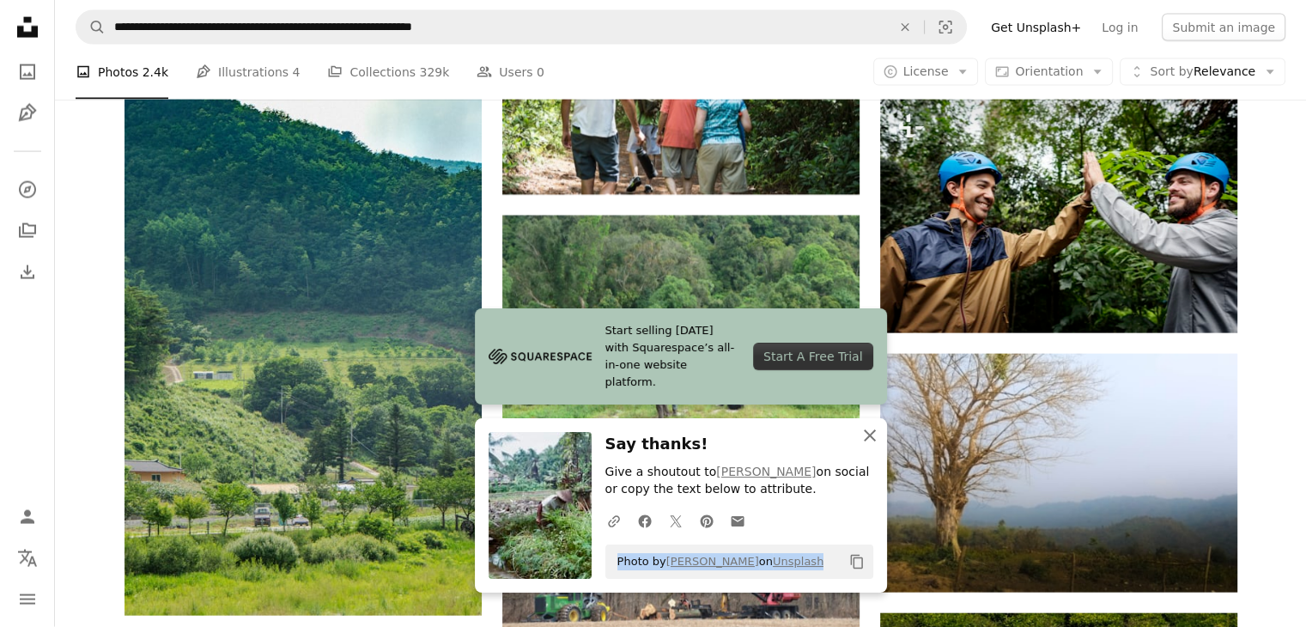
click at [869, 435] on icon "button" at bounding box center [870, 435] width 12 height 12
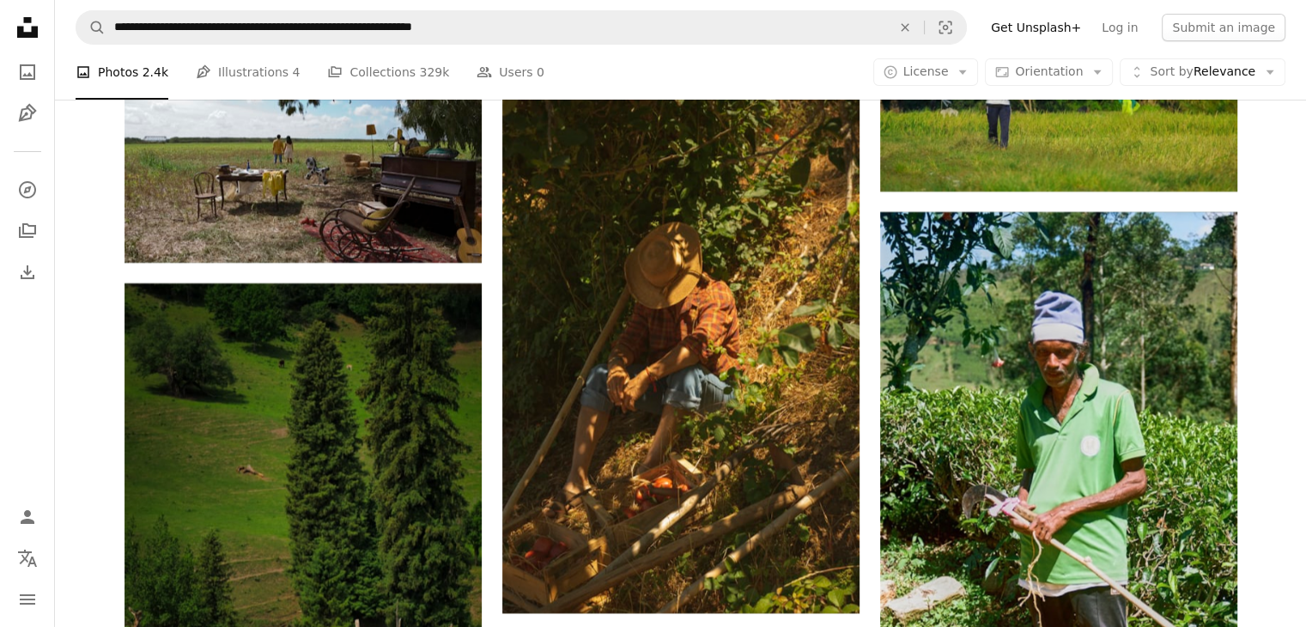
scroll to position [12800, 0]
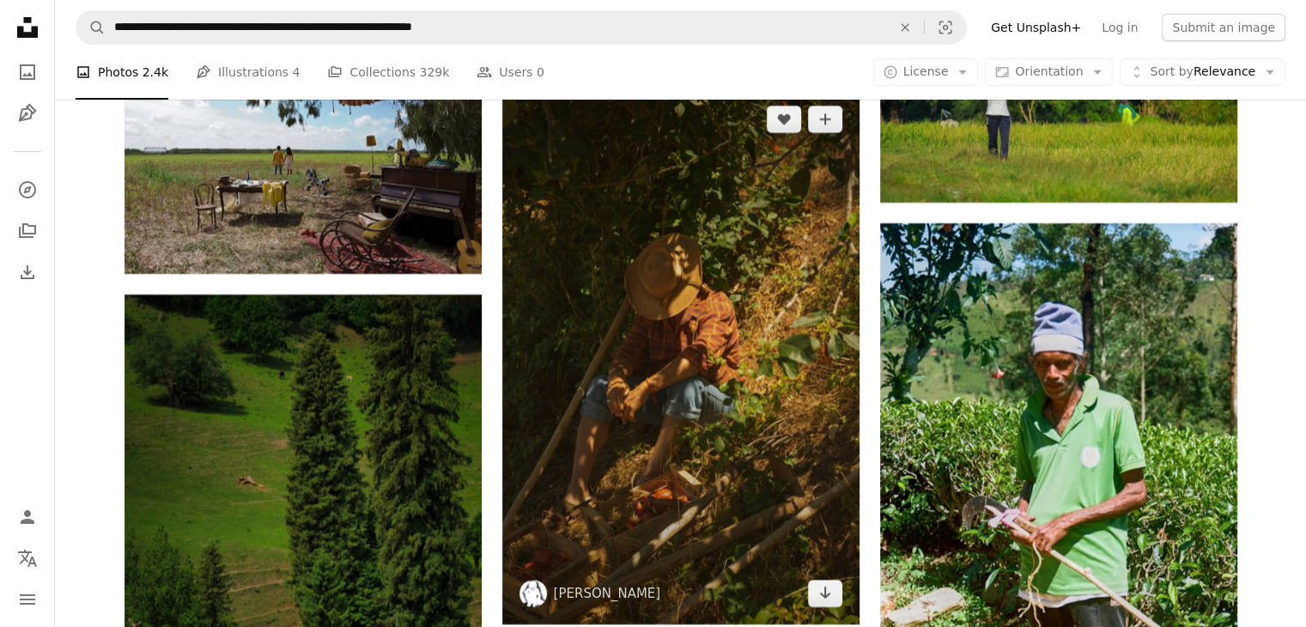
click at [634, 373] on img at bounding box center [680, 356] width 357 height 536
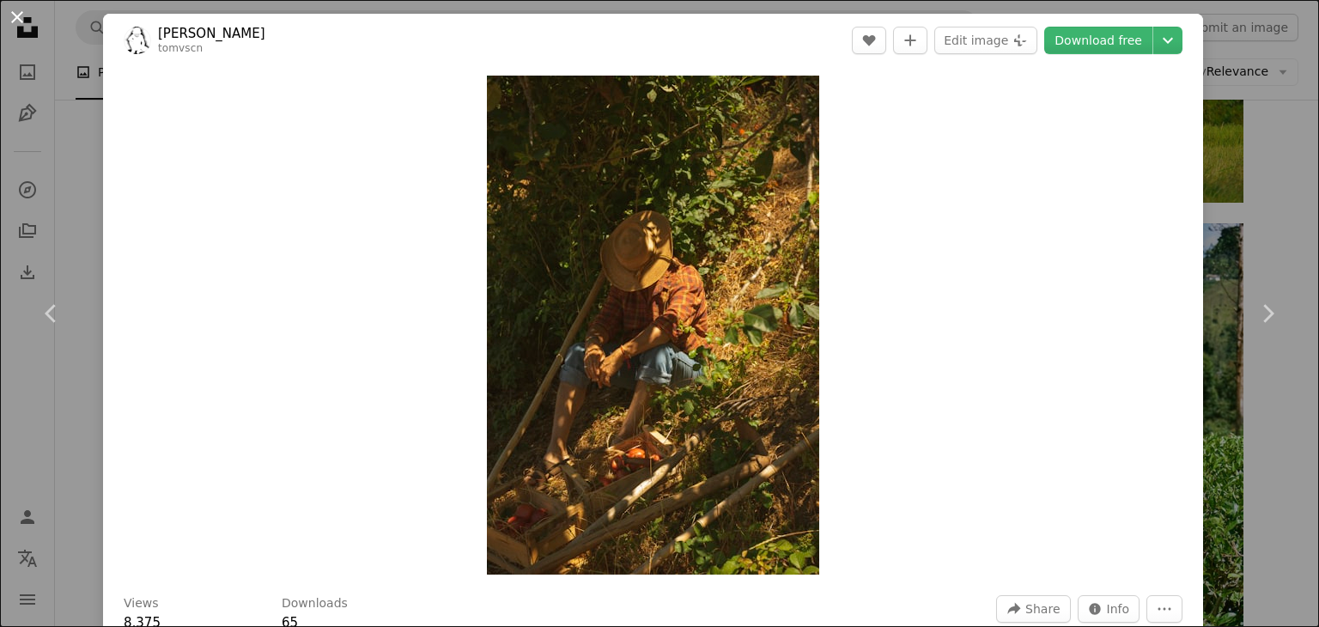
click at [21, 14] on button "An X shape" at bounding box center [17, 17] width 21 height 21
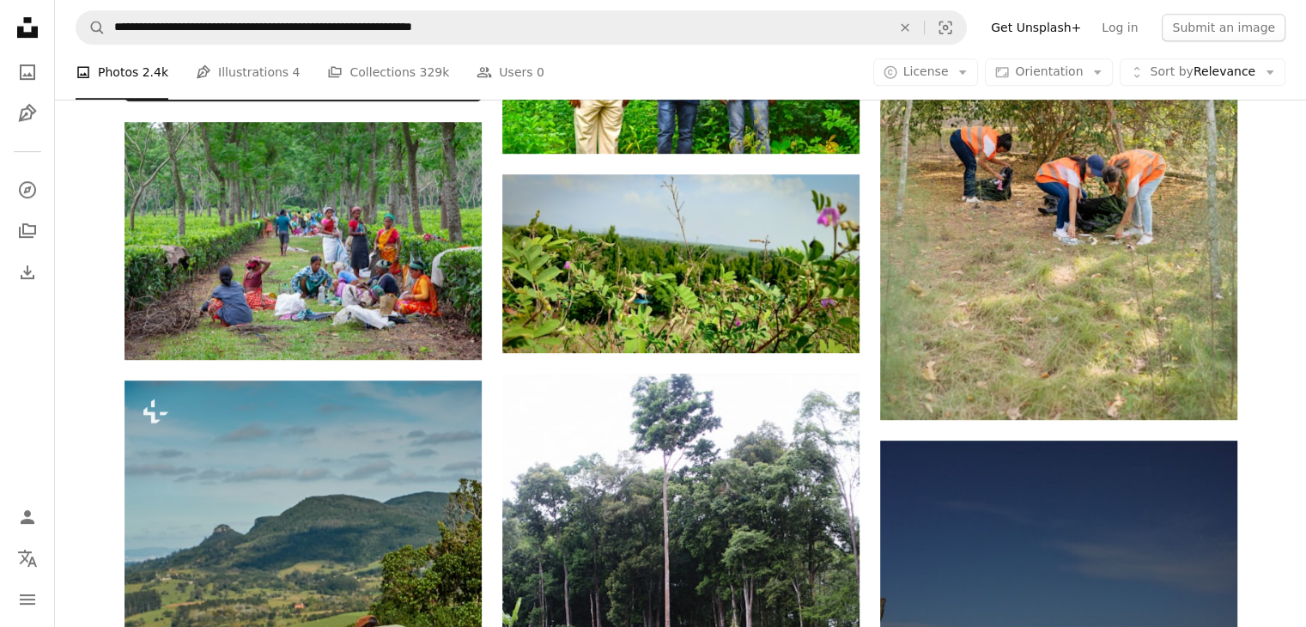
scroll to position [882, 0]
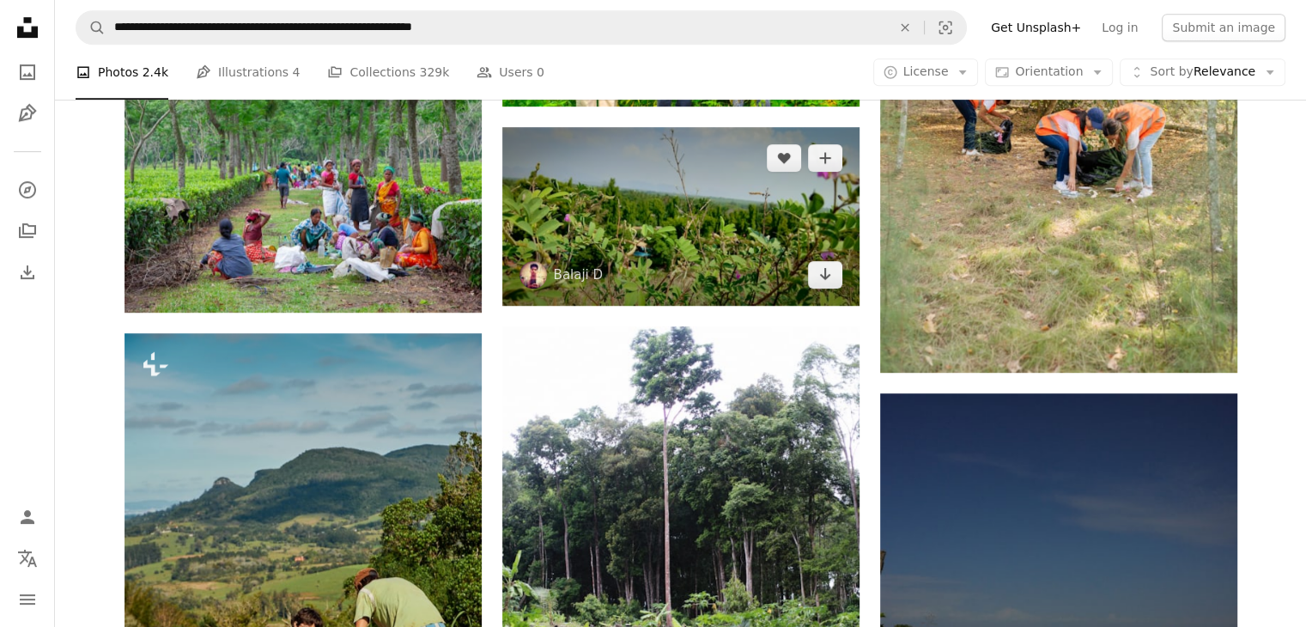
click at [648, 242] on img at bounding box center [680, 216] width 357 height 179
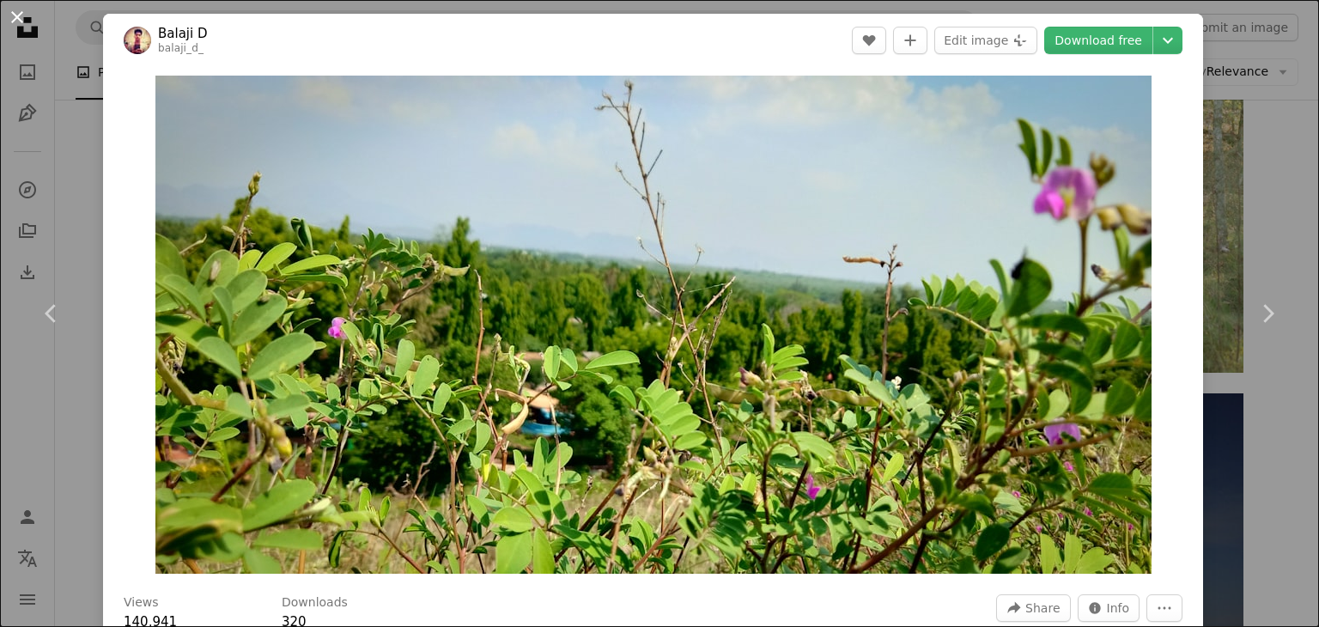
click at [21, 23] on button "An X shape" at bounding box center [17, 17] width 21 height 21
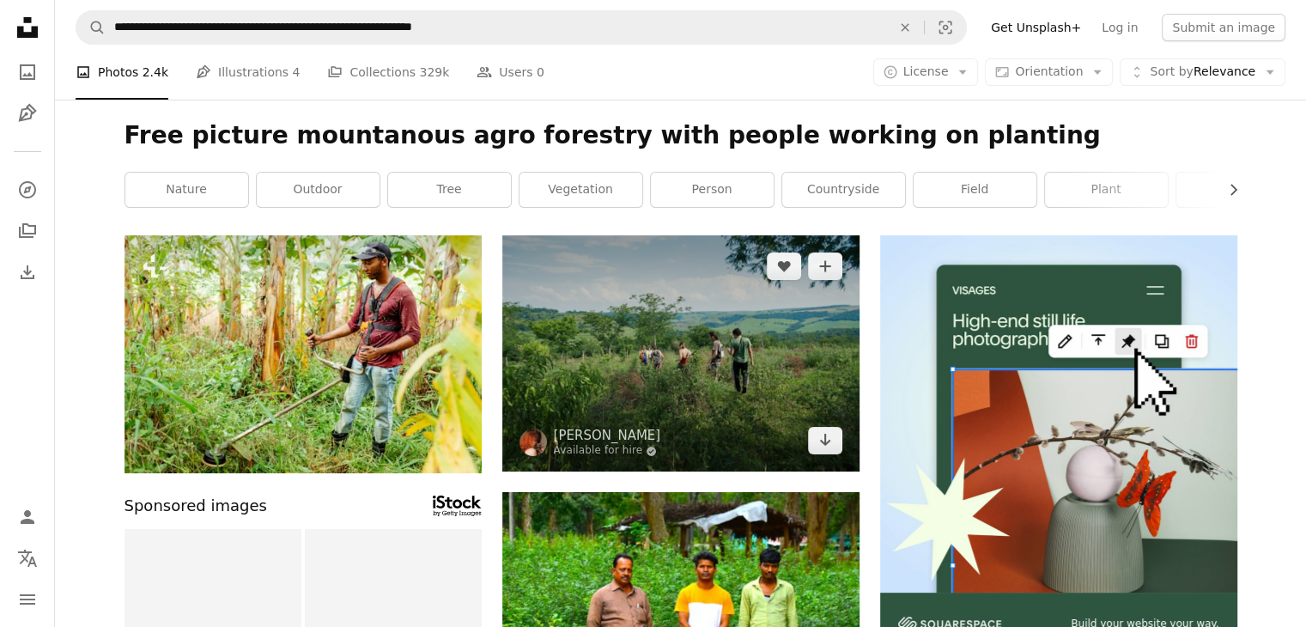
click at [617, 363] on img at bounding box center [680, 353] width 357 height 236
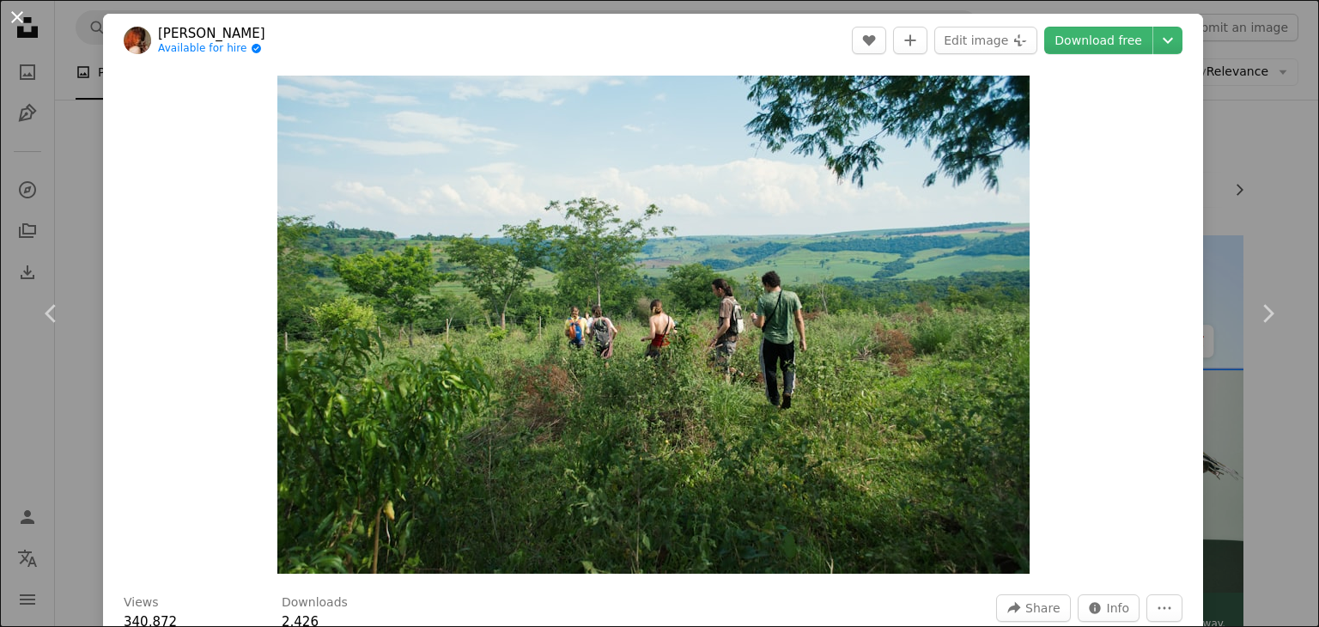
click at [27, 24] on button "An X shape" at bounding box center [17, 17] width 21 height 21
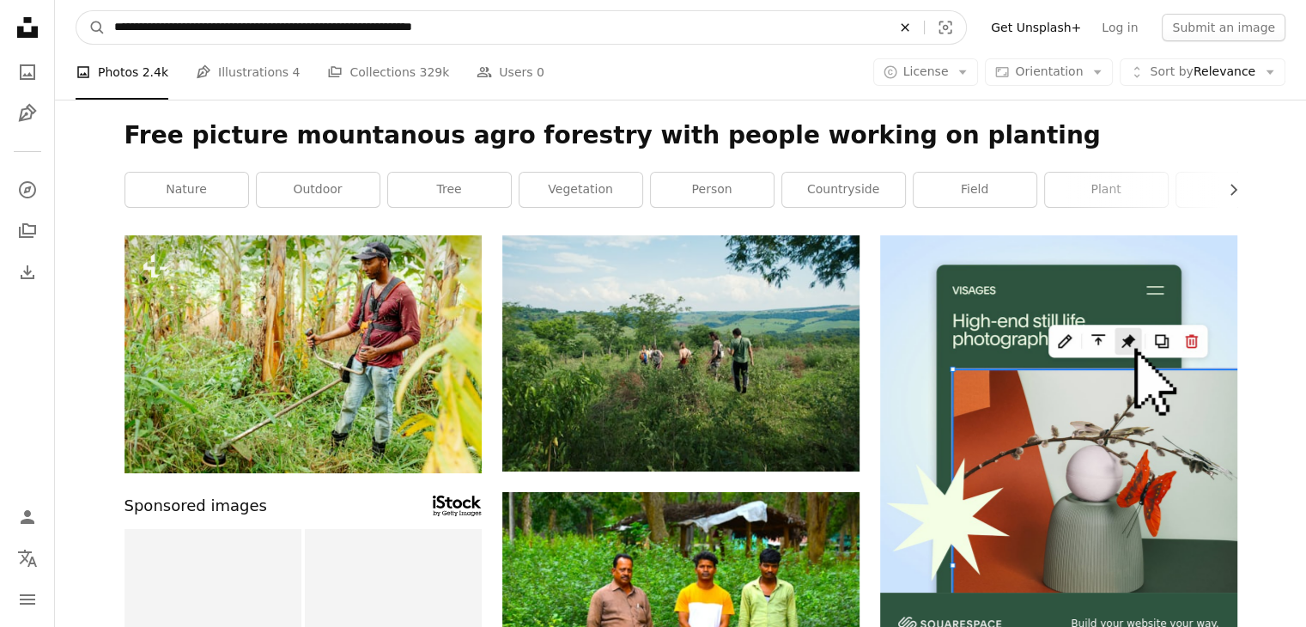
click at [922, 25] on icon "An X shape" at bounding box center [905, 28] width 38 height 14
type input "**********"
click button "A magnifying glass" at bounding box center [90, 27] width 29 height 33
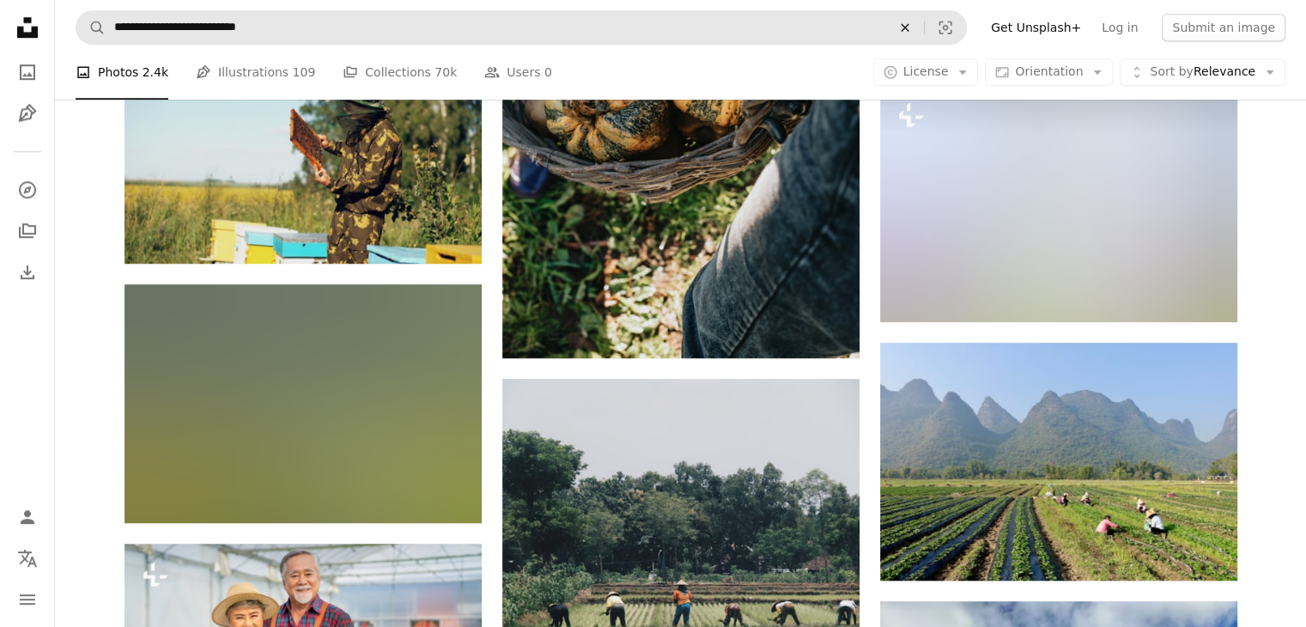
scroll to position [1340, 0]
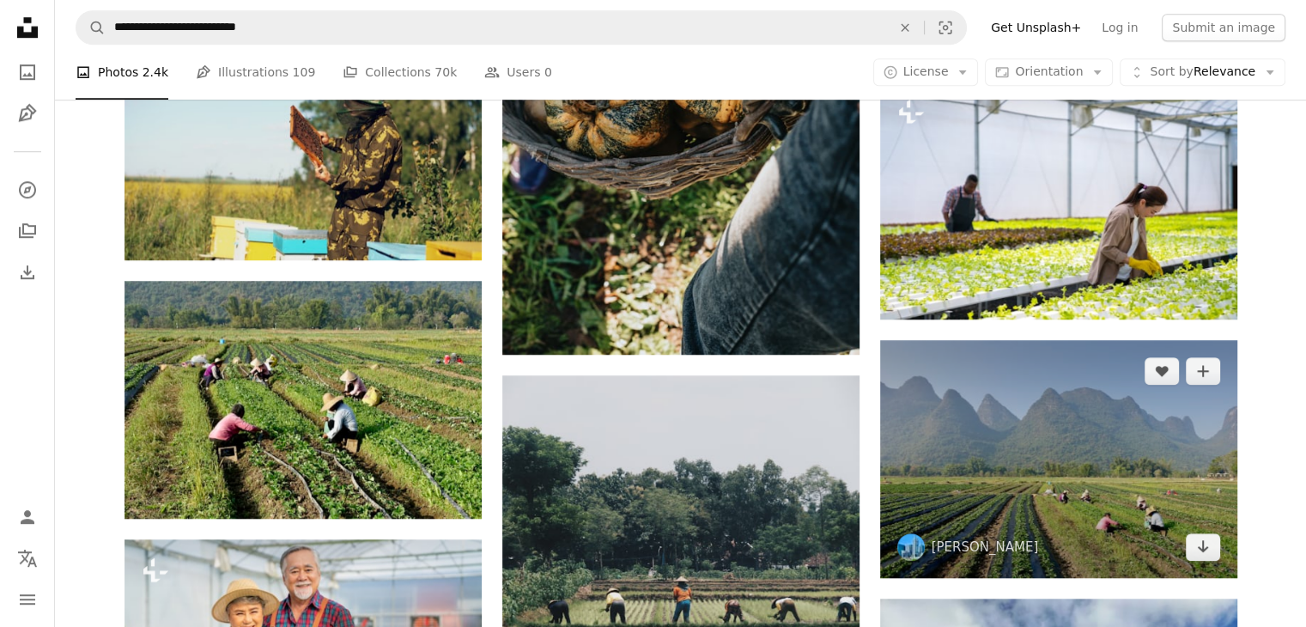
click at [1071, 469] on img at bounding box center [1058, 459] width 357 height 238
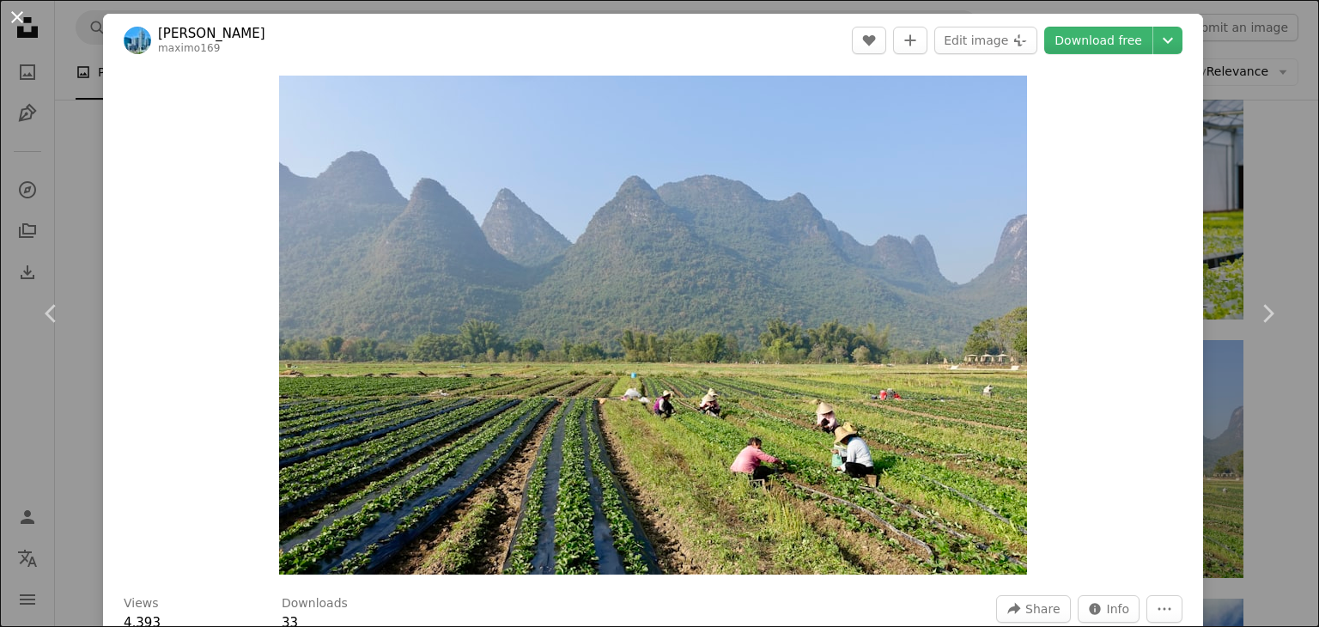
click at [14, 11] on button "An X shape" at bounding box center [17, 17] width 21 height 21
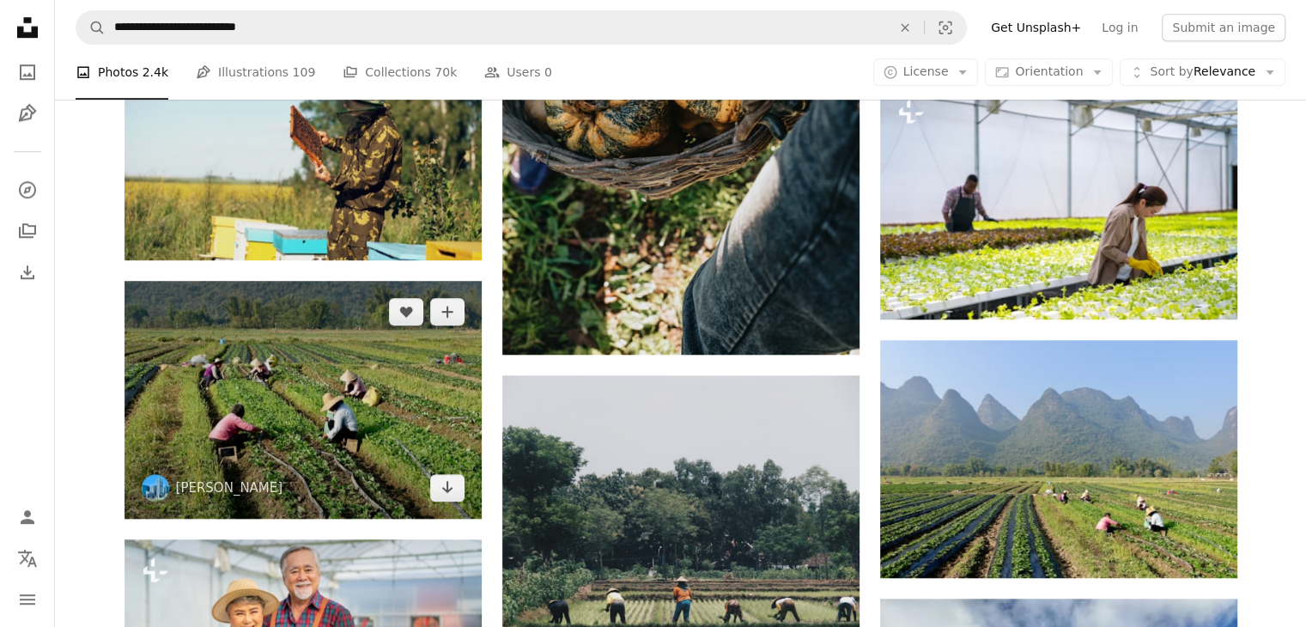
click at [257, 445] on img at bounding box center [303, 400] width 357 height 238
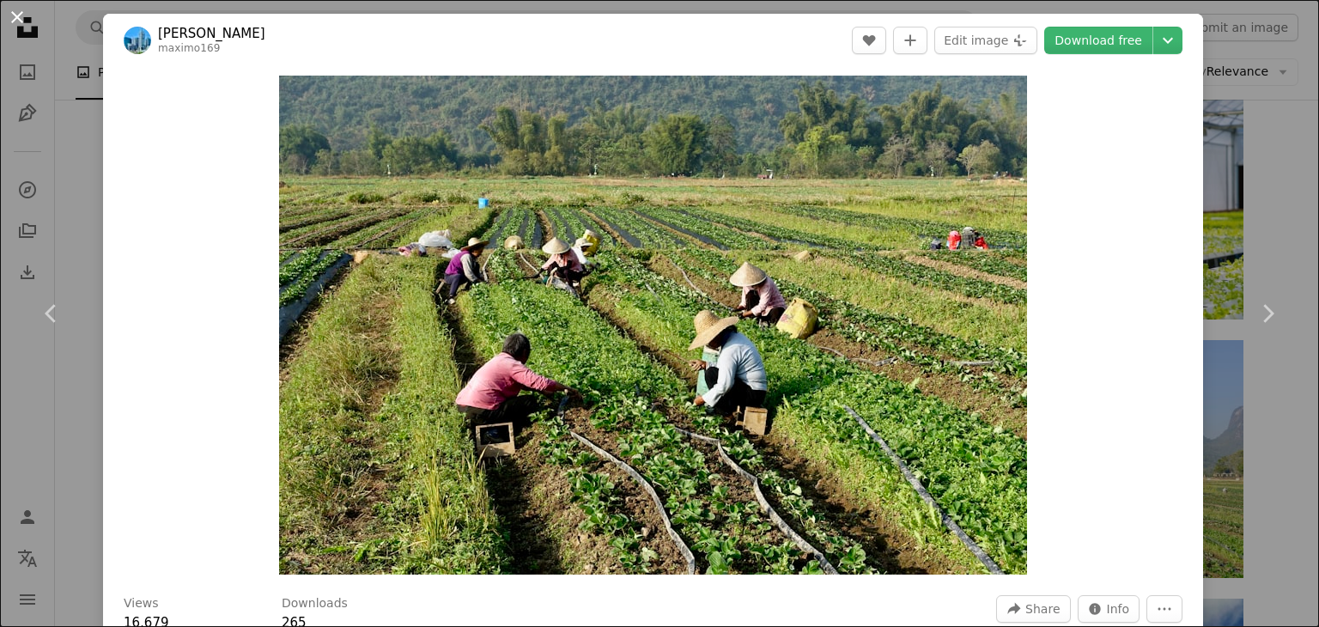
click at [20, 18] on button "An X shape" at bounding box center [17, 17] width 21 height 21
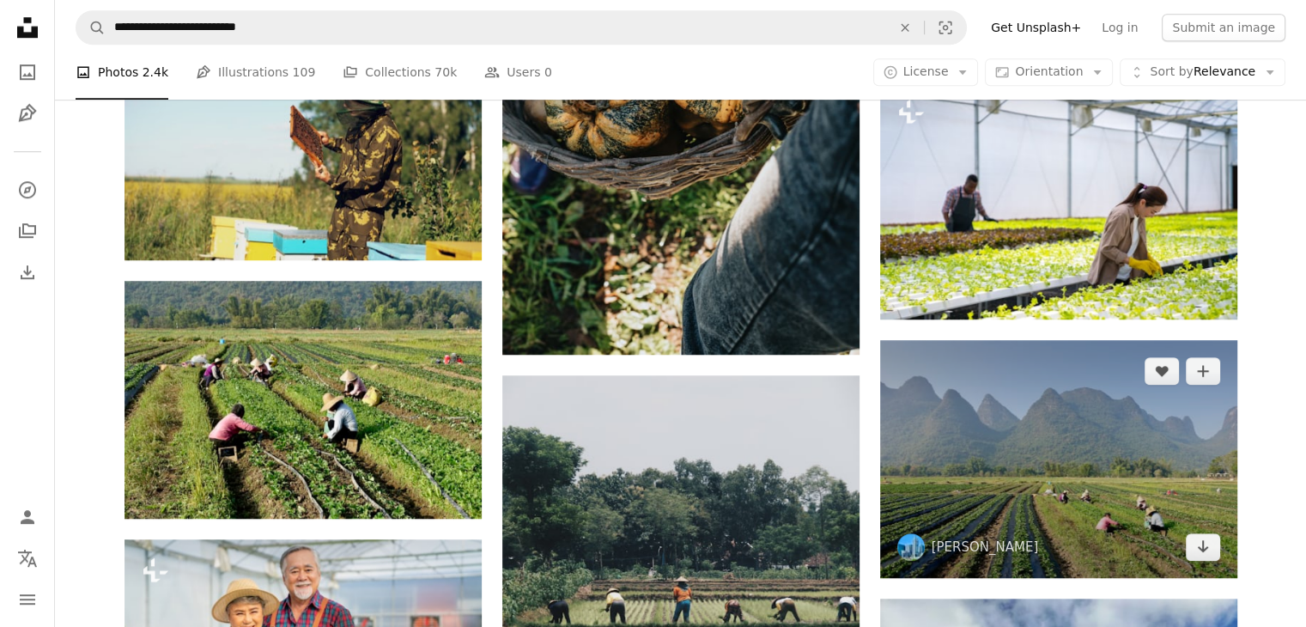
click at [1084, 454] on img at bounding box center [1058, 459] width 357 height 238
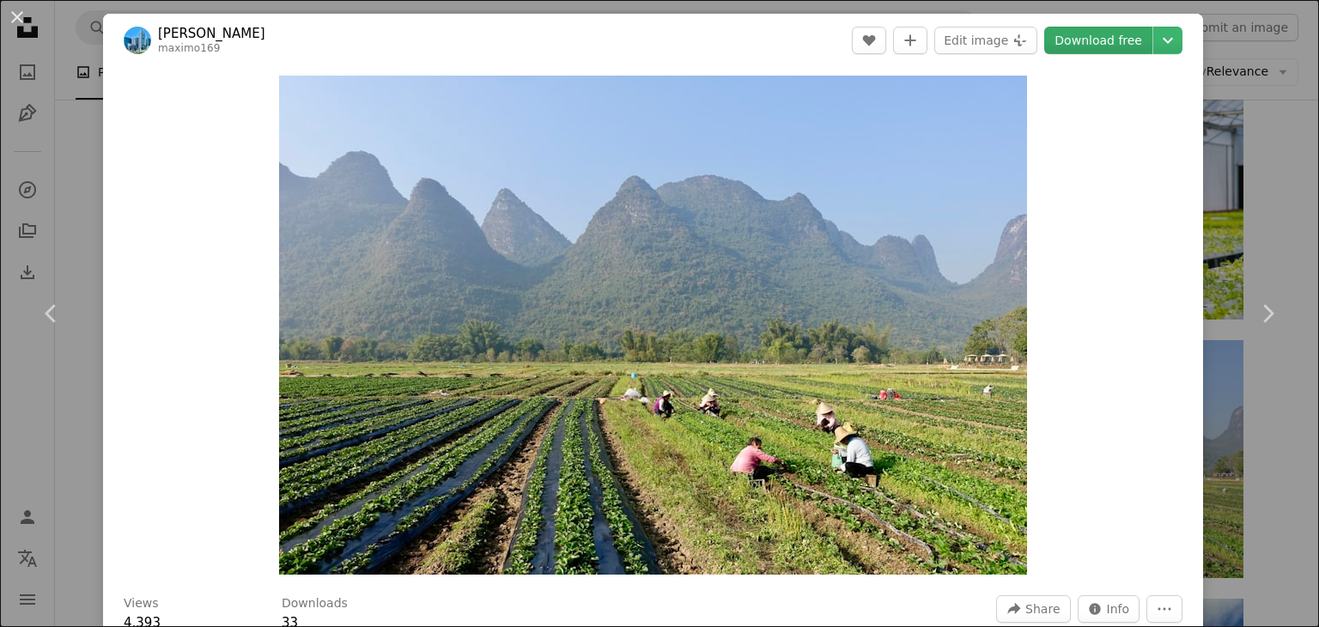
click at [1075, 45] on link "Download free" at bounding box center [1098, 40] width 108 height 27
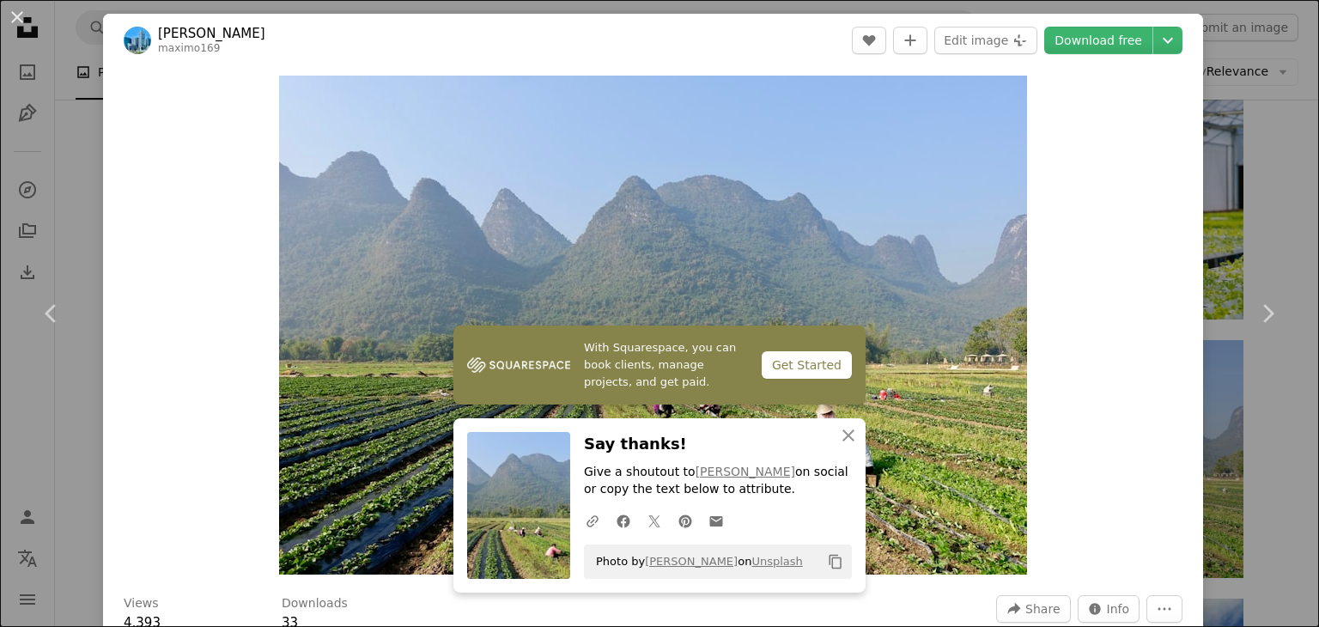
click at [834, 563] on icon "Copy to clipboard" at bounding box center [836, 562] width 12 height 15
drag, startPoint x: 764, startPoint y: 563, endPoint x: 581, endPoint y: 576, distance: 182.5
click at [584, 576] on div "Photo by [PERSON_NAME] on Unsplash Copy content" at bounding box center [718, 562] width 268 height 34
copy span "Photo by [PERSON_NAME] on Unsplash"
click at [21, 16] on button "An X shape" at bounding box center [17, 17] width 21 height 21
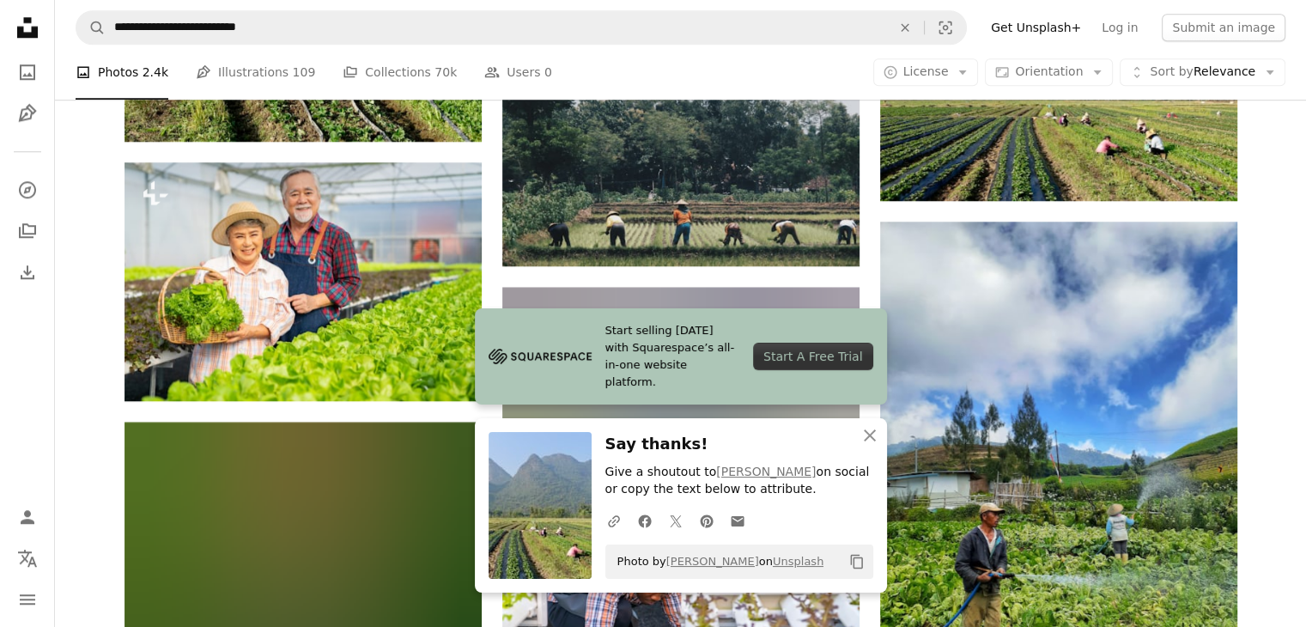
scroll to position [1752, 0]
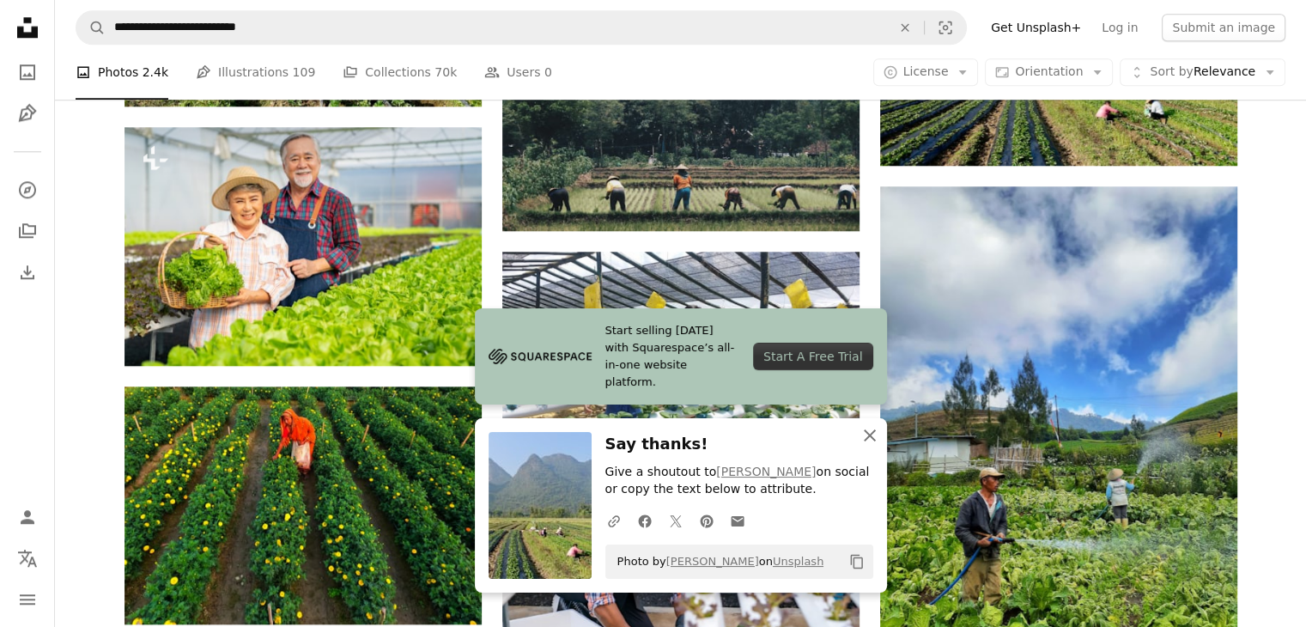
click at [867, 433] on icon "button" at bounding box center [870, 435] width 12 height 12
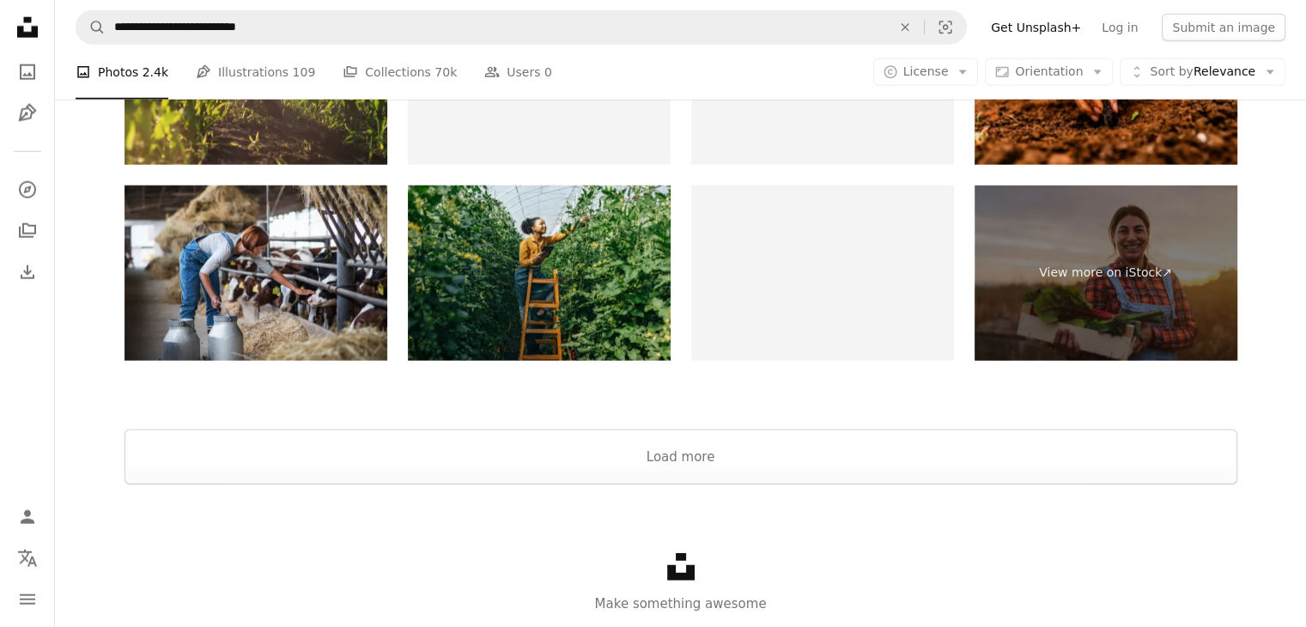
scroll to position [4550, 0]
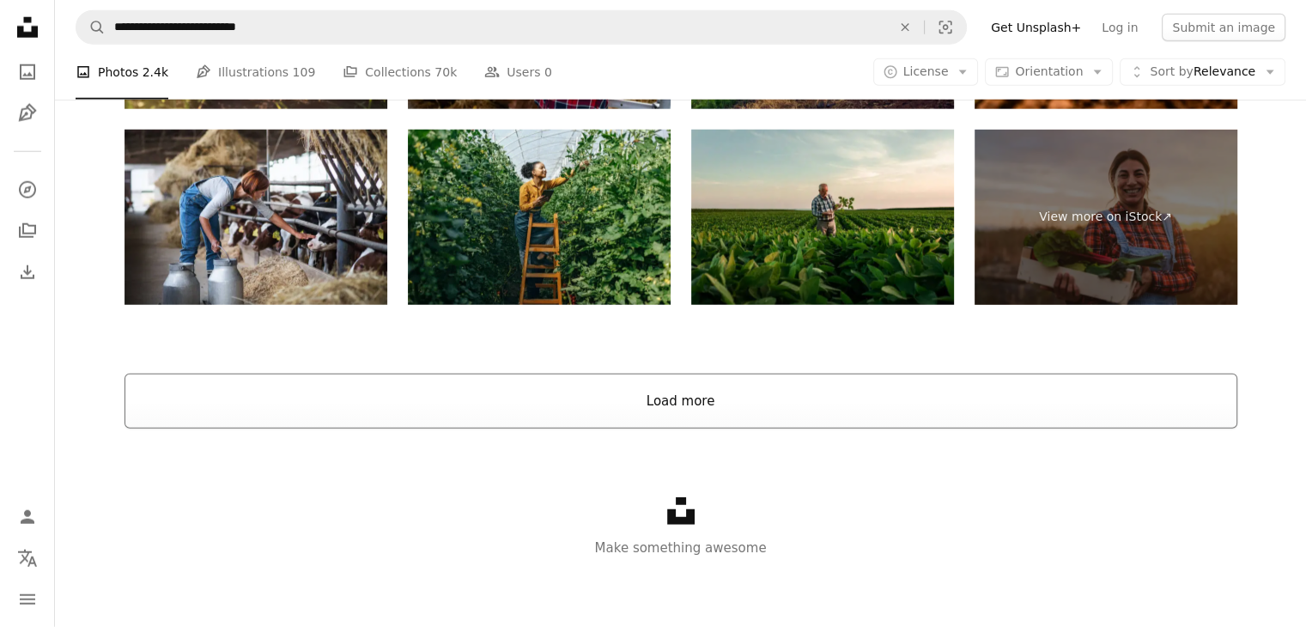
click at [648, 402] on button "Load more" at bounding box center [681, 401] width 1113 height 55
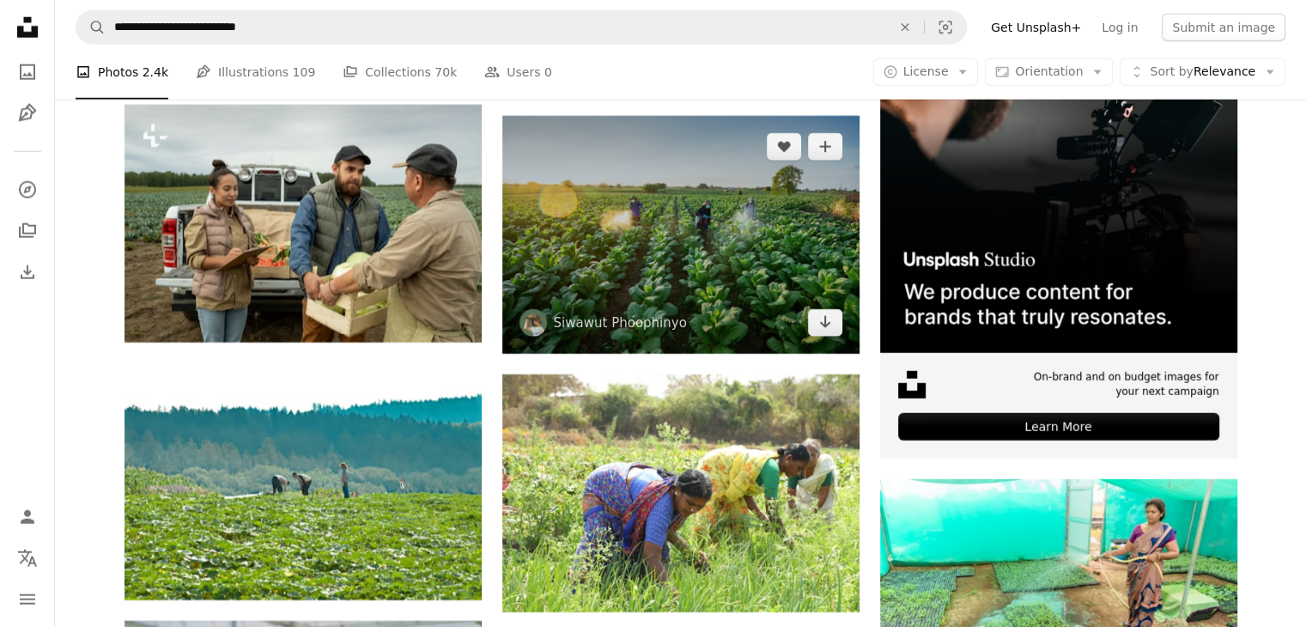
click at [705, 243] on img at bounding box center [680, 235] width 357 height 238
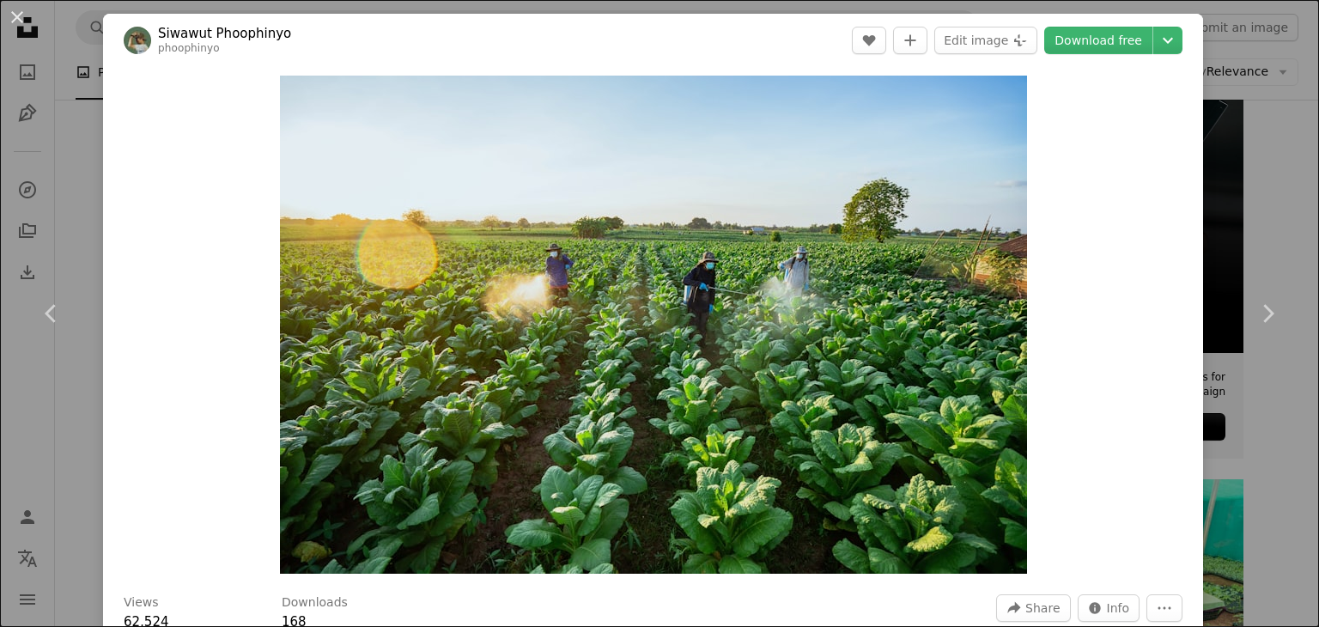
click at [7, 11] on button "An X shape" at bounding box center [17, 17] width 21 height 21
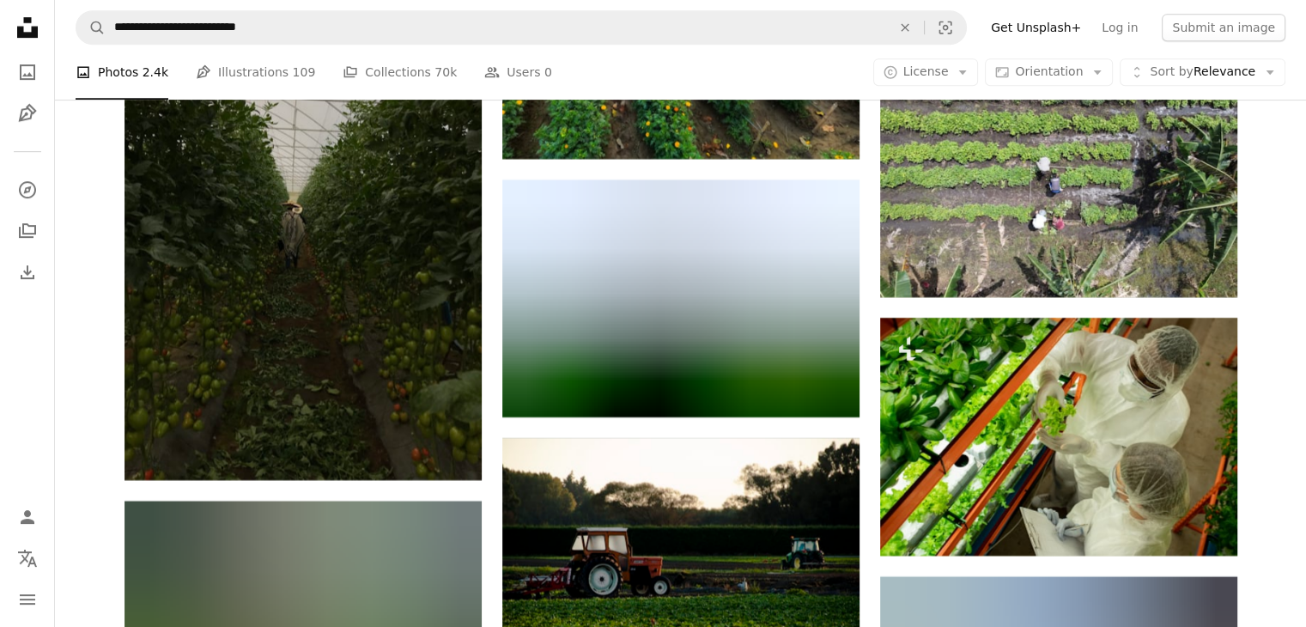
scroll to position [7436, 0]
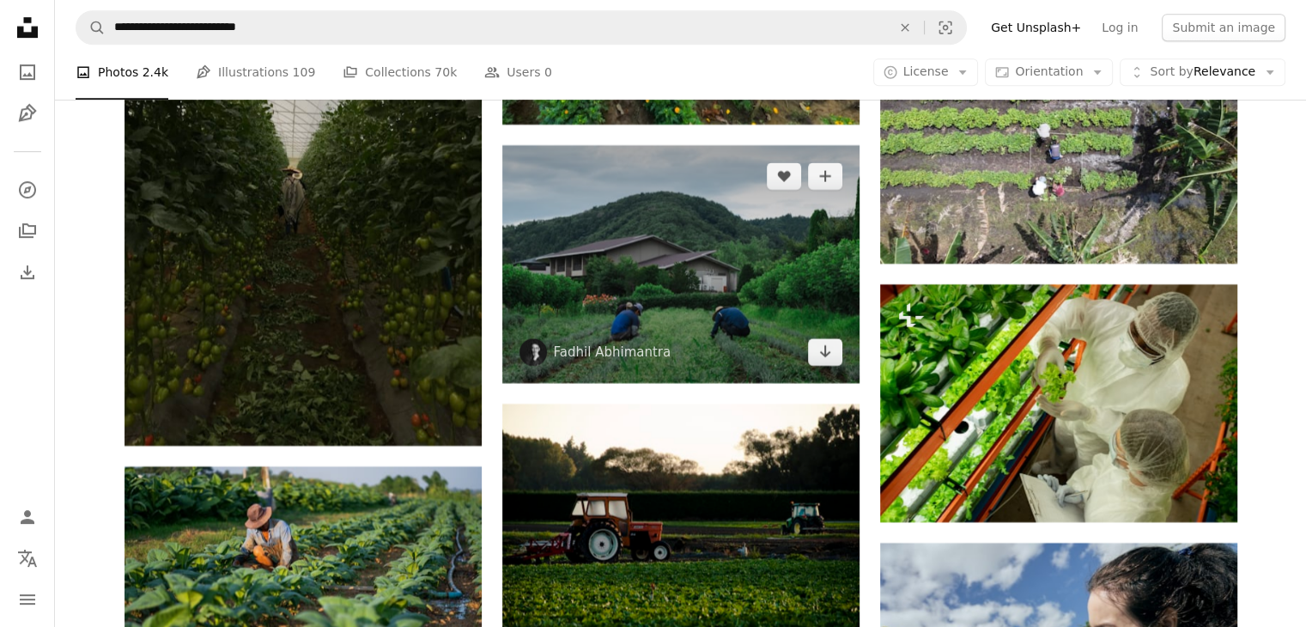
click at [604, 246] on img at bounding box center [680, 264] width 357 height 238
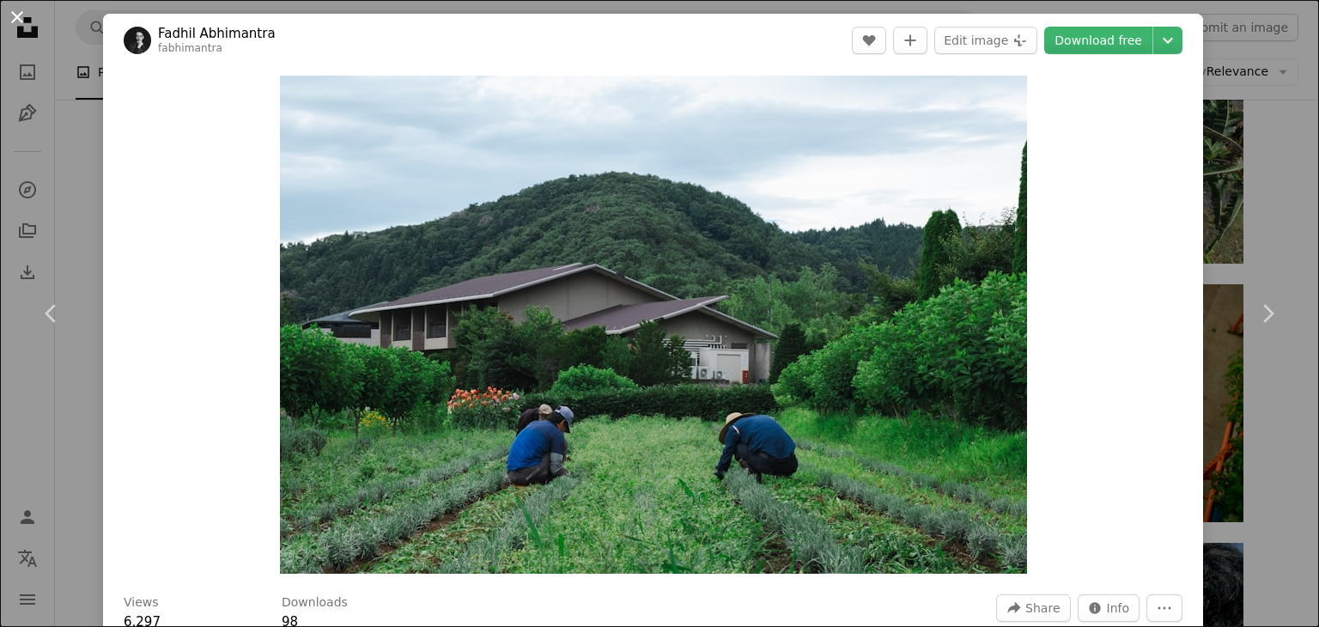
click at [19, 18] on button "An X shape" at bounding box center [17, 17] width 21 height 21
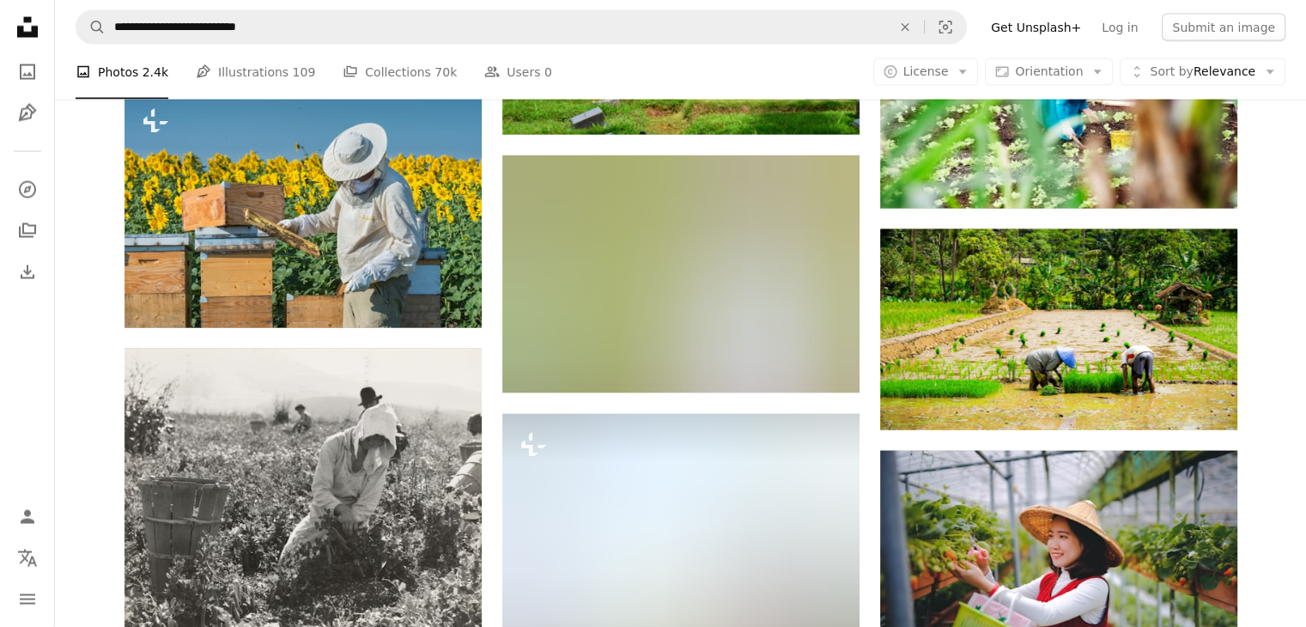
scroll to position [10081, 0]
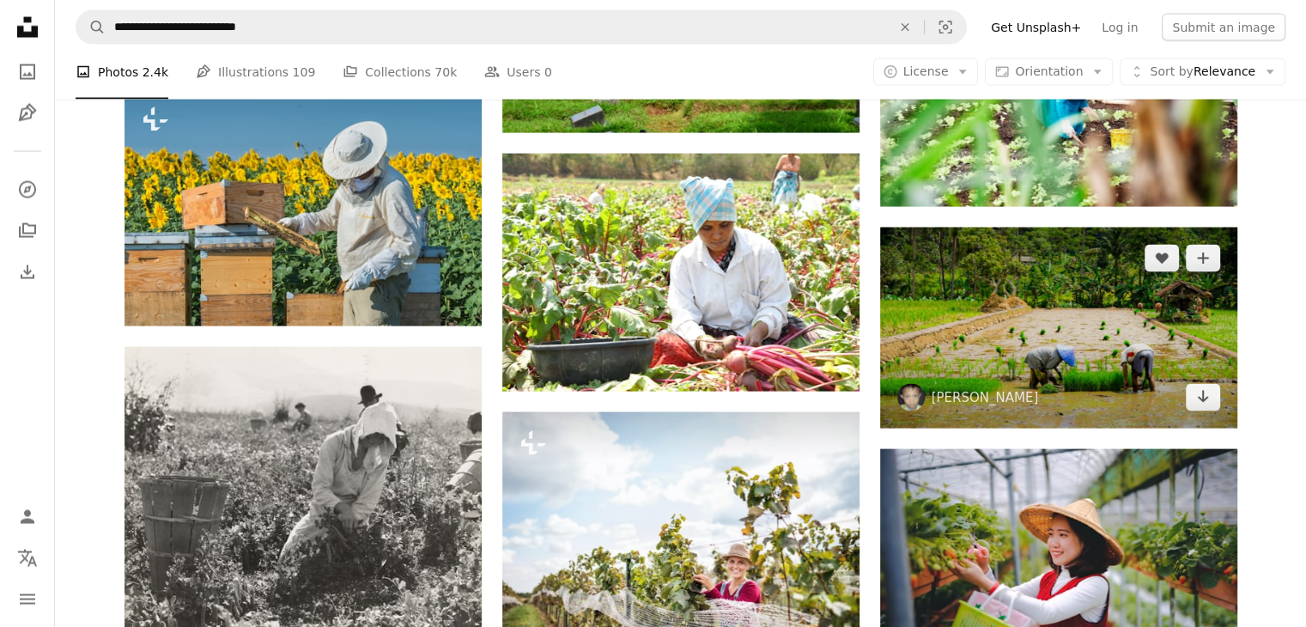
click at [1136, 353] on img at bounding box center [1058, 328] width 357 height 201
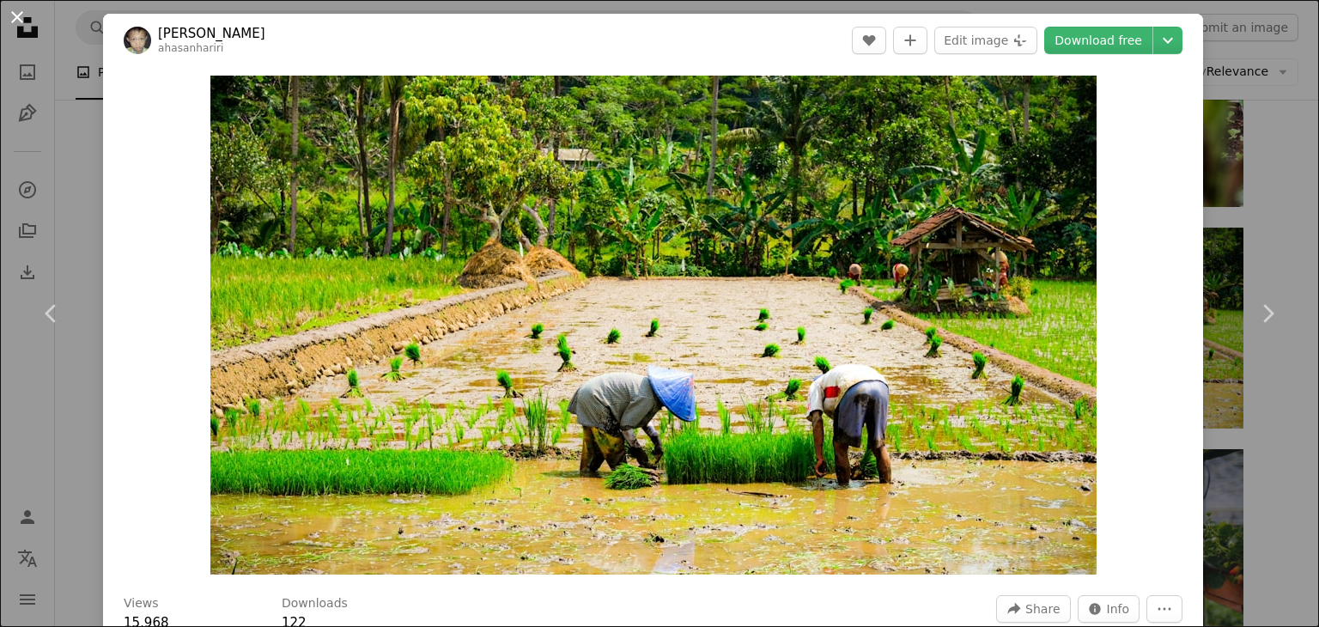
click at [19, 17] on button "An X shape" at bounding box center [17, 17] width 21 height 21
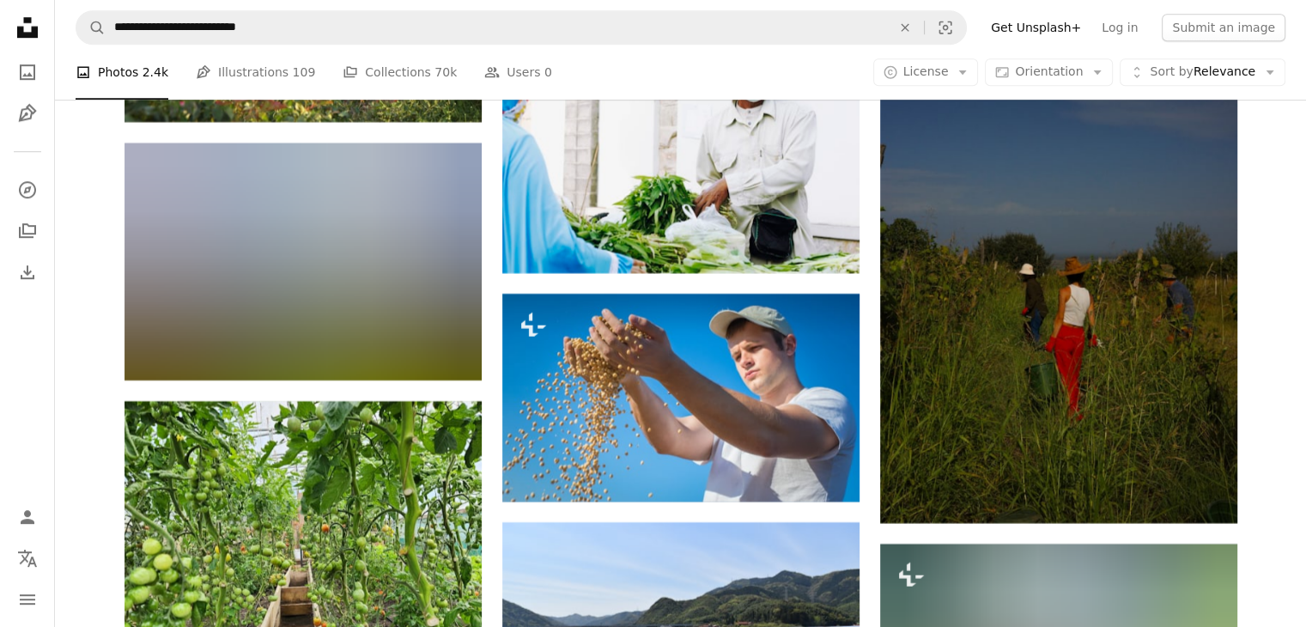
scroll to position [14306, 0]
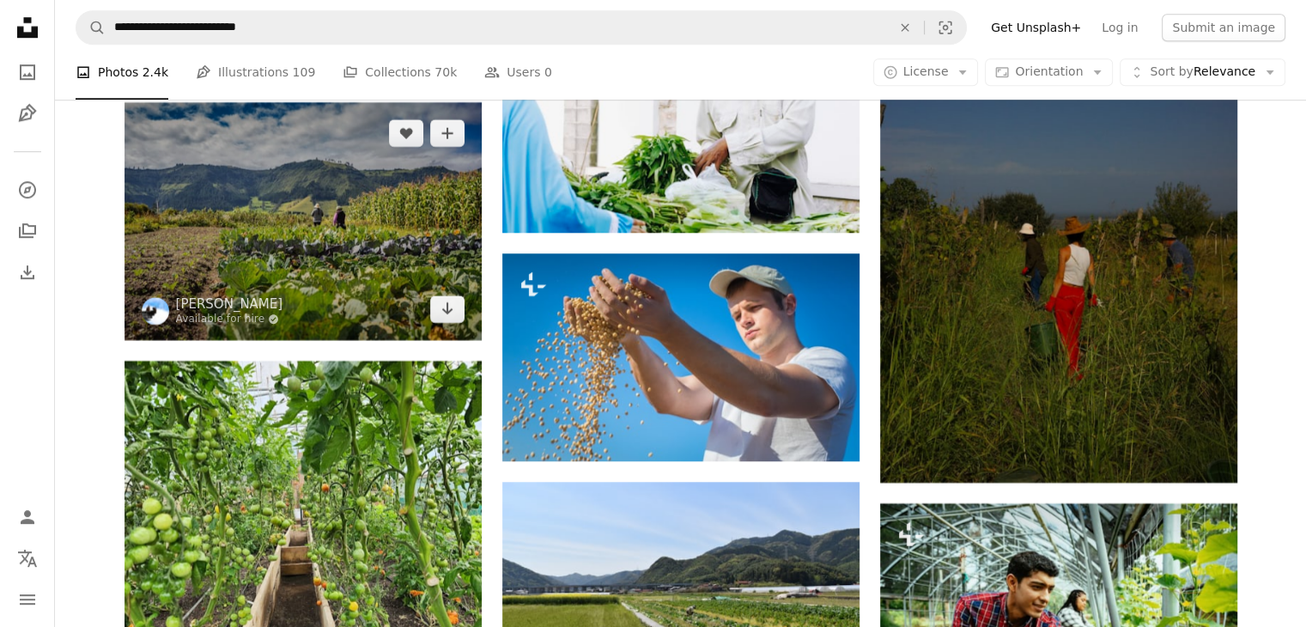
click at [227, 217] on img at bounding box center [303, 221] width 357 height 238
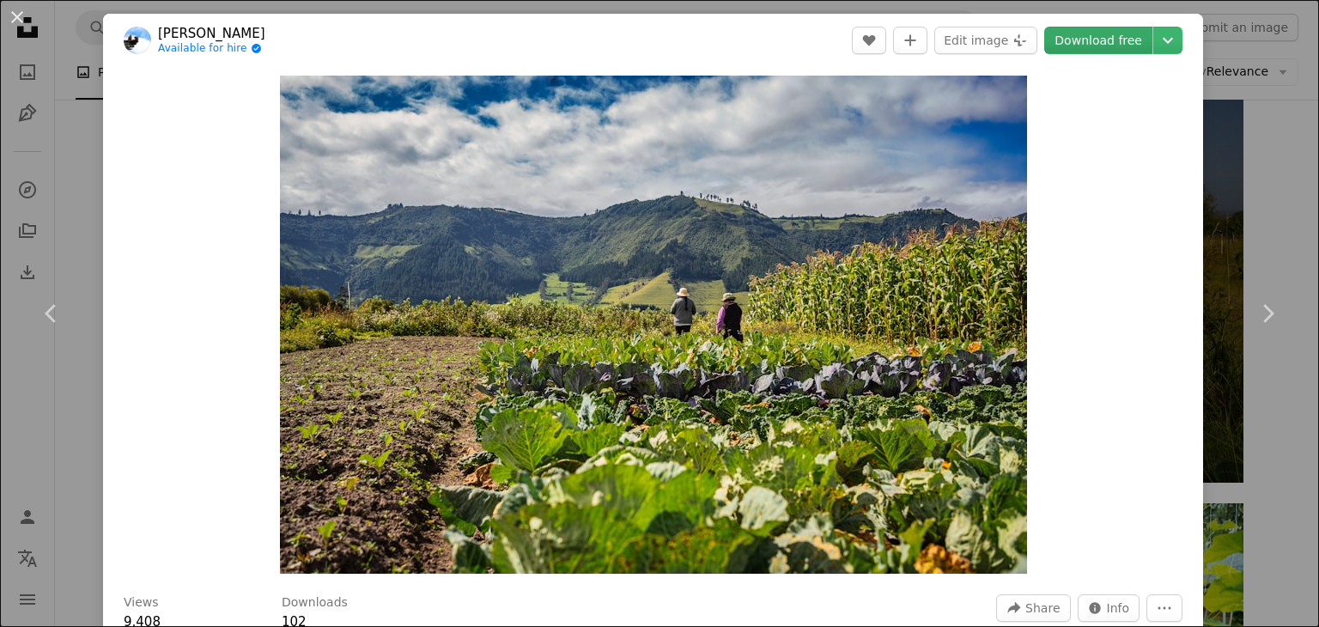
click at [1099, 44] on link "Download free" at bounding box center [1098, 40] width 108 height 27
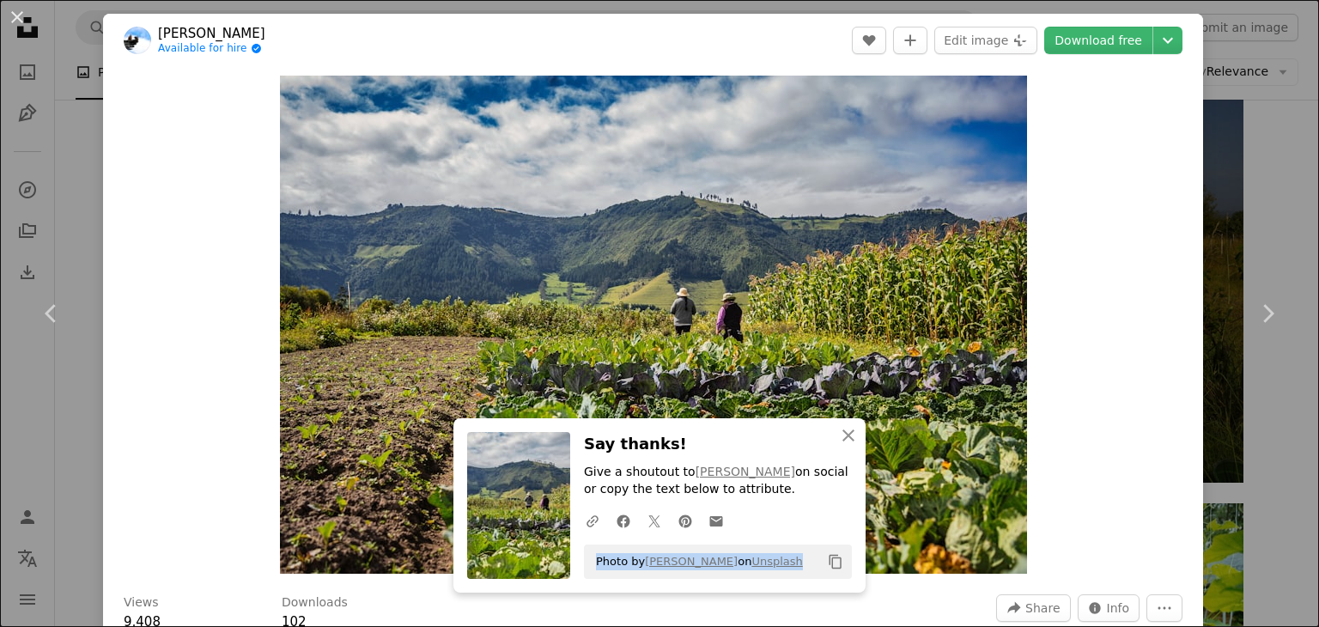
drag, startPoint x: 780, startPoint y: 563, endPoint x: 583, endPoint y: 570, distance: 196.8
click at [584, 570] on div "Photo by [PERSON_NAME] on Unsplash Copy content" at bounding box center [718, 562] width 268 height 34
copy span "Photo by [PERSON_NAME] on Unsplash"
click at [18, 14] on button "An X shape" at bounding box center [17, 17] width 21 height 21
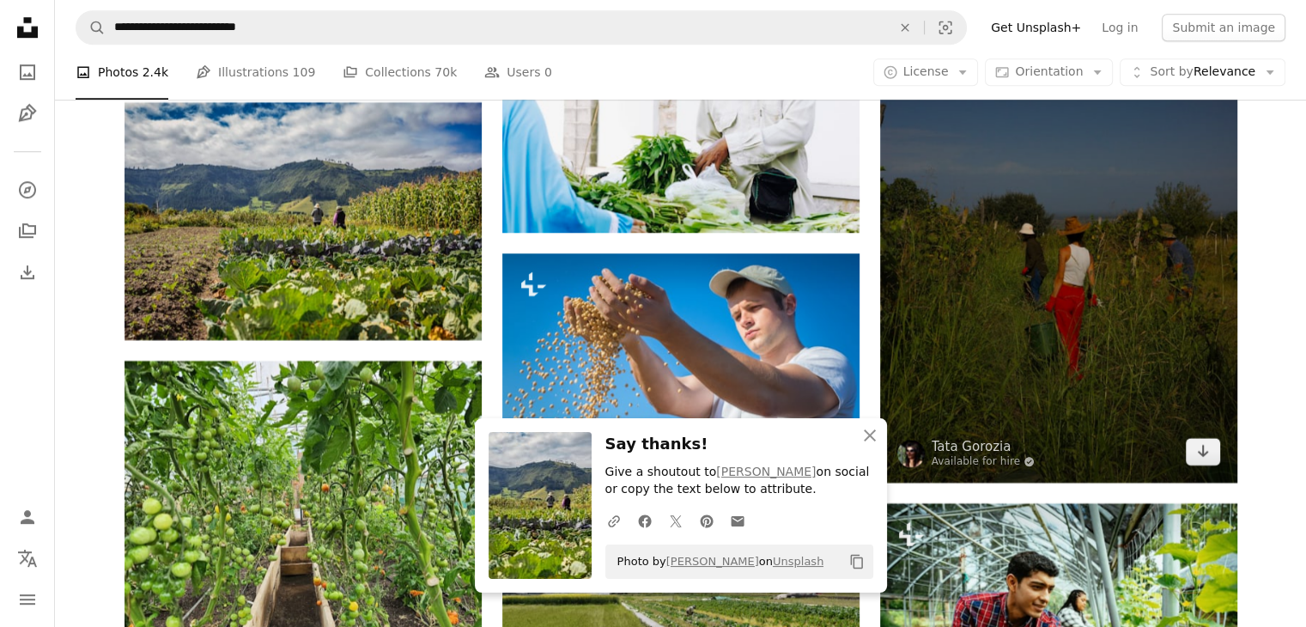
click at [1089, 234] on img at bounding box center [1058, 215] width 357 height 536
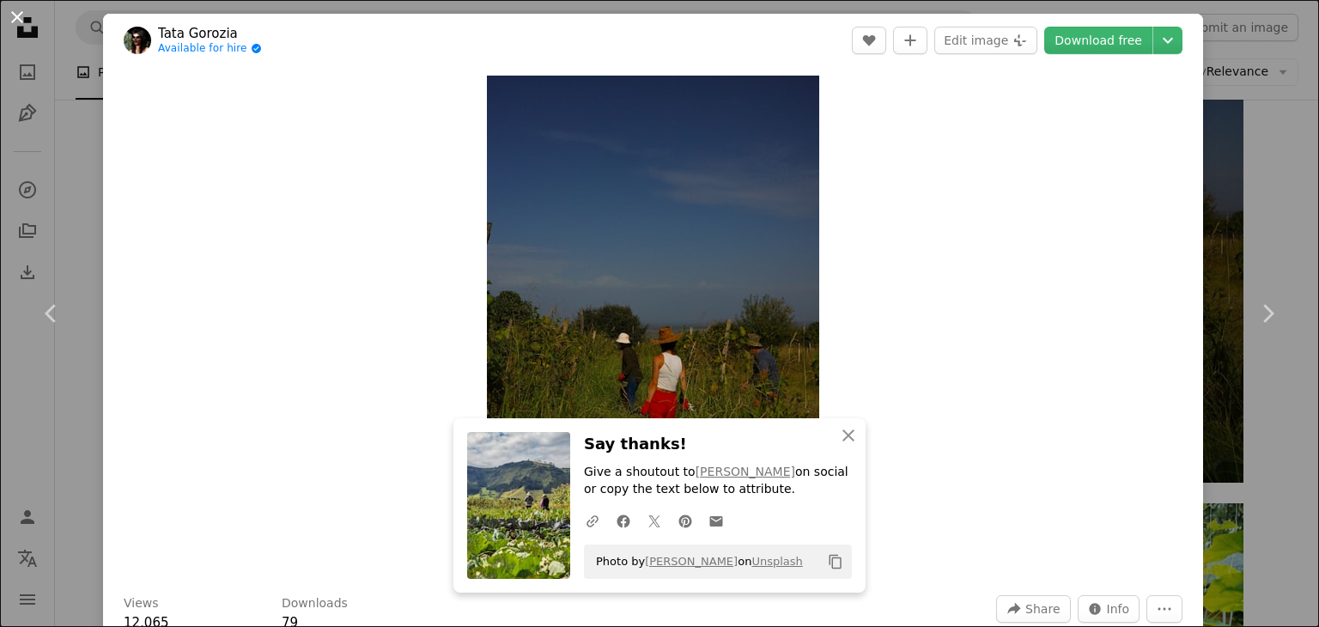
click at [21, 15] on button "An X shape" at bounding box center [17, 17] width 21 height 21
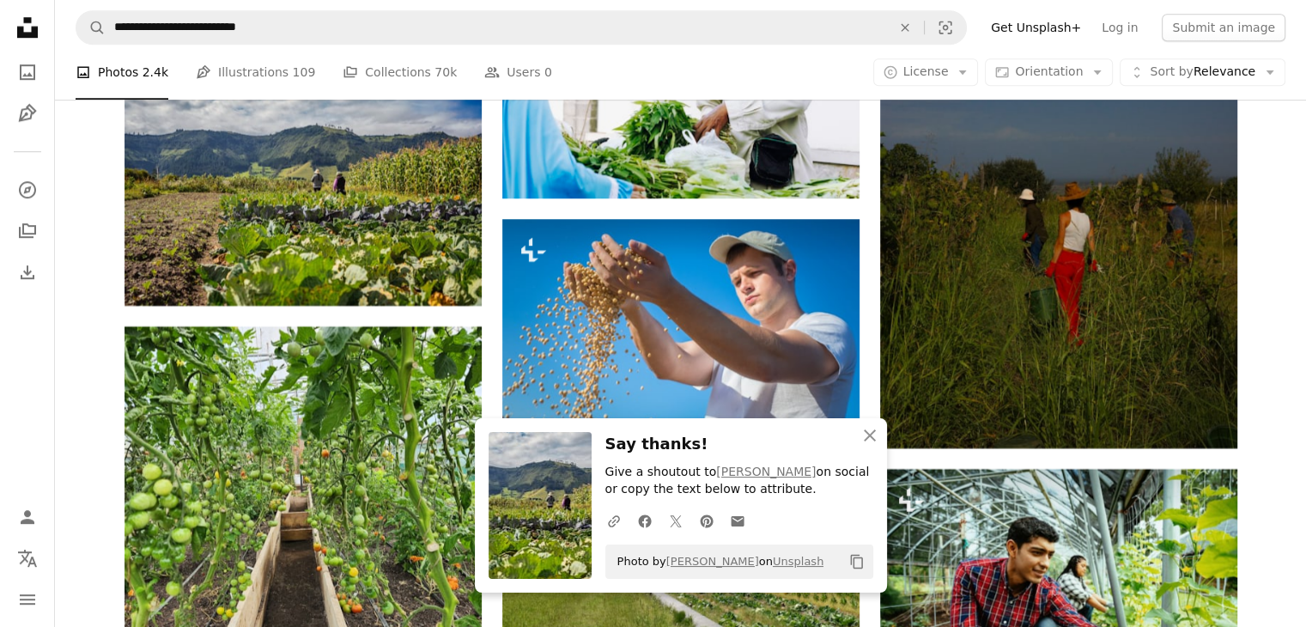
scroll to position [14375, 0]
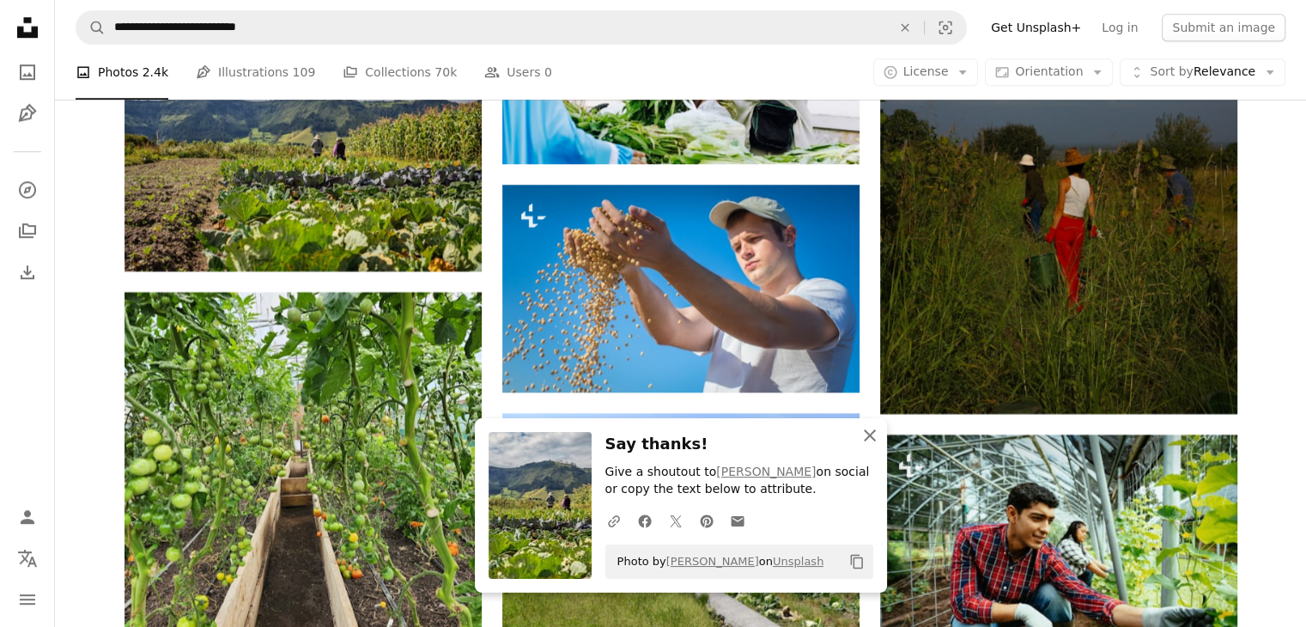
click at [865, 432] on icon "An X shape" at bounding box center [870, 435] width 21 height 21
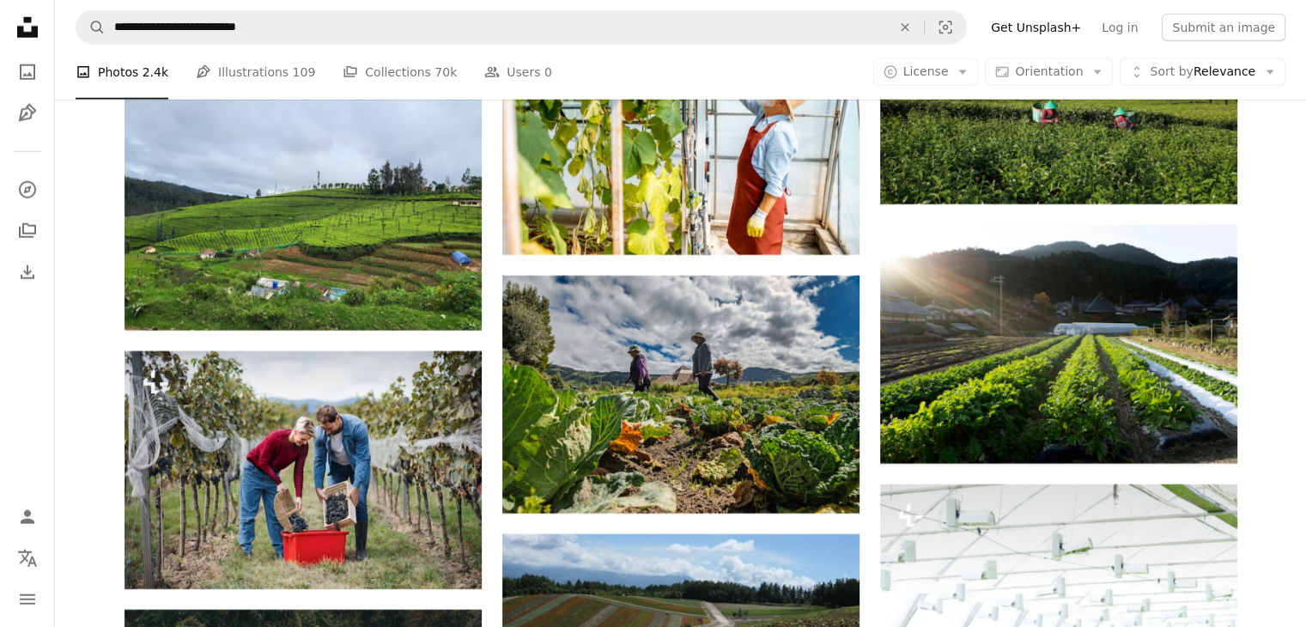
scroll to position [24326, 0]
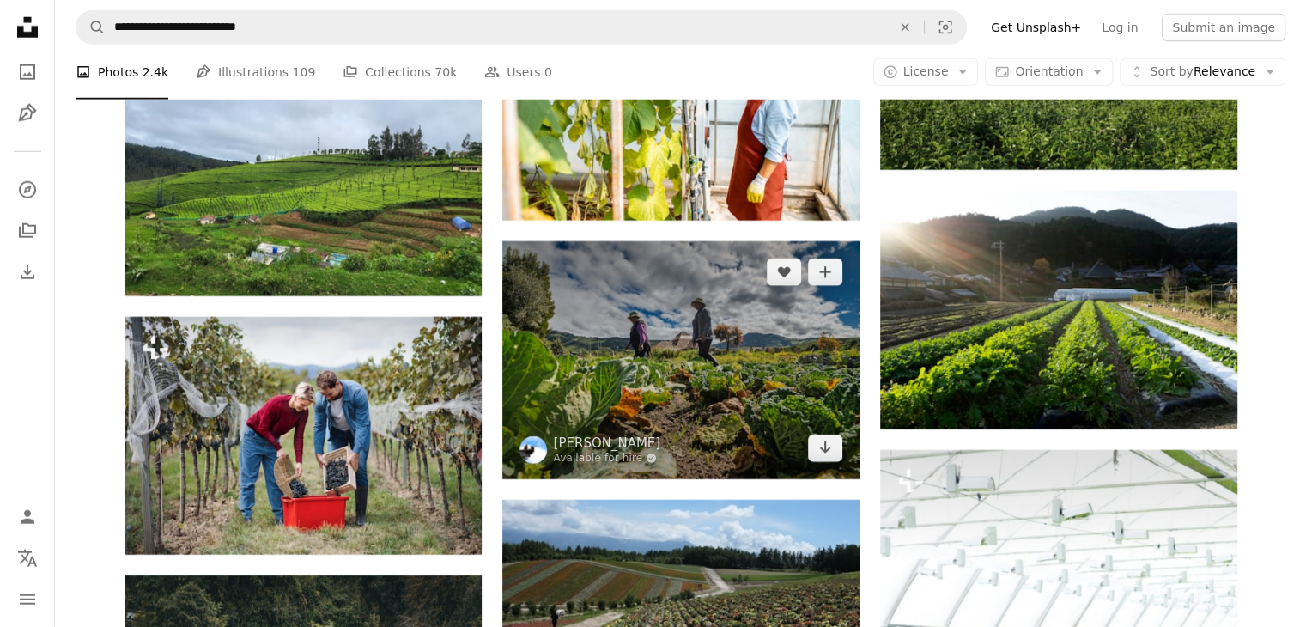
click at [715, 381] on img at bounding box center [680, 360] width 357 height 238
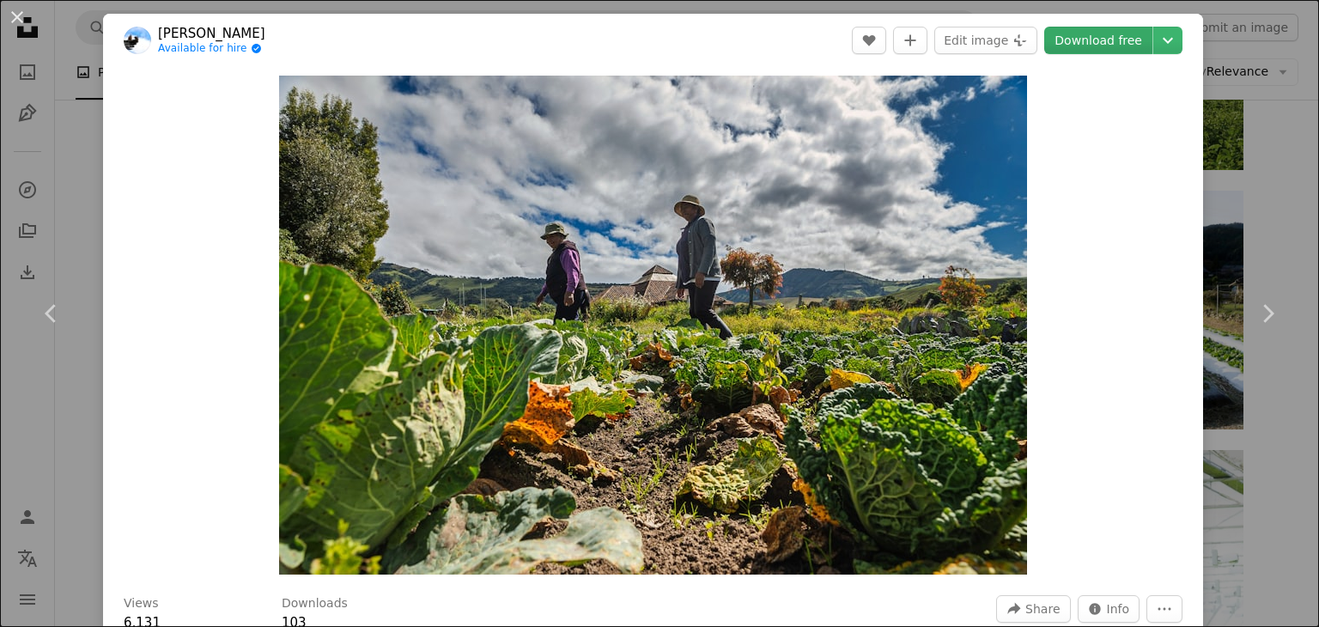
click at [1080, 39] on link "Download free" at bounding box center [1098, 40] width 108 height 27
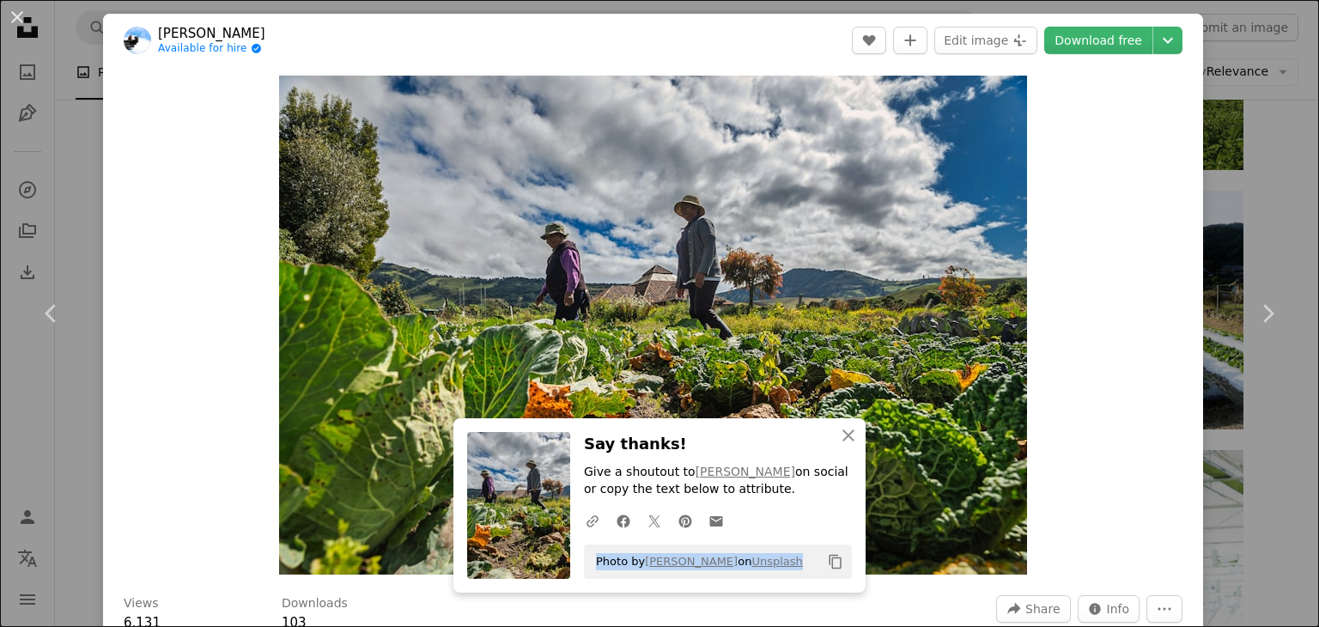
drag, startPoint x: 784, startPoint y: 563, endPoint x: 580, endPoint y: 570, distance: 204.5
click at [584, 570] on div "Photo by [PERSON_NAME] on Unsplash Copy content" at bounding box center [718, 562] width 268 height 34
copy span "Photo by [PERSON_NAME] on Unsplash"
click at [17, 18] on button "An X shape" at bounding box center [17, 17] width 21 height 21
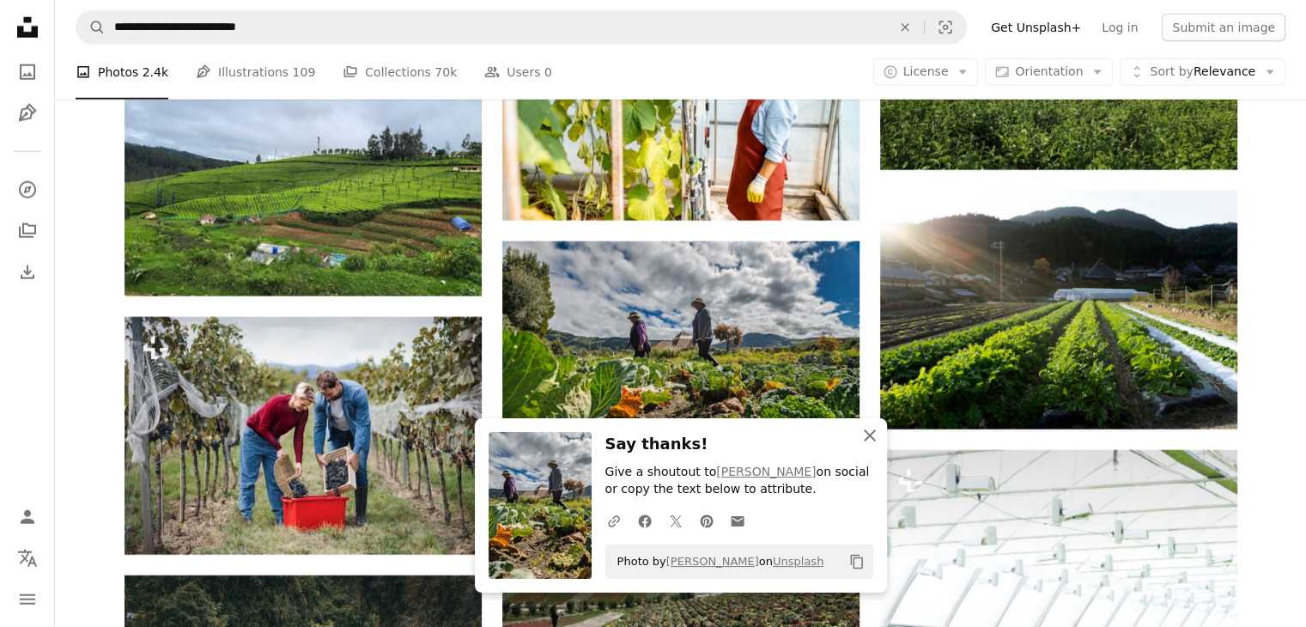
click at [873, 430] on icon "button" at bounding box center [870, 435] width 12 height 12
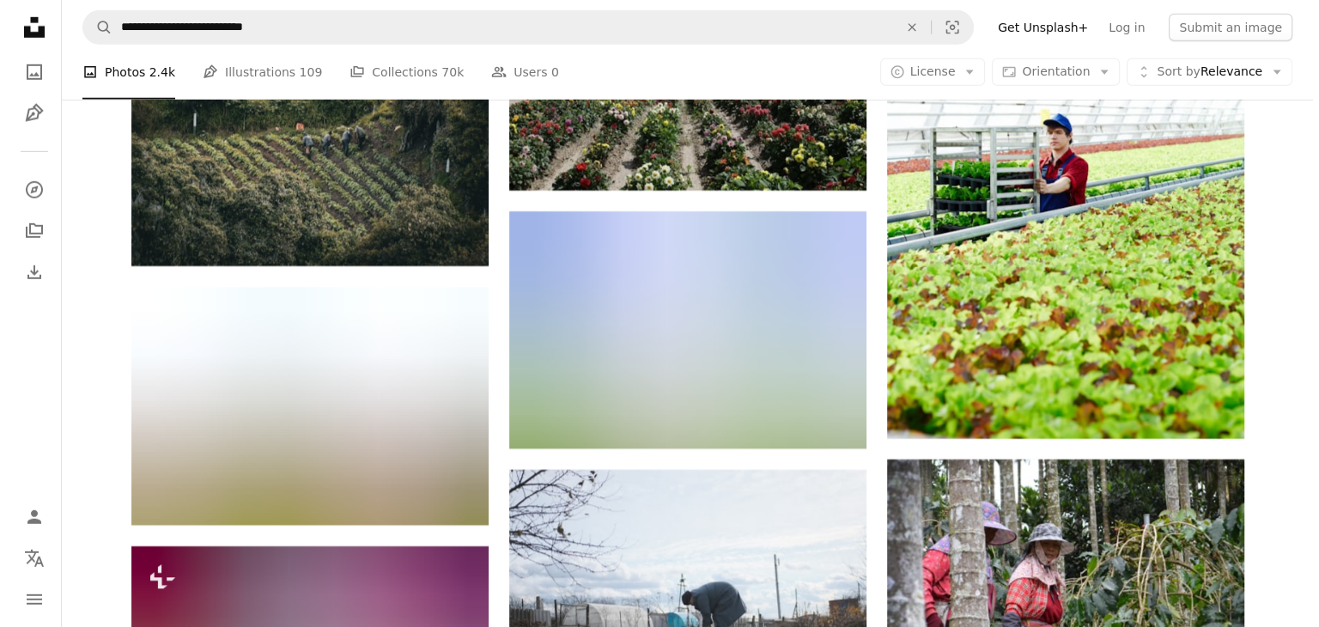
scroll to position [24875, 0]
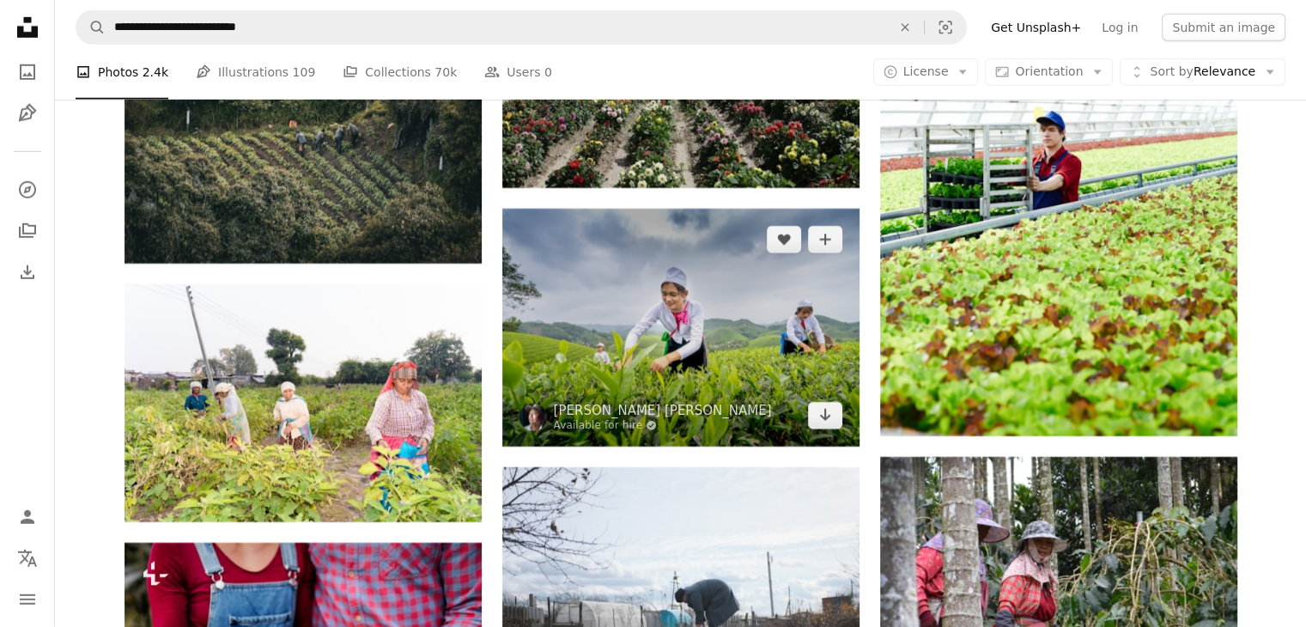
click at [625, 315] on img at bounding box center [680, 328] width 357 height 238
click at [689, 322] on img at bounding box center [680, 328] width 357 height 238
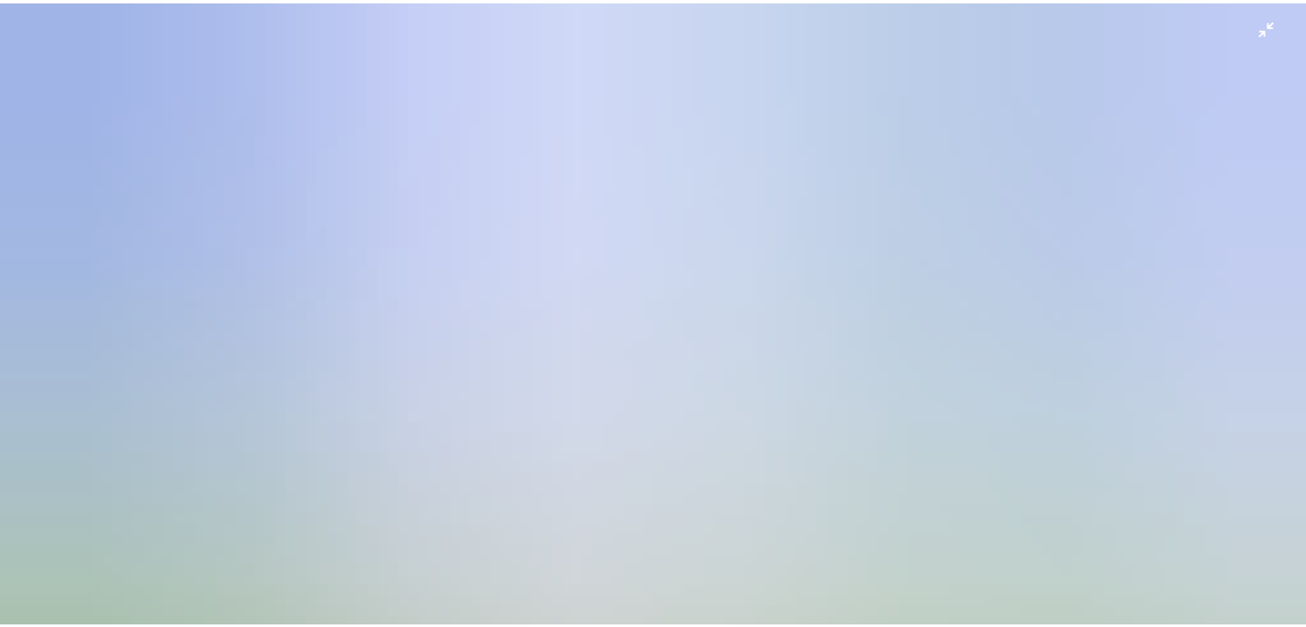
scroll to position [118, 0]
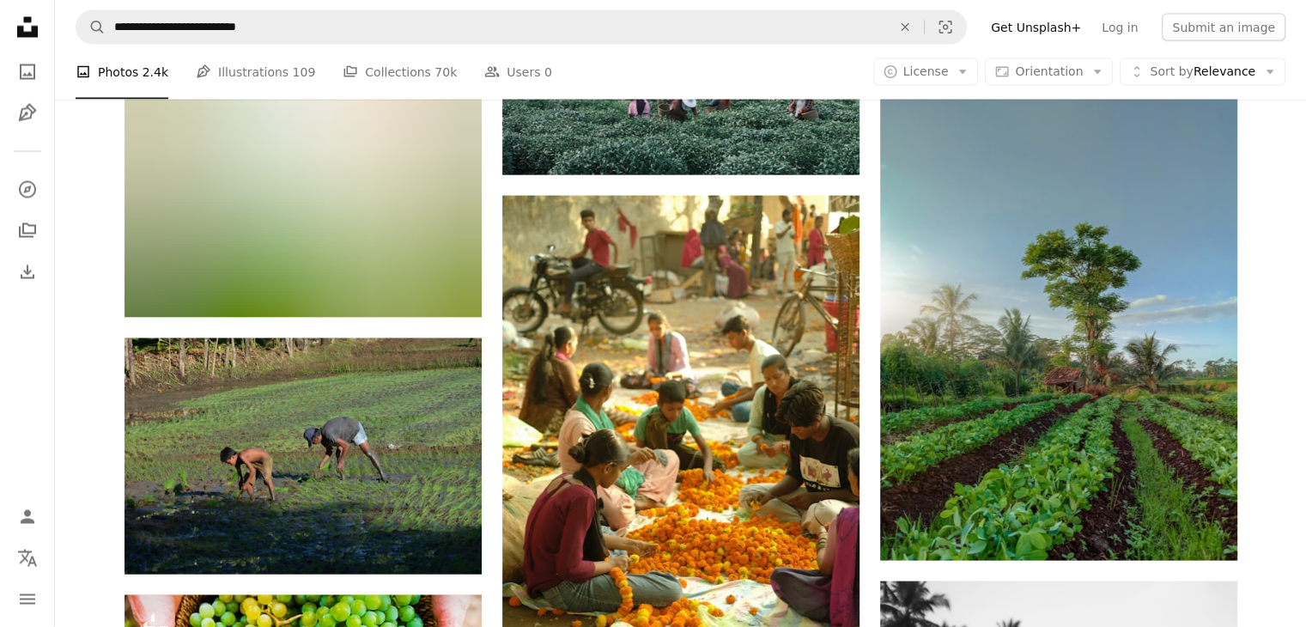
scroll to position [36040, 0]
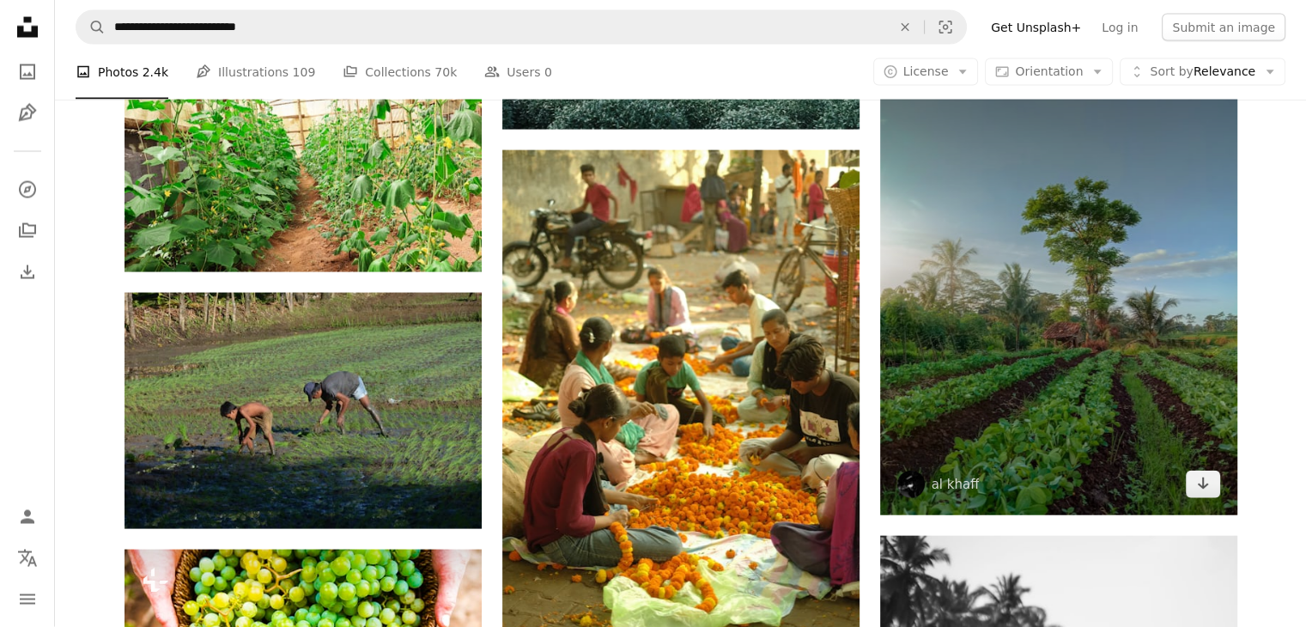
click at [1188, 308] on img at bounding box center [1058, 278] width 357 height 477
click at [990, 271] on img at bounding box center [1058, 278] width 357 height 477
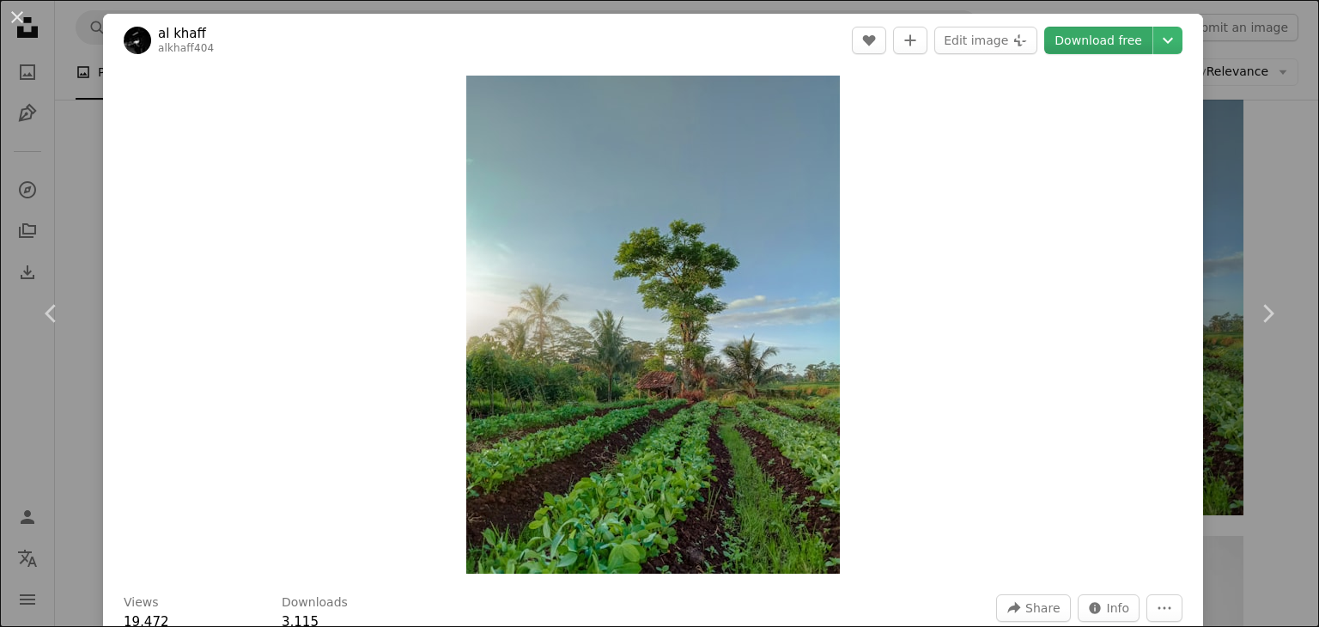
click at [1061, 40] on link "Download free" at bounding box center [1098, 40] width 108 height 27
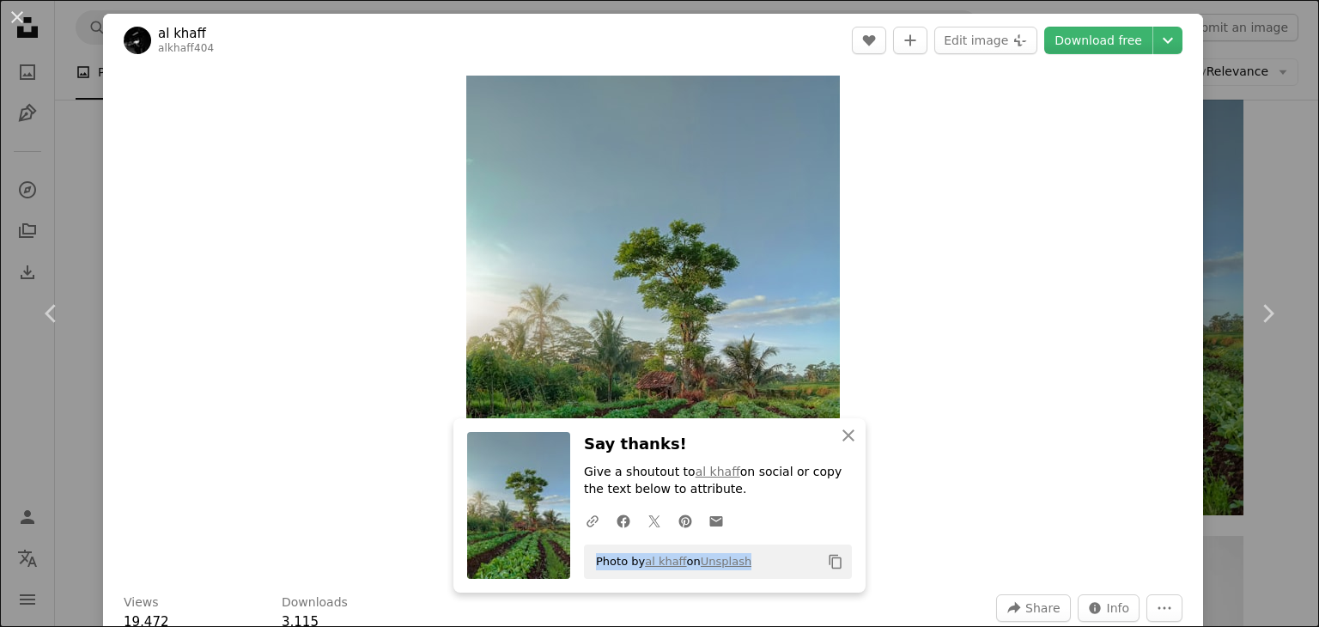
drag, startPoint x: 749, startPoint y: 561, endPoint x: 587, endPoint y: 562, distance: 161.5
click at [587, 562] on div "Photo by al khaff on Unsplash Copy content" at bounding box center [718, 562] width 268 height 34
copy span "Photo by al khaff on Unsplash"
click at [9, 10] on button "An X shape" at bounding box center [17, 17] width 21 height 21
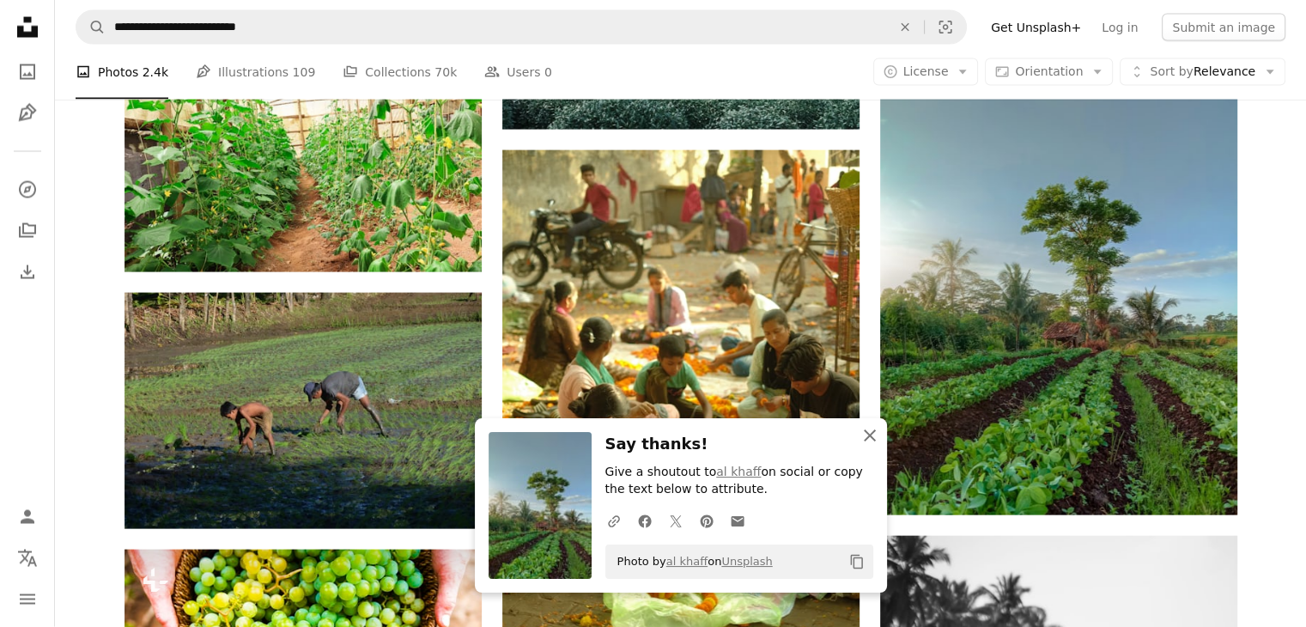
click at [870, 441] on icon "An X shape" at bounding box center [870, 435] width 21 height 21
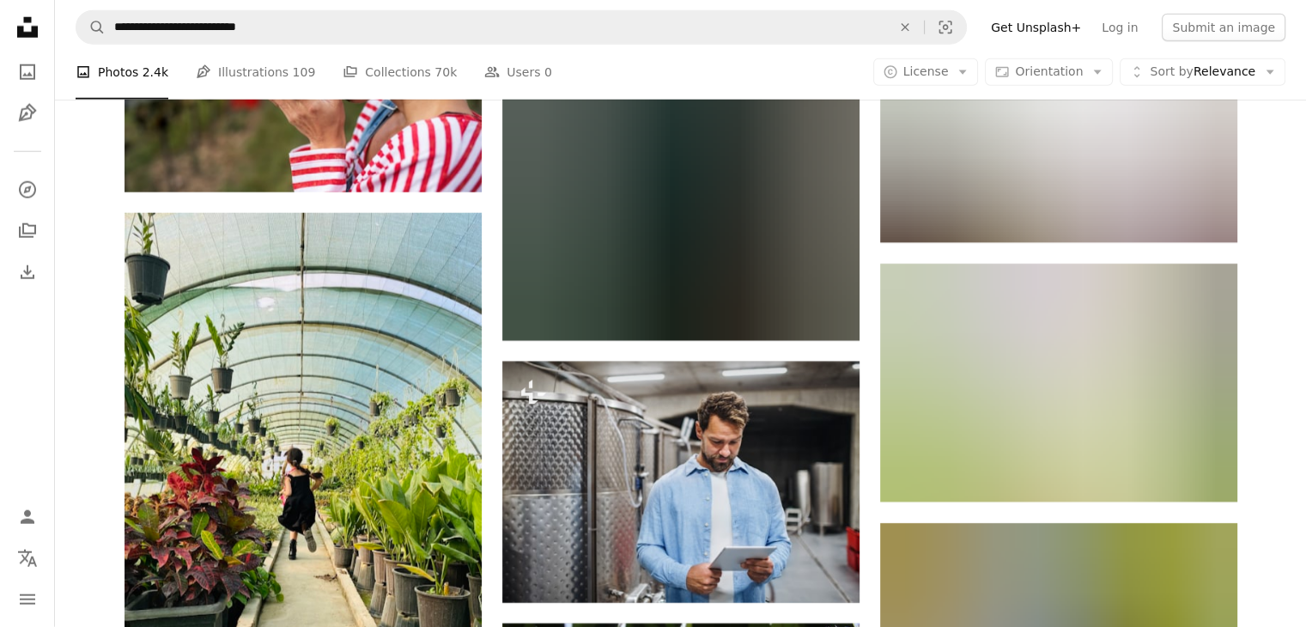
scroll to position [43862, 0]
